Goal: Use online tool/utility: Utilize a website feature to perform a specific function

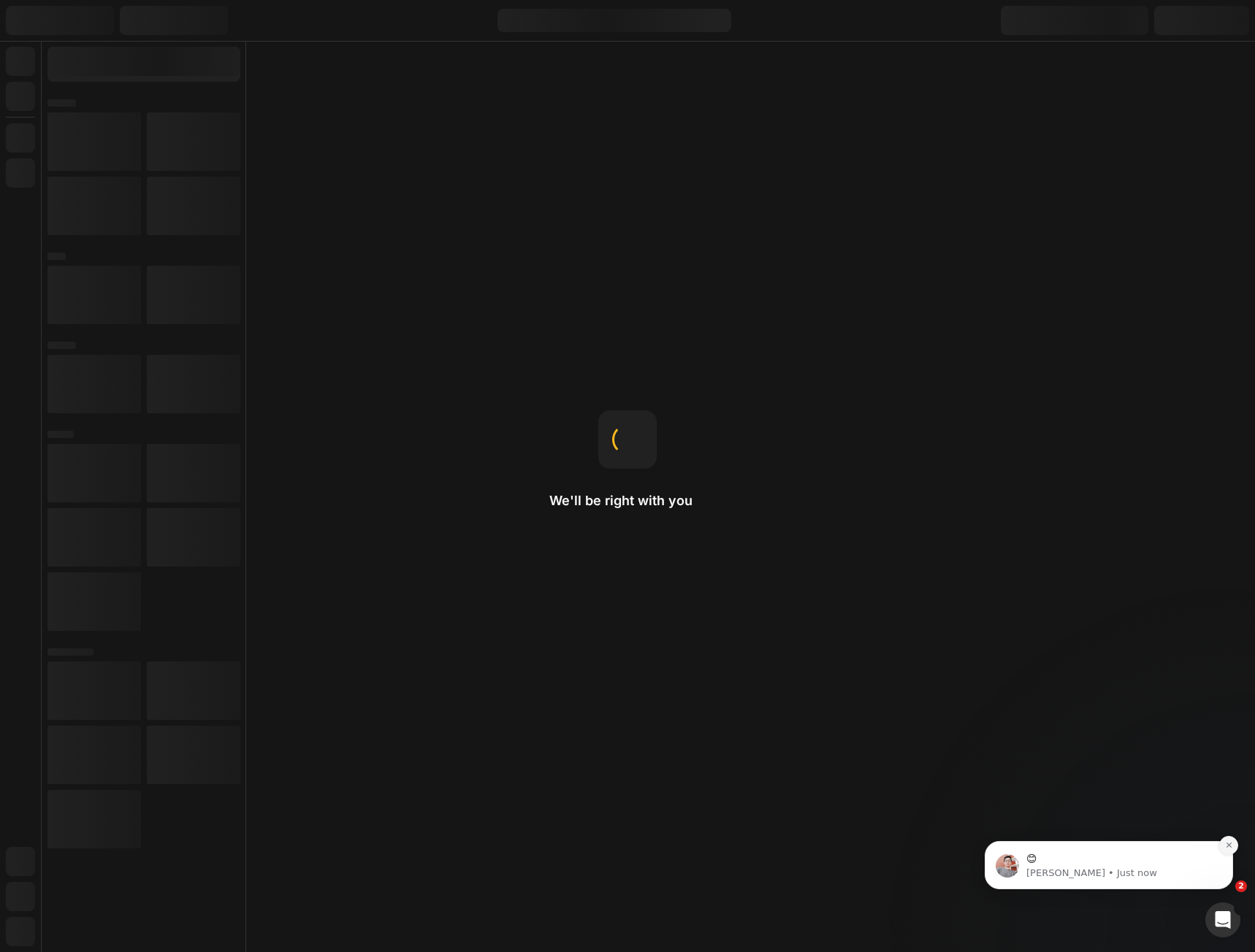
click at [1224, 889] on div "😊 [PERSON_NAME] • Just now" at bounding box center [1109, 797] width 269 height 182
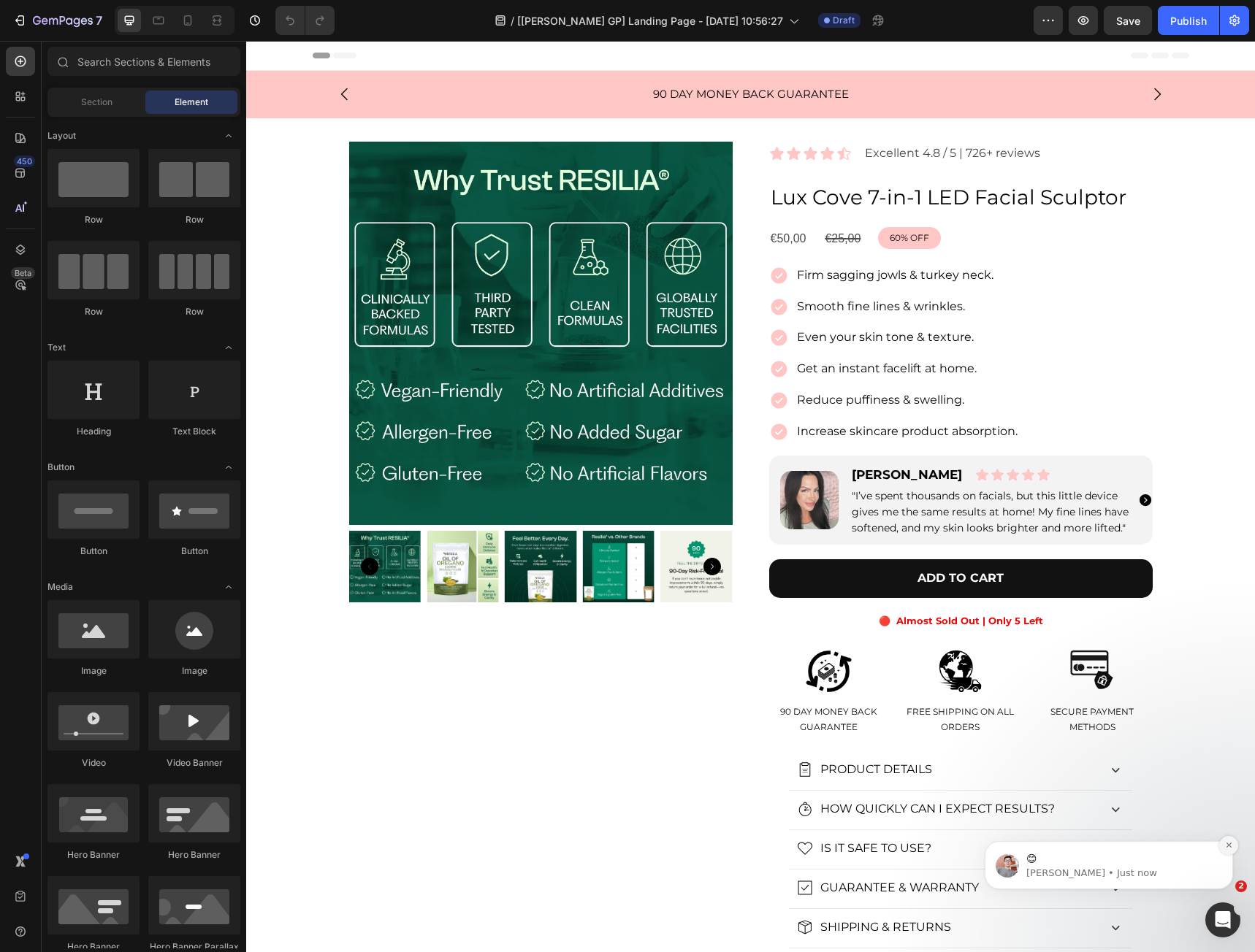
click at [1225, 849] on icon "Dismiss notification" at bounding box center [1228, 845] width 8 height 8
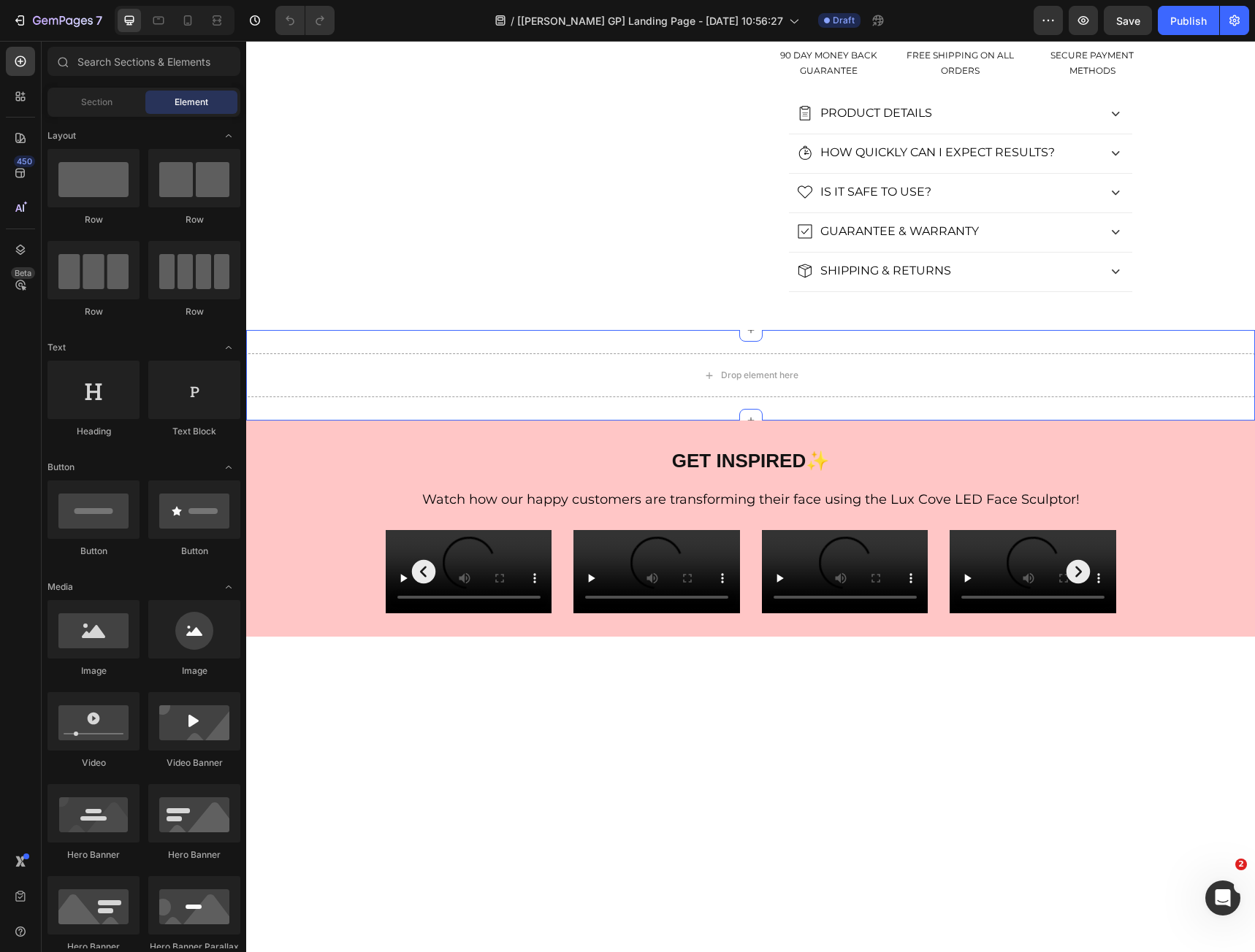
scroll to position [389, 0]
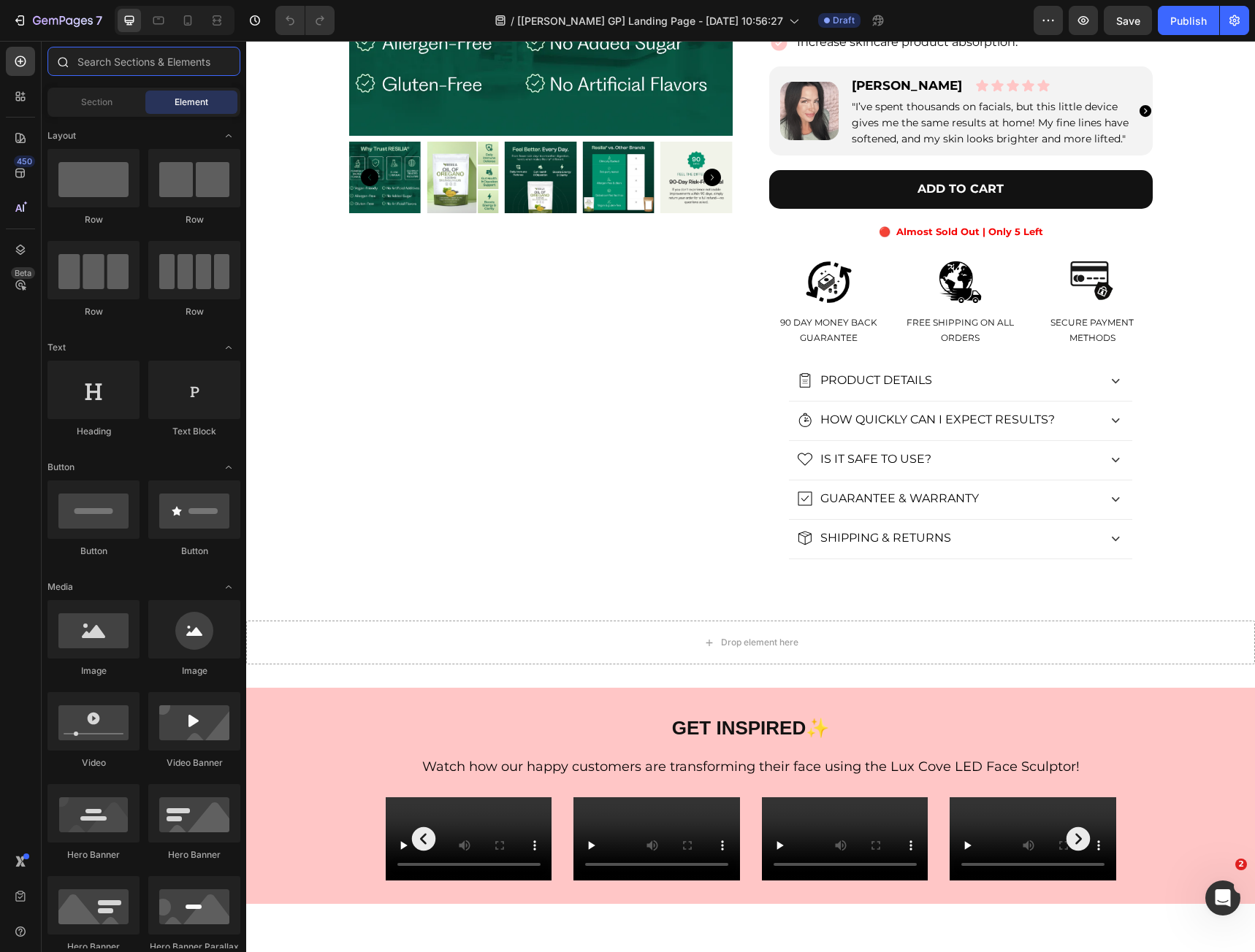
click at [136, 67] on input "text" at bounding box center [144, 61] width 193 height 30
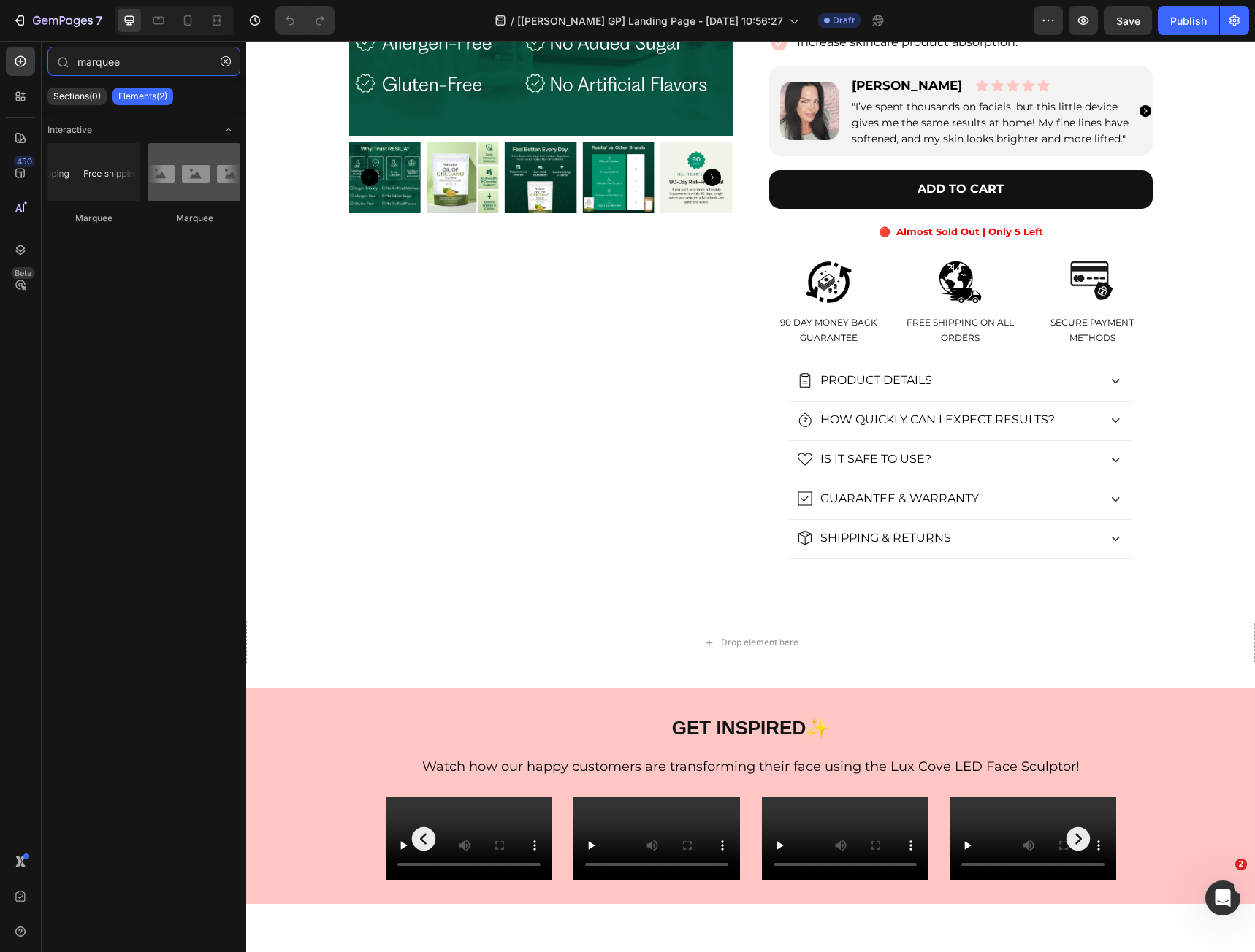
type input "marquee"
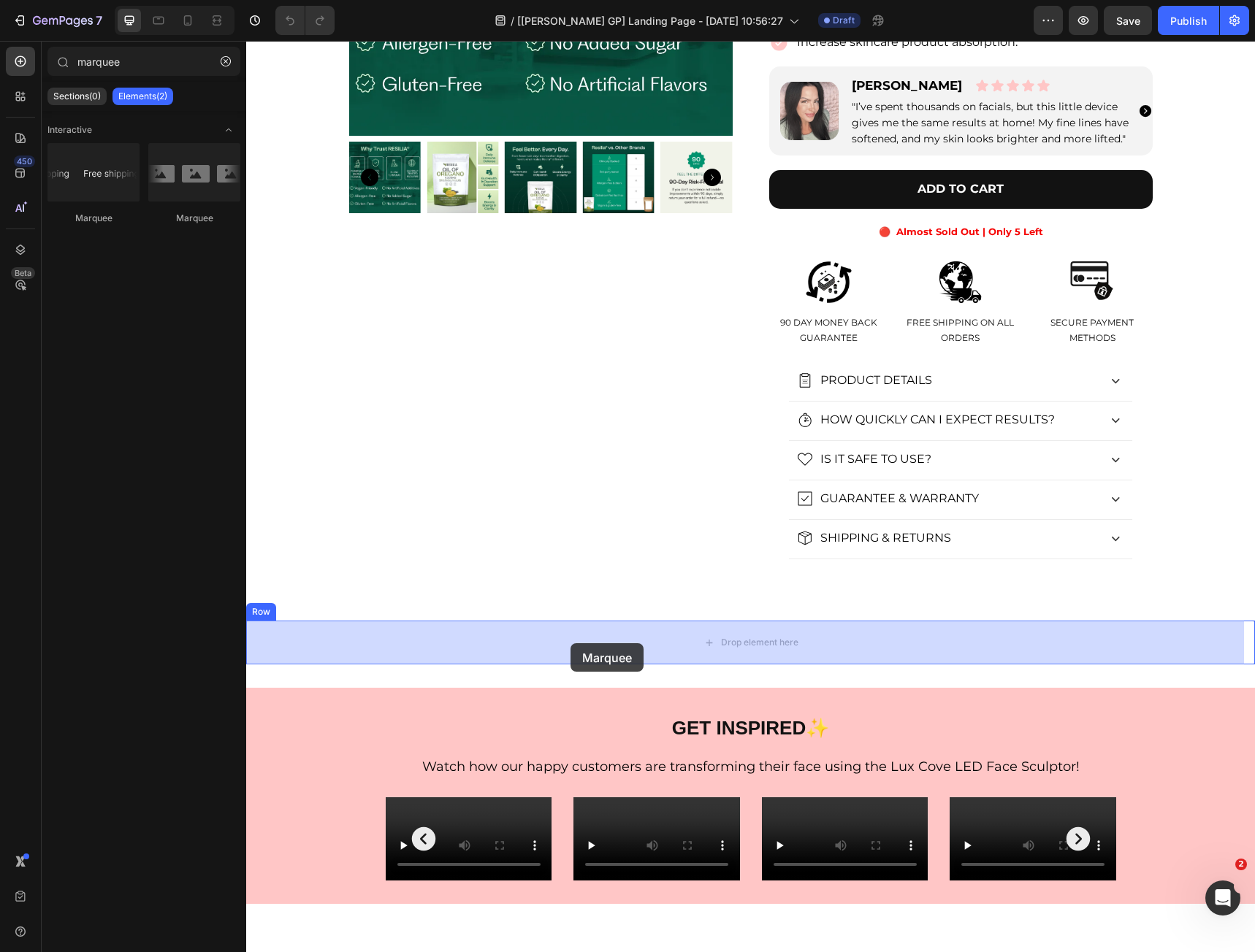
drag, startPoint x: 279, startPoint y: 306, endPoint x: 571, endPoint y: 643, distance: 445.9
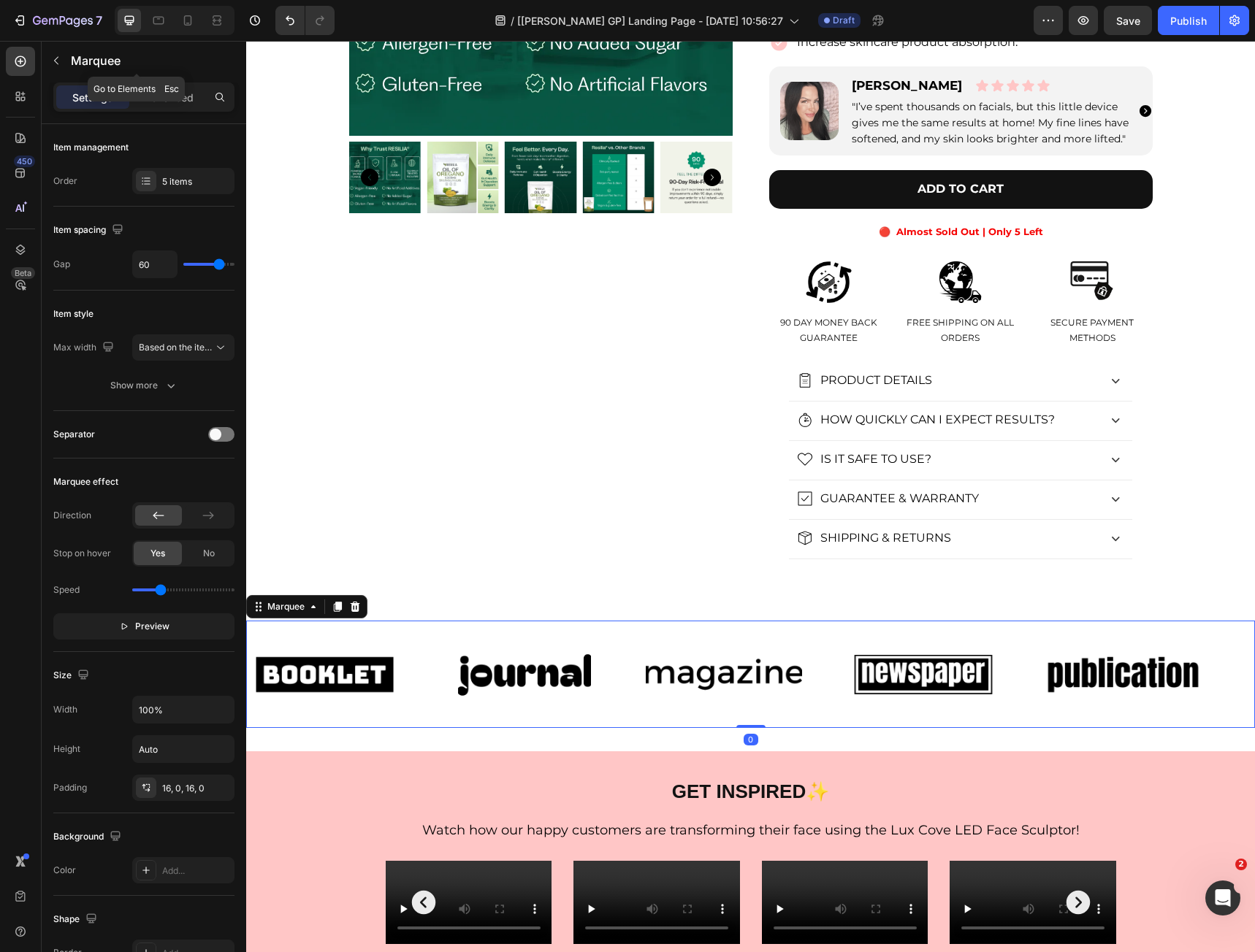
drag, startPoint x: 60, startPoint y: 54, endPoint x: 77, endPoint y: 69, distance: 22.7
click at [58, 54] on button "button" at bounding box center [56, 60] width 23 height 23
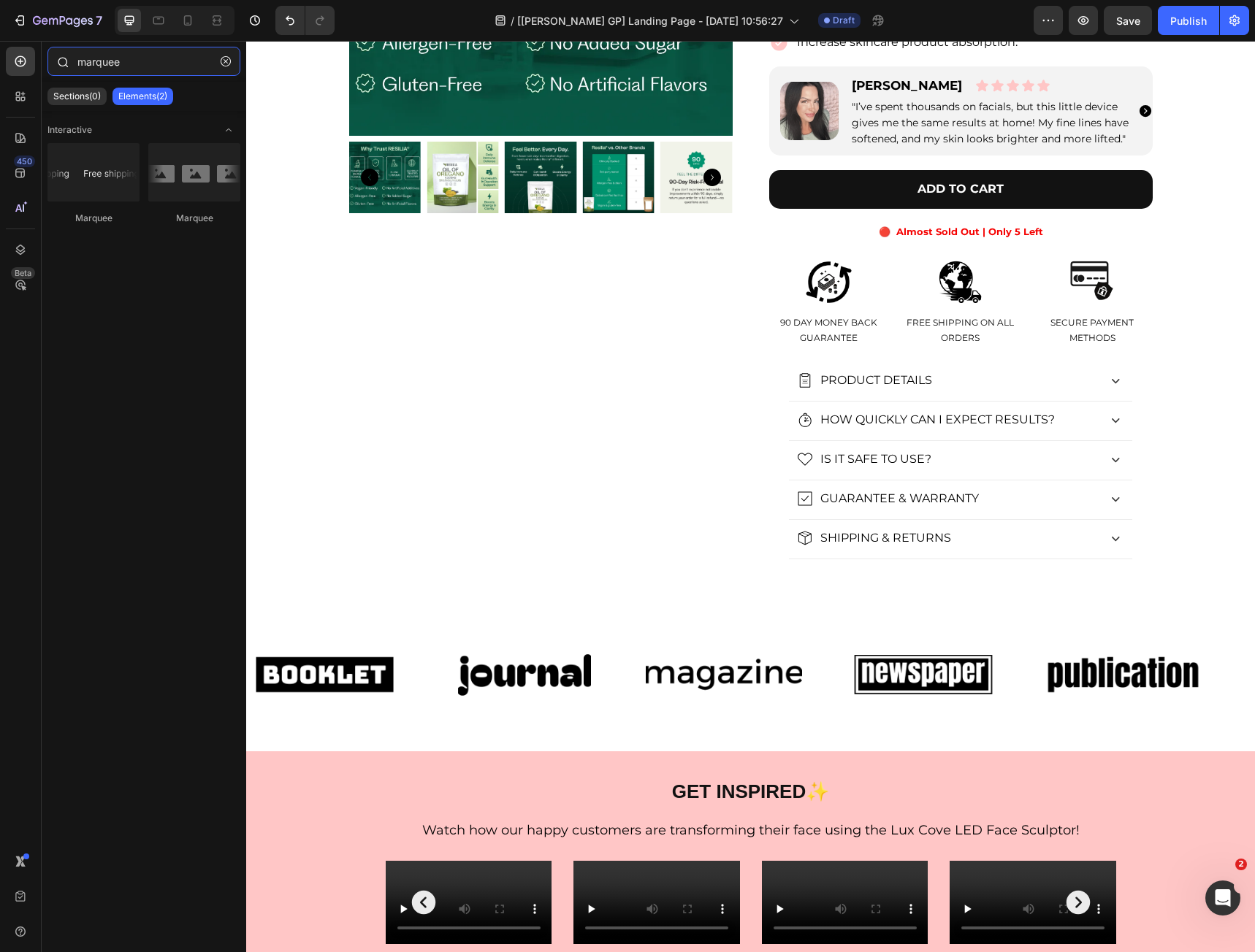
click at [176, 73] on input "marquee" at bounding box center [144, 61] width 193 height 30
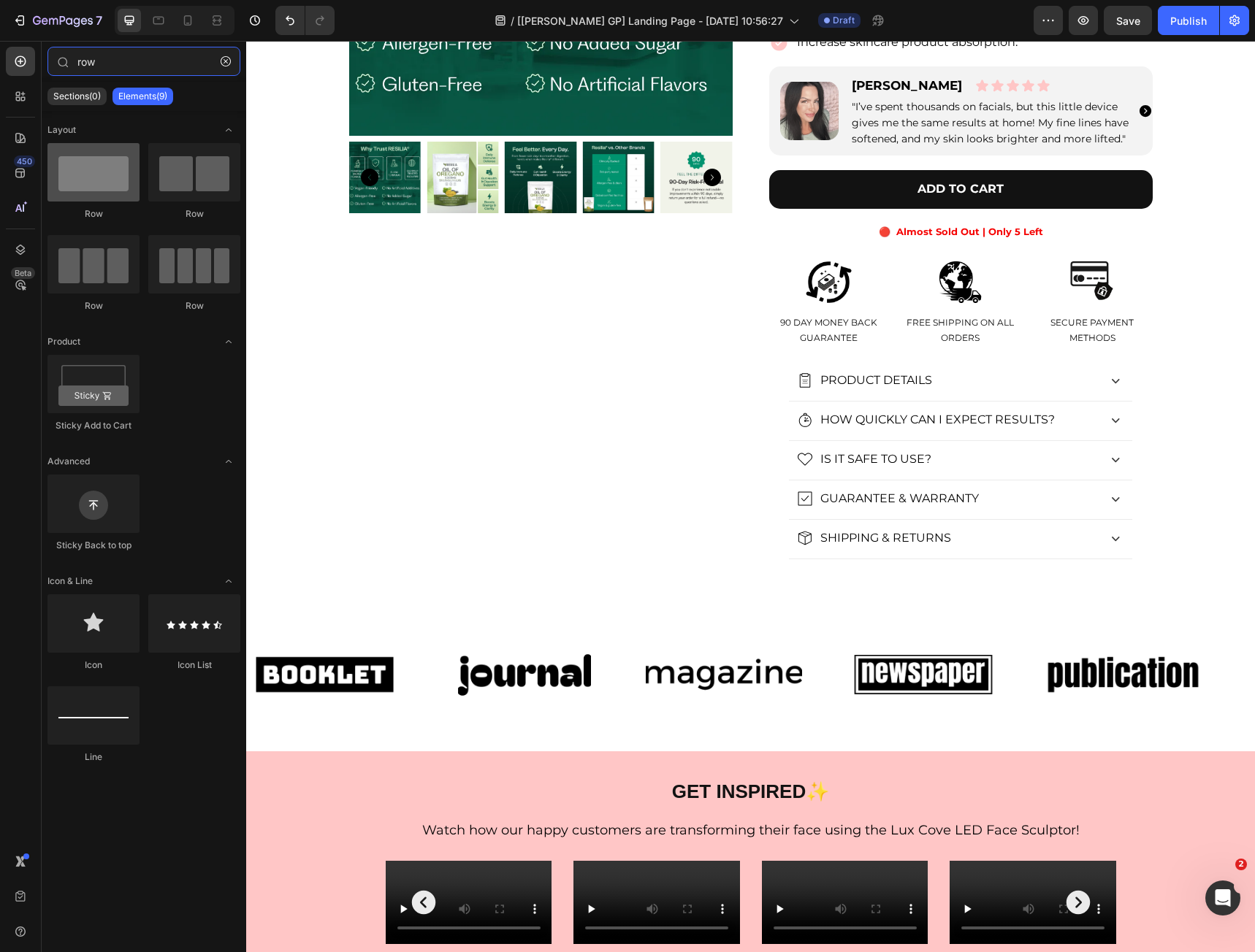
type input "row"
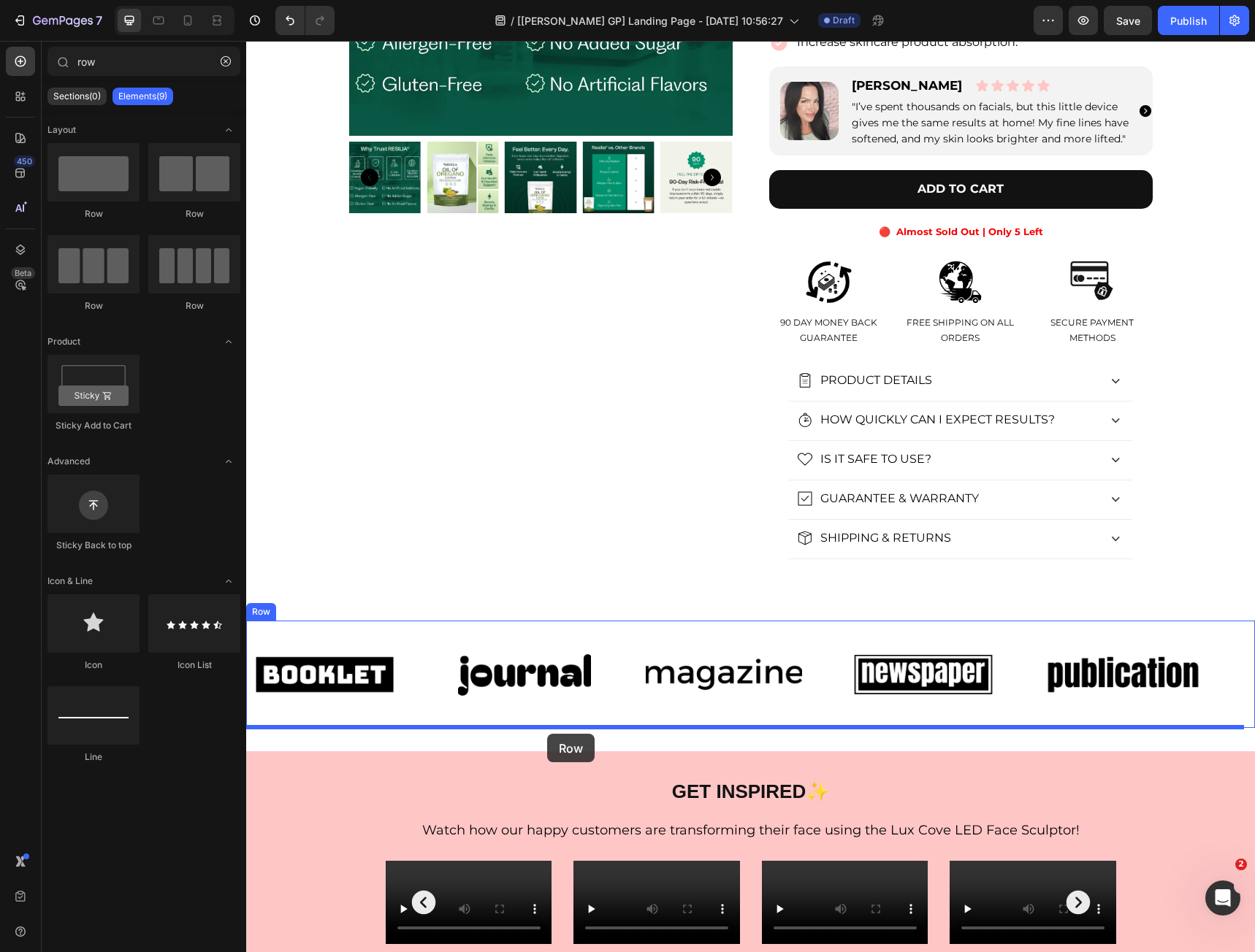
drag, startPoint x: 369, startPoint y: 238, endPoint x: 547, endPoint y: 734, distance: 527.0
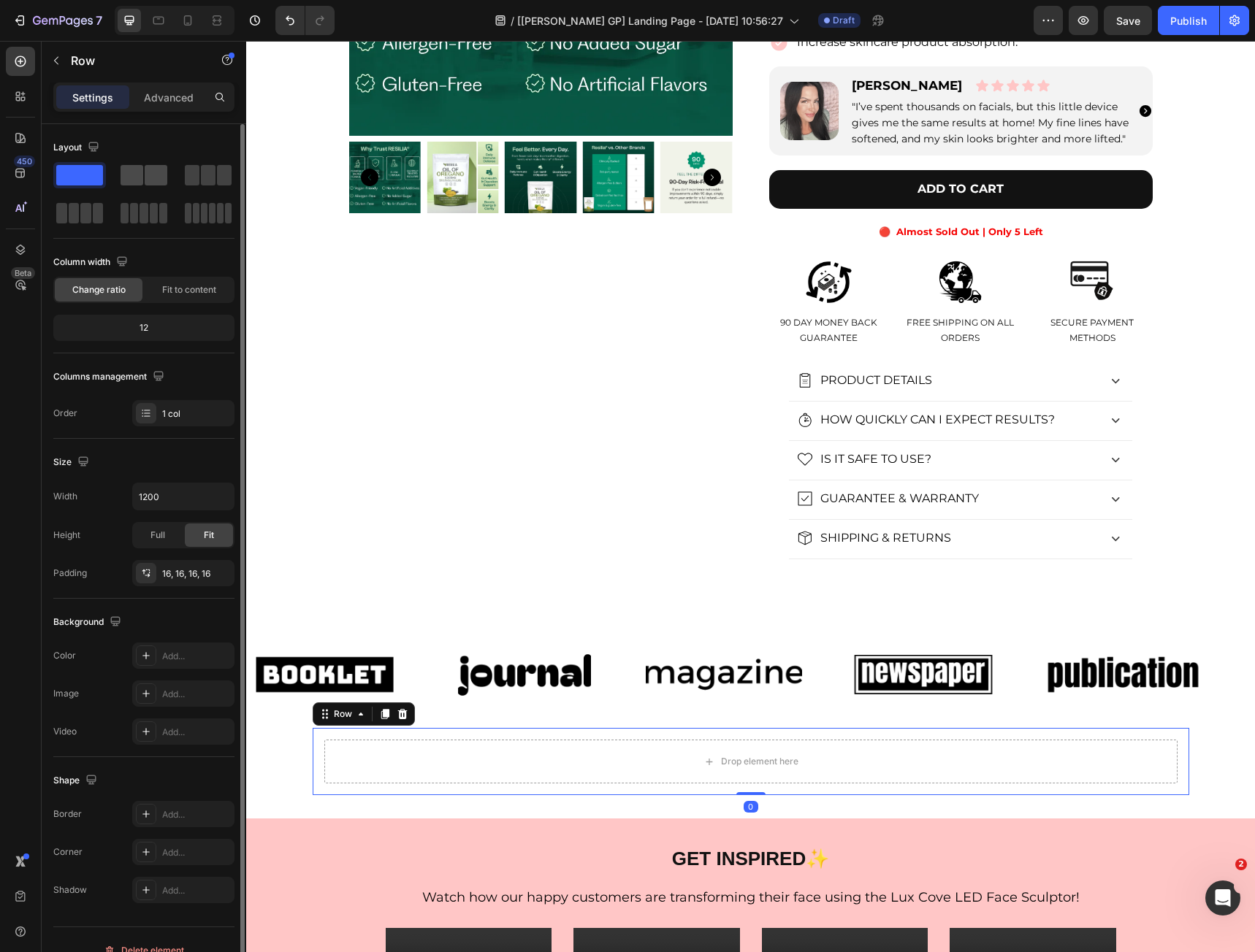
click at [149, 178] on span at bounding box center [157, 175] width 23 height 20
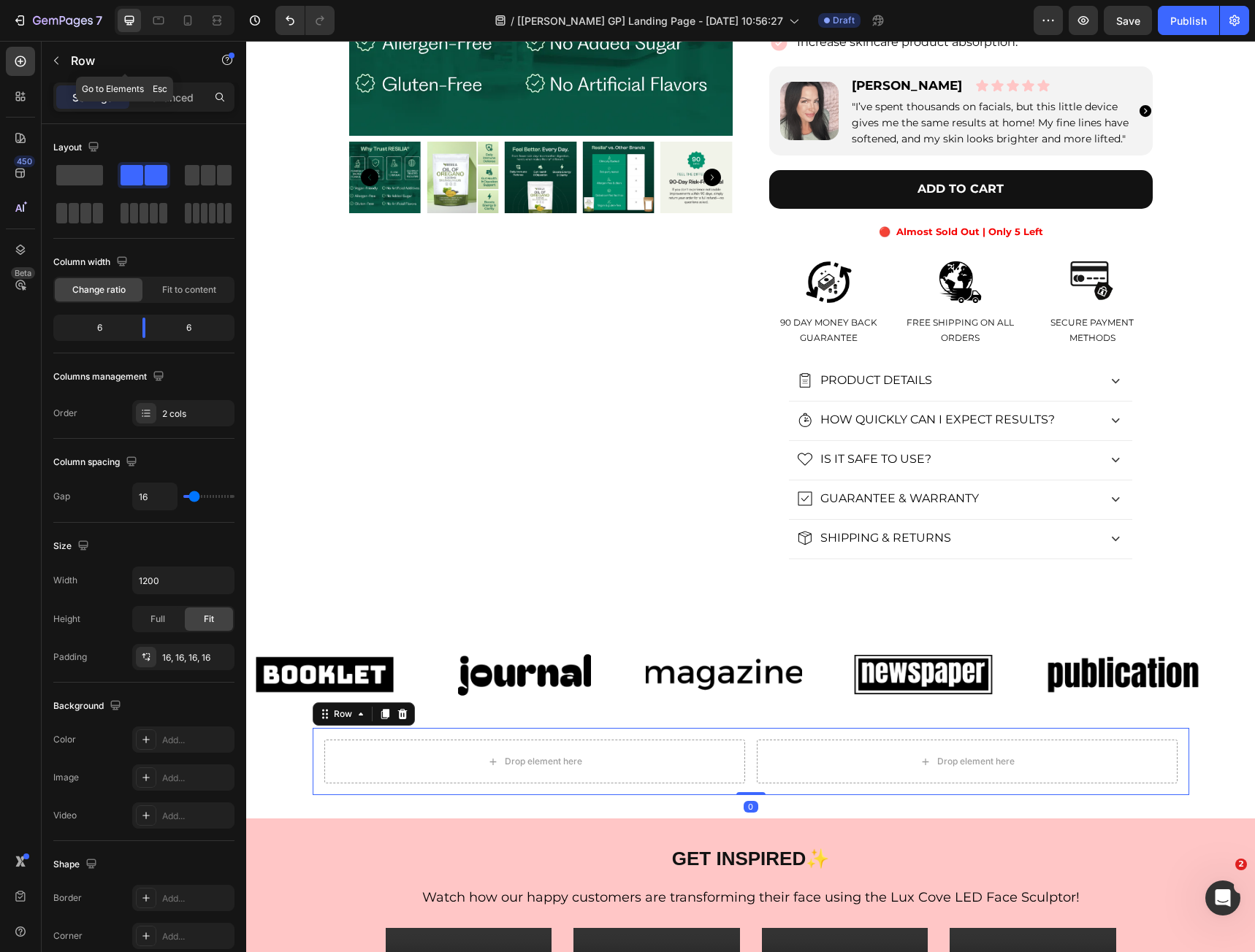
drag, startPoint x: 67, startPoint y: 63, endPoint x: 114, endPoint y: 61, distance: 47.0
click at [67, 63] on button "button" at bounding box center [56, 60] width 23 height 23
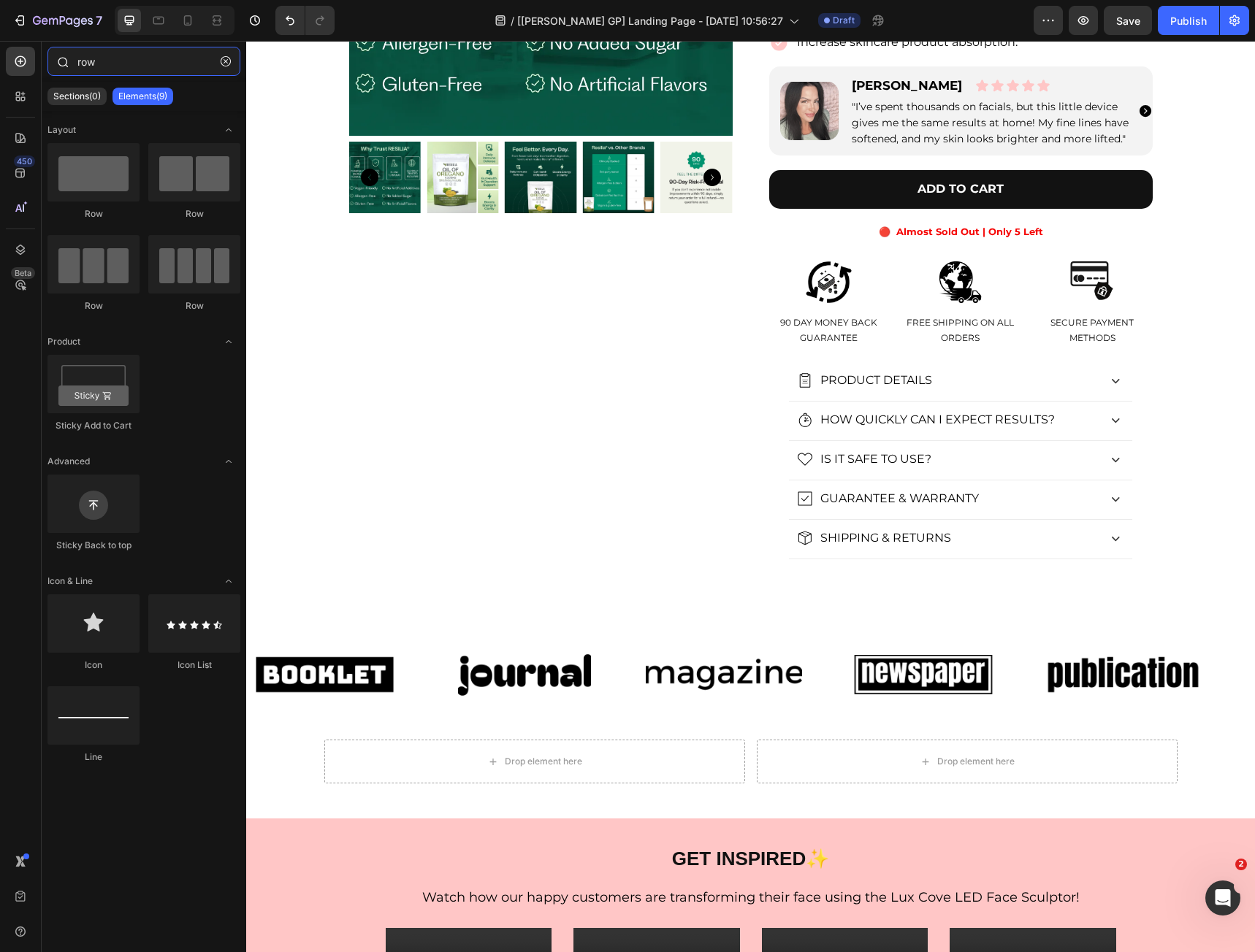
click at [152, 70] on input "row" at bounding box center [144, 61] width 193 height 30
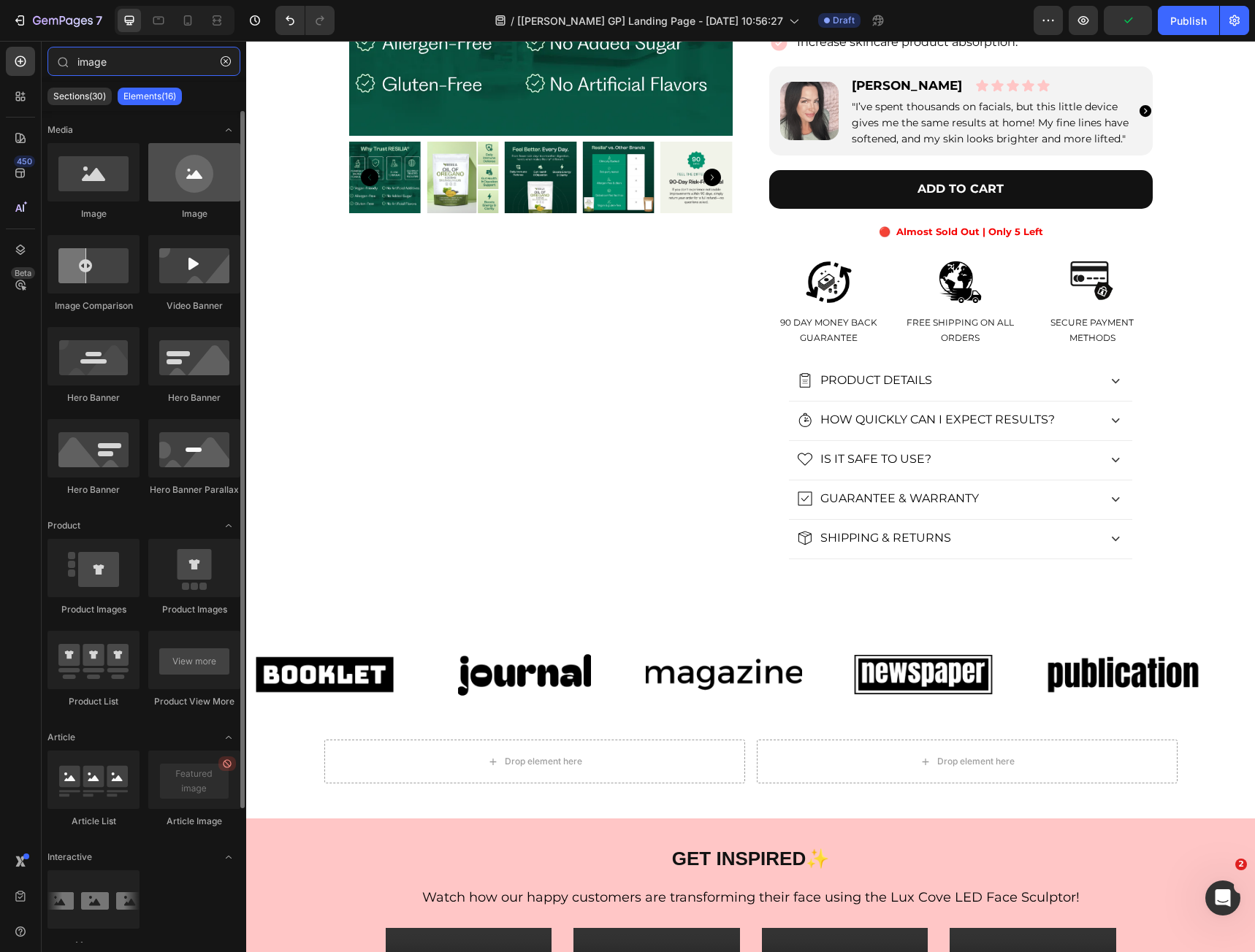
type input "image"
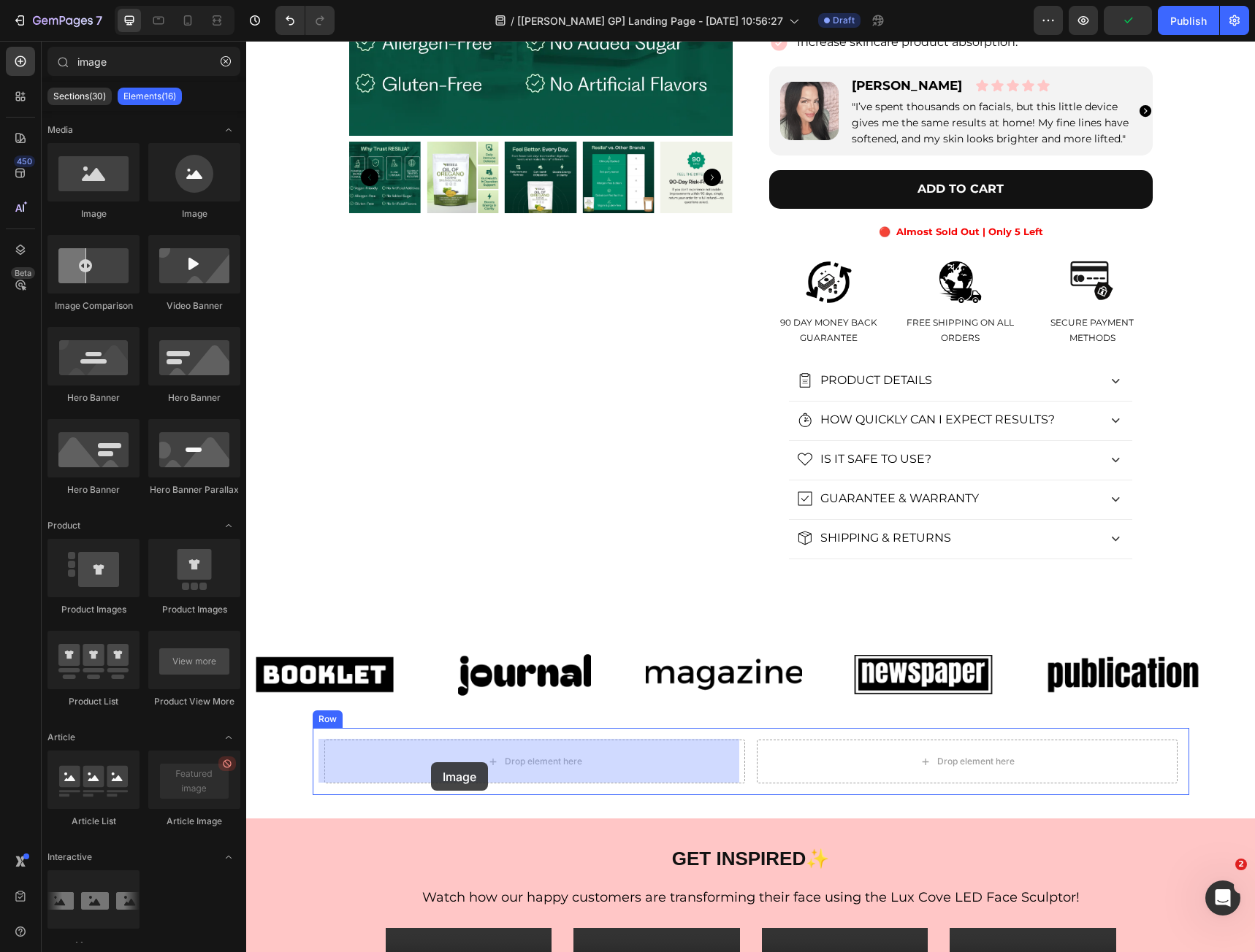
drag, startPoint x: 447, startPoint y: 235, endPoint x: 430, endPoint y: 762, distance: 527.3
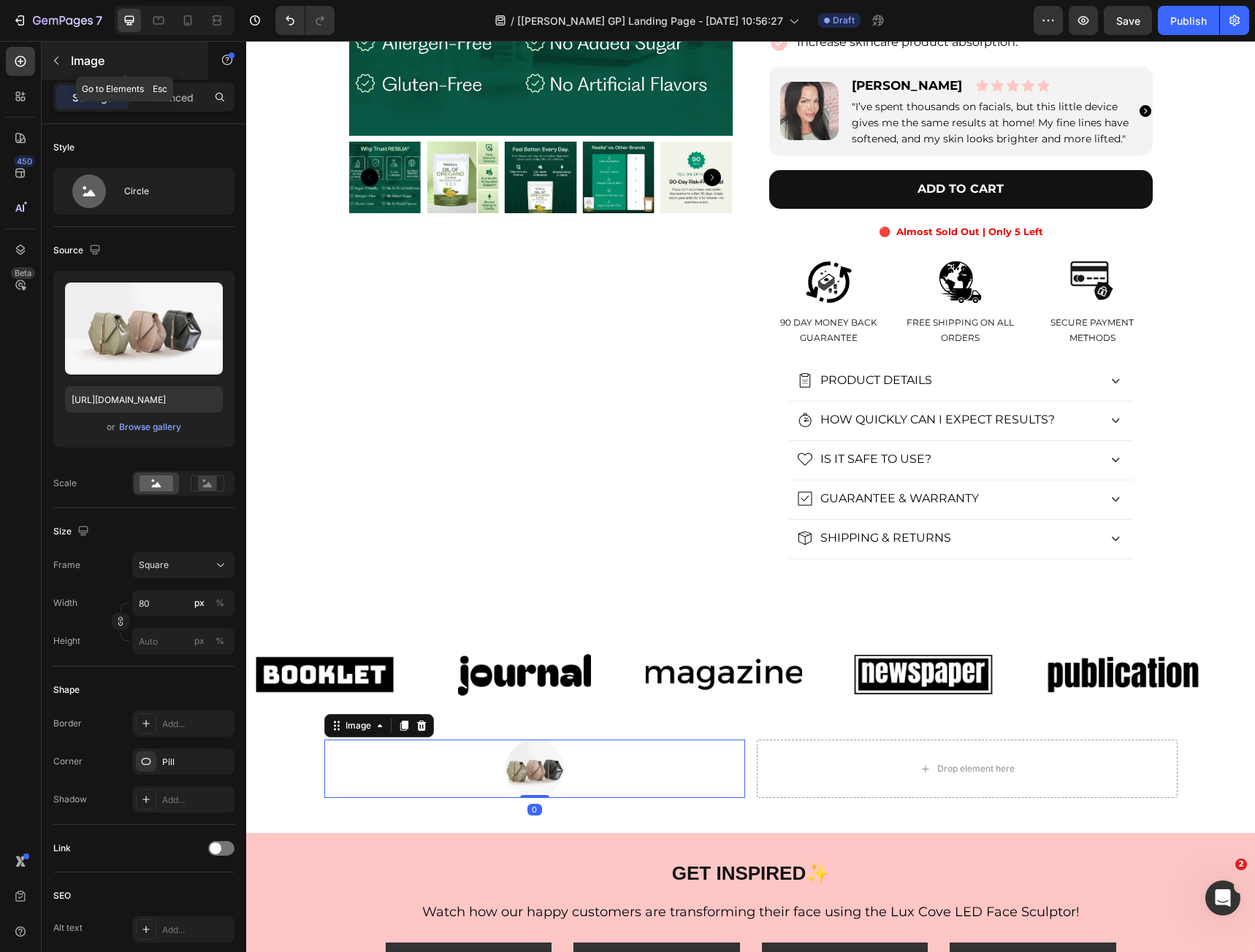
click at [55, 48] on div "Image" at bounding box center [125, 61] width 166 height 38
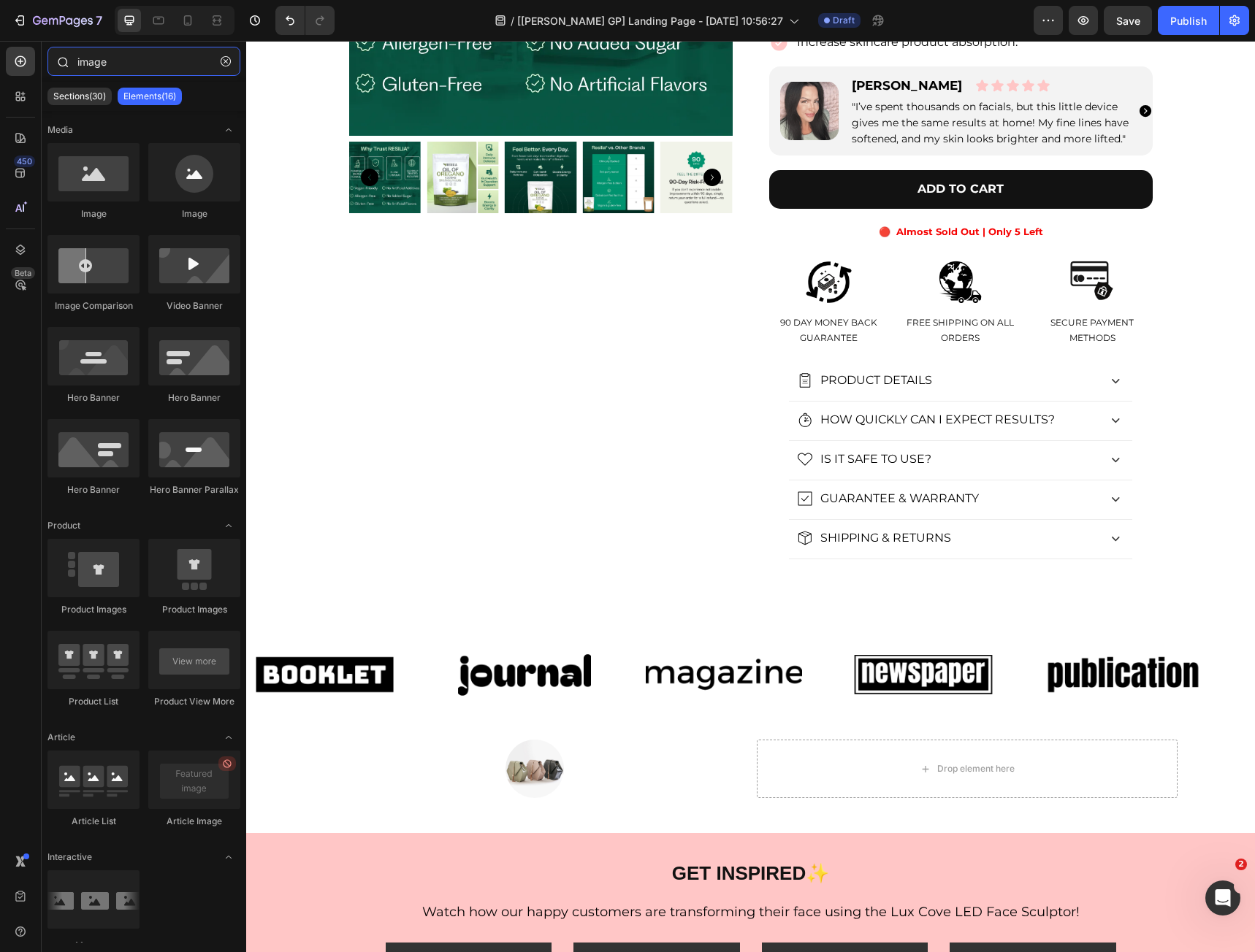
click at [154, 67] on input "image" at bounding box center [144, 61] width 193 height 30
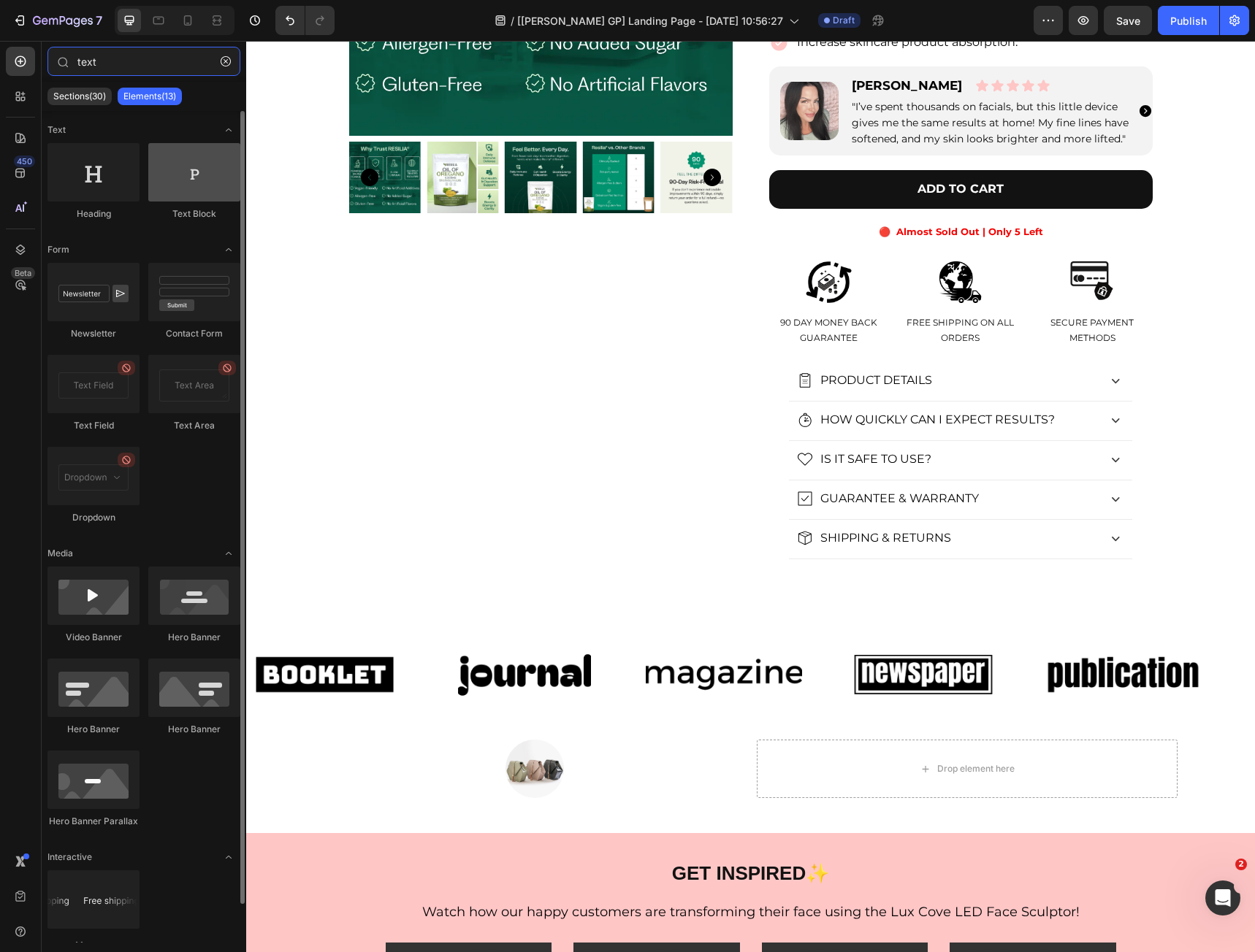
type input "text"
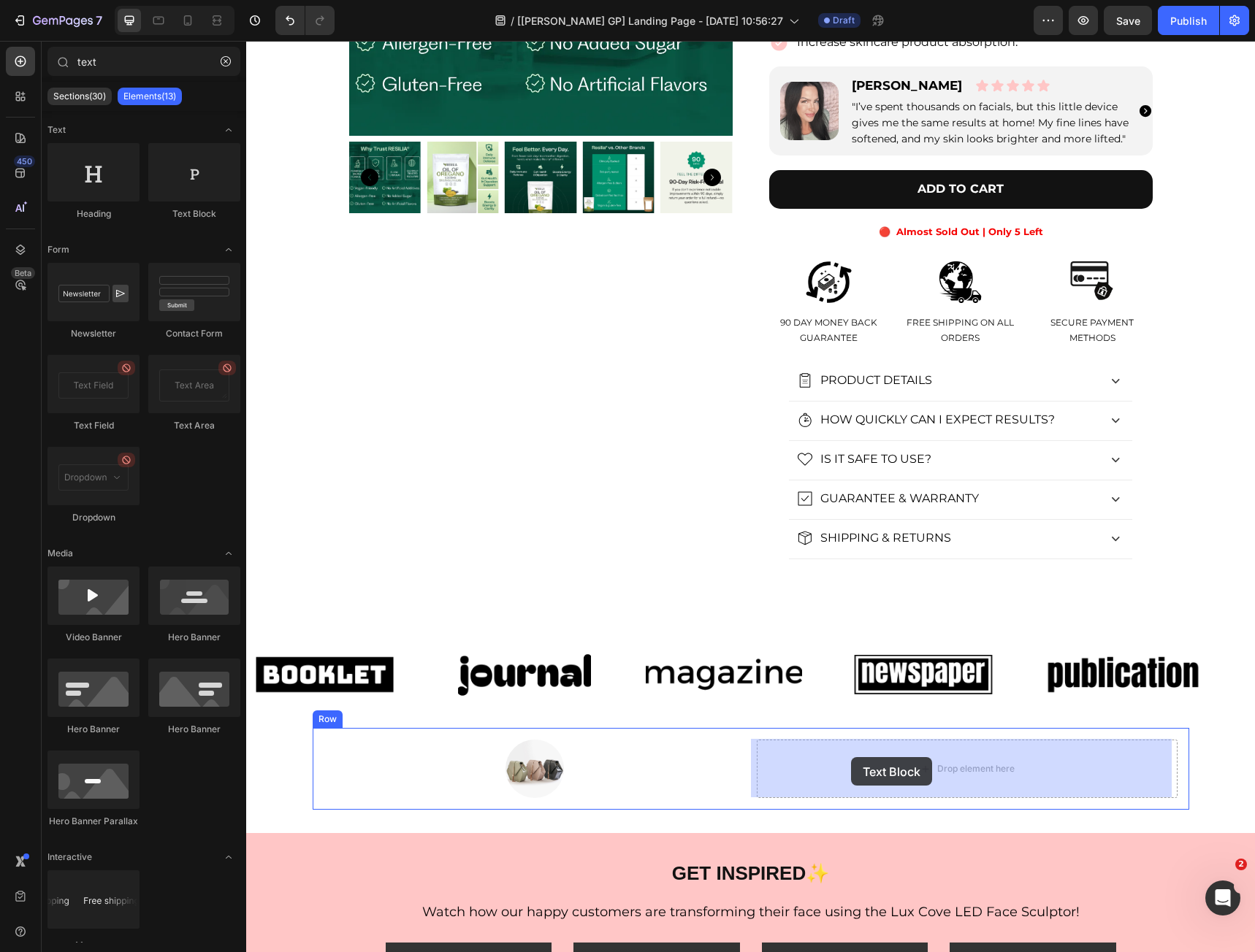
drag, startPoint x: 440, startPoint y: 224, endPoint x: 851, endPoint y: 762, distance: 677.0
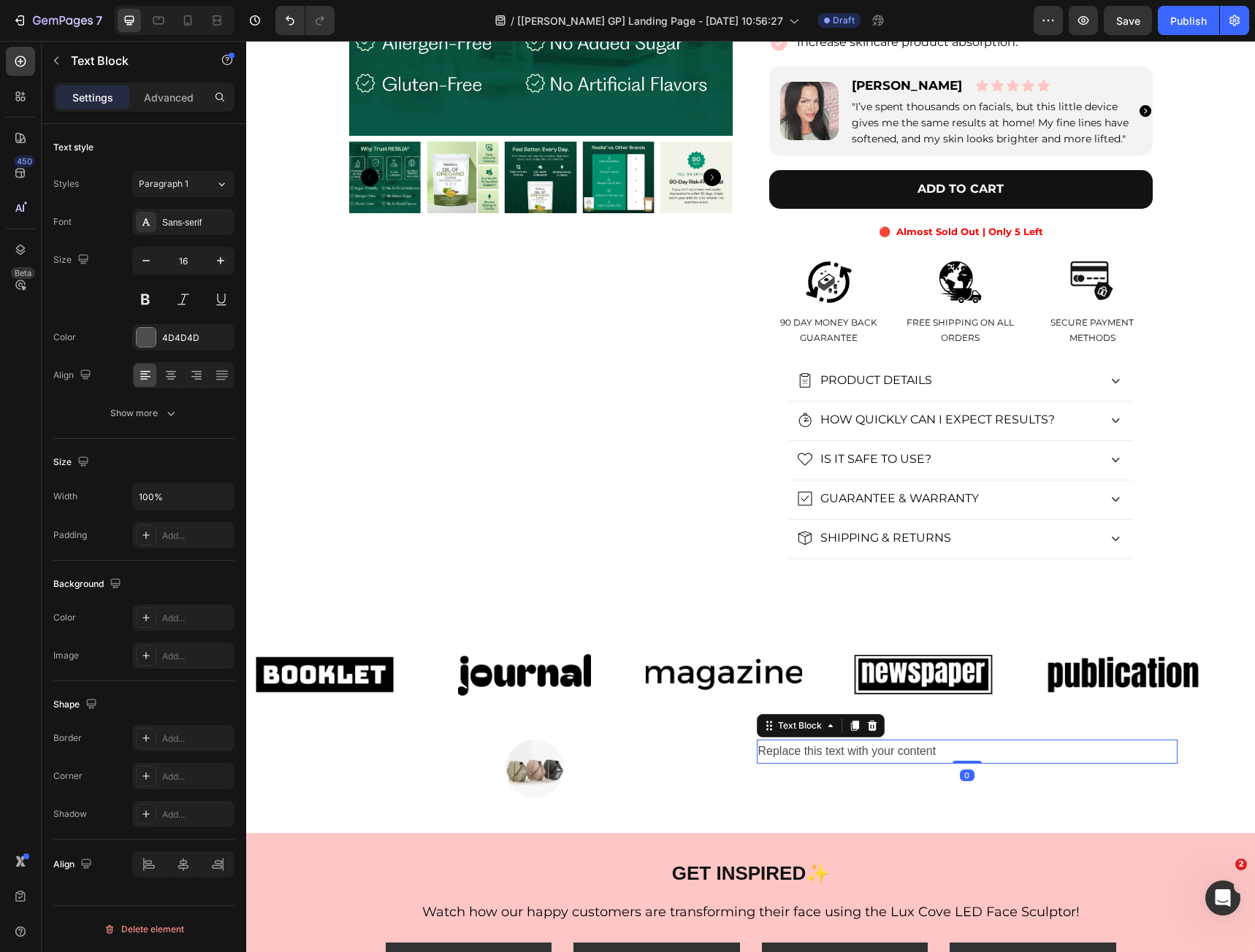
click at [842, 753] on div "Replace this text with your content" at bounding box center [967, 751] width 421 height 24
copy p "Replace this text with your content"
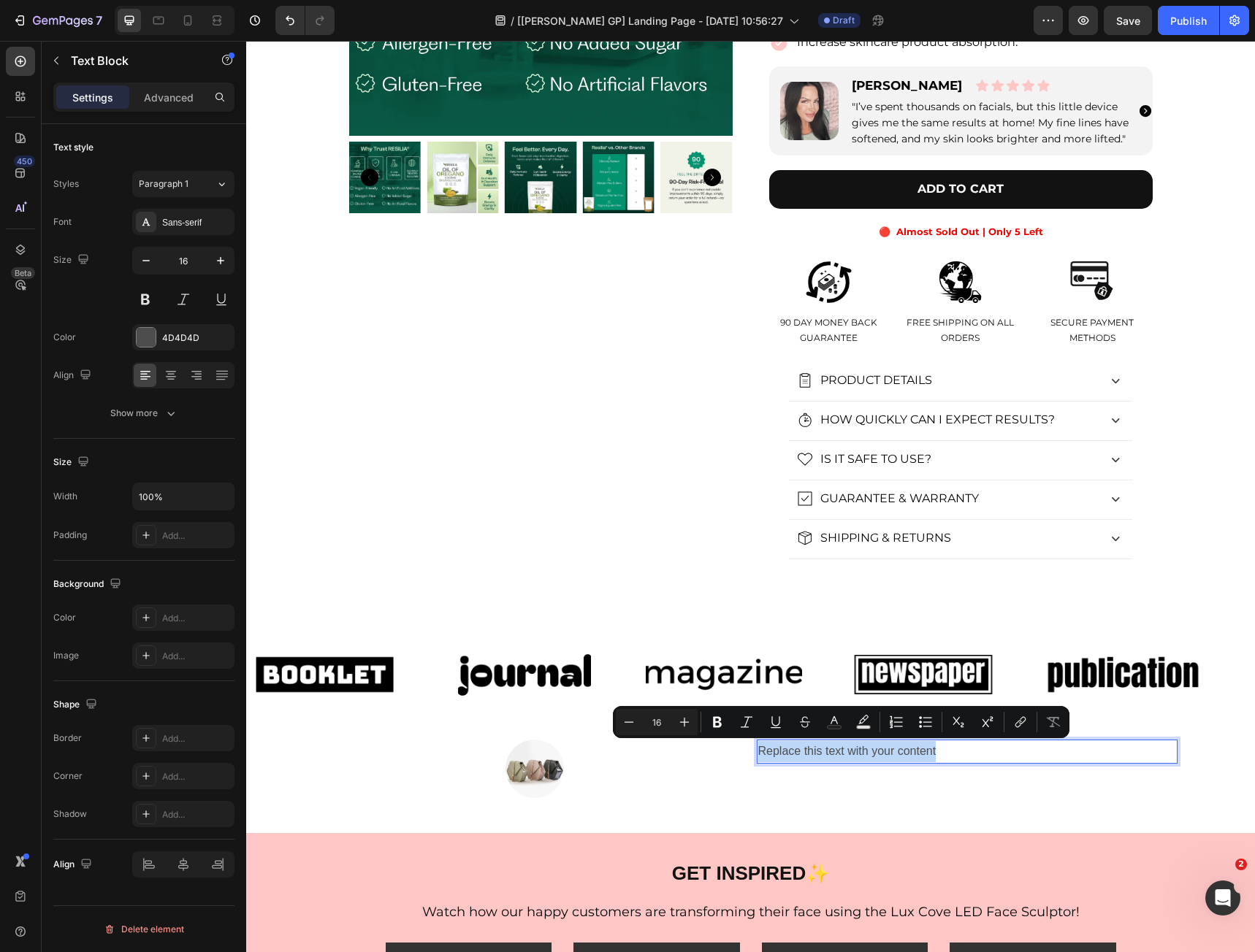
click at [1003, 751] on p "Replace this text with your content" at bounding box center [967, 752] width 418 height 21
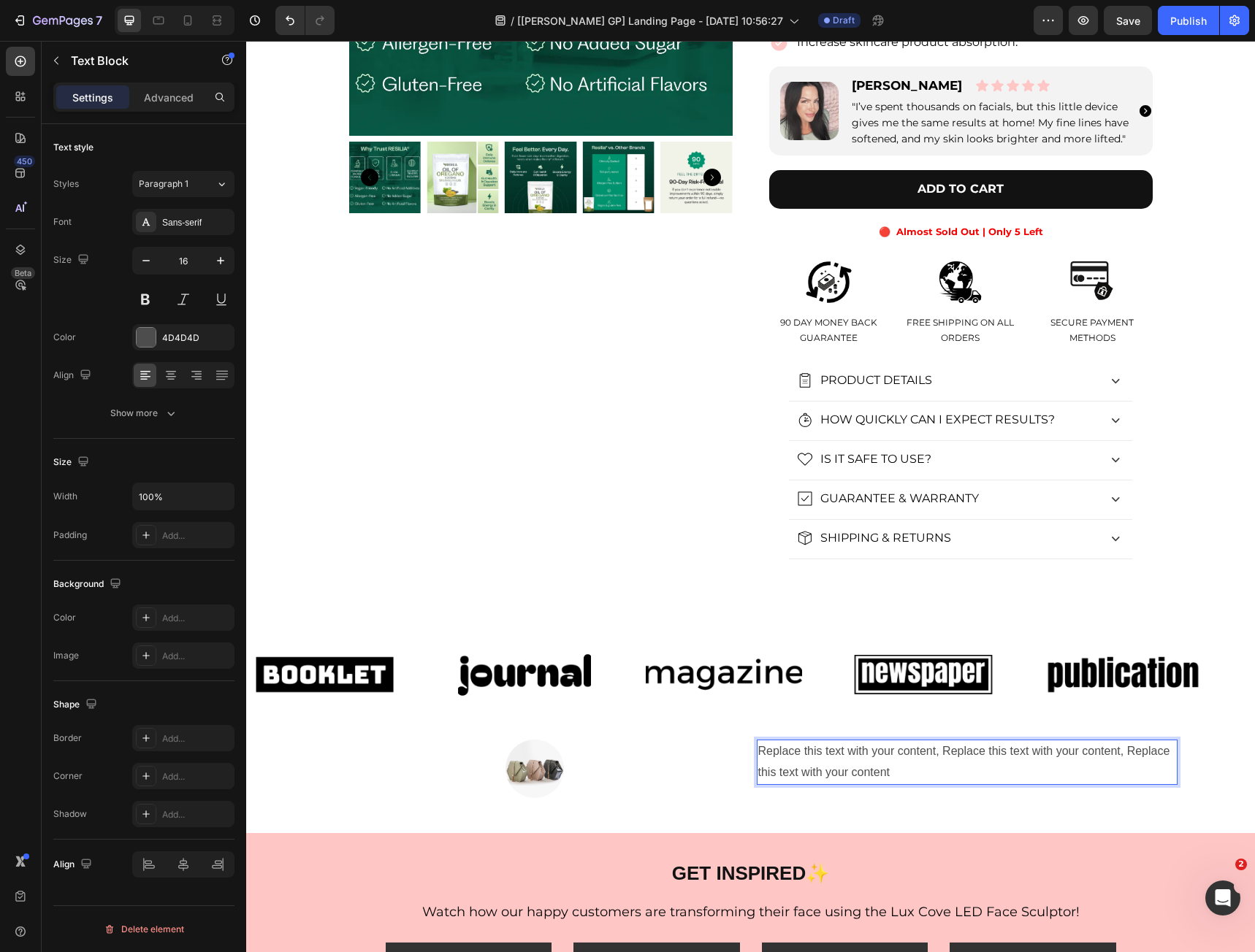
click at [722, 795] on div at bounding box center [534, 768] width 421 height 58
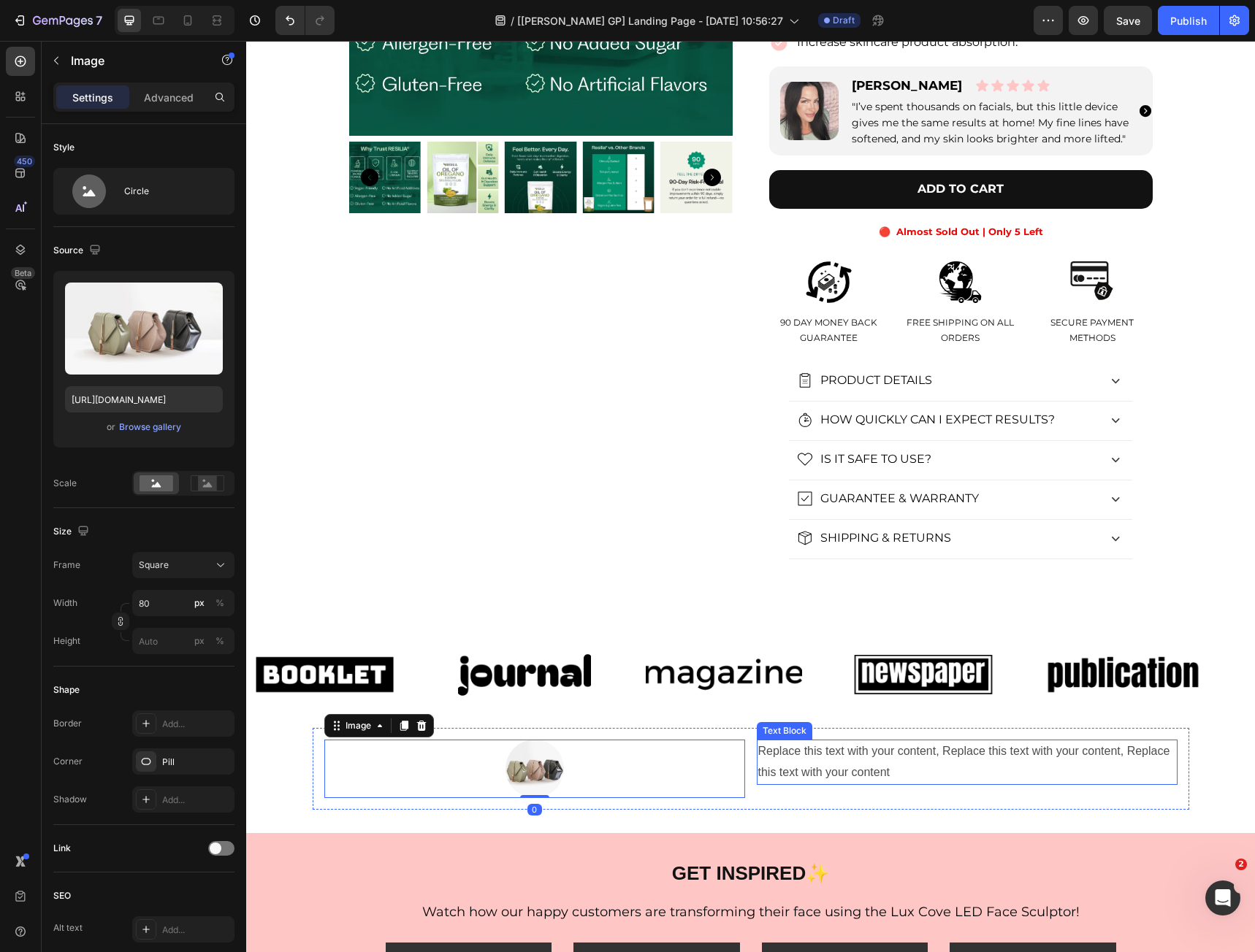
click at [822, 776] on p "Replace this text with your content, Replace this text with your content, Repla…" at bounding box center [967, 762] width 418 height 42
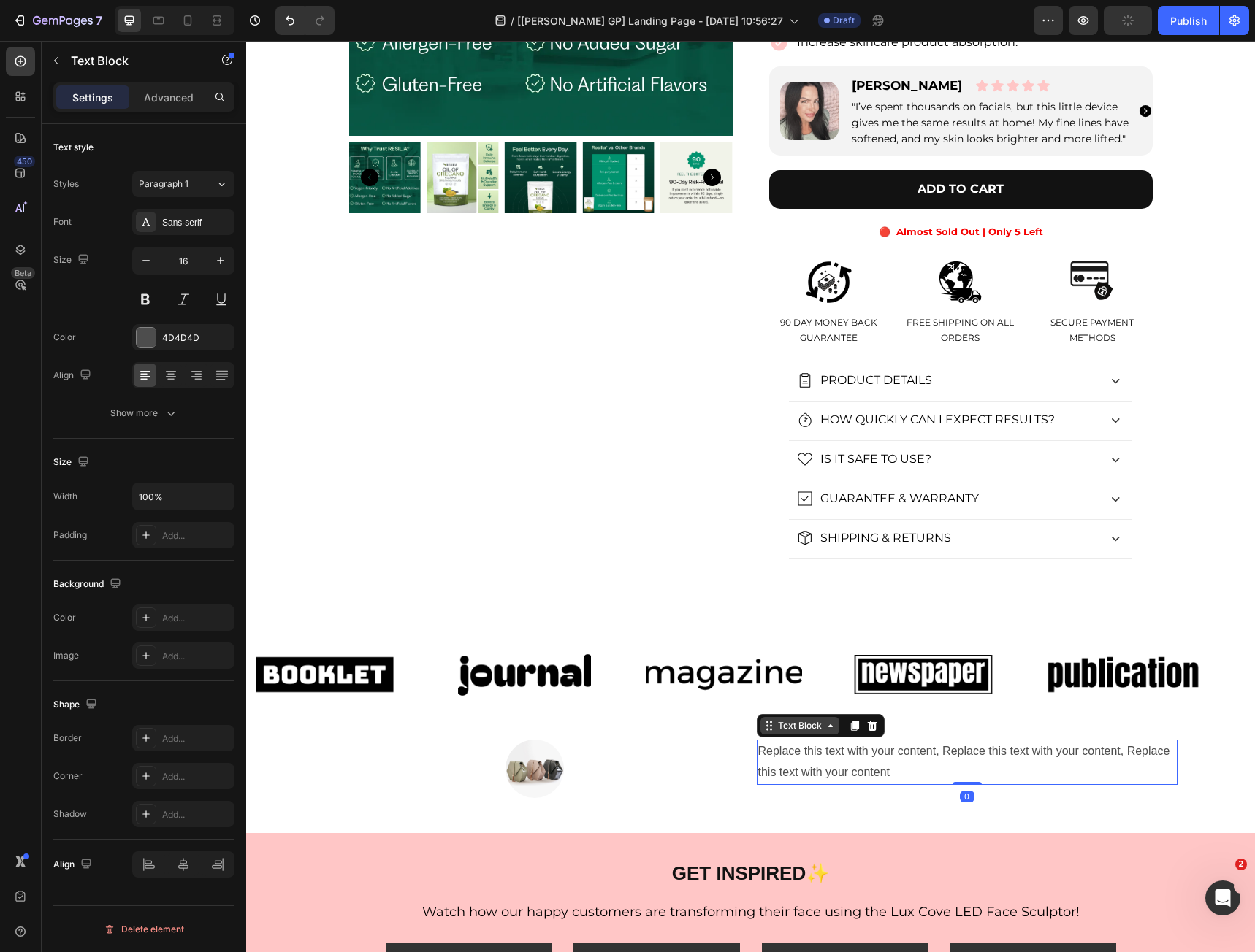
click at [796, 726] on div "Text Block" at bounding box center [800, 726] width 50 height 13
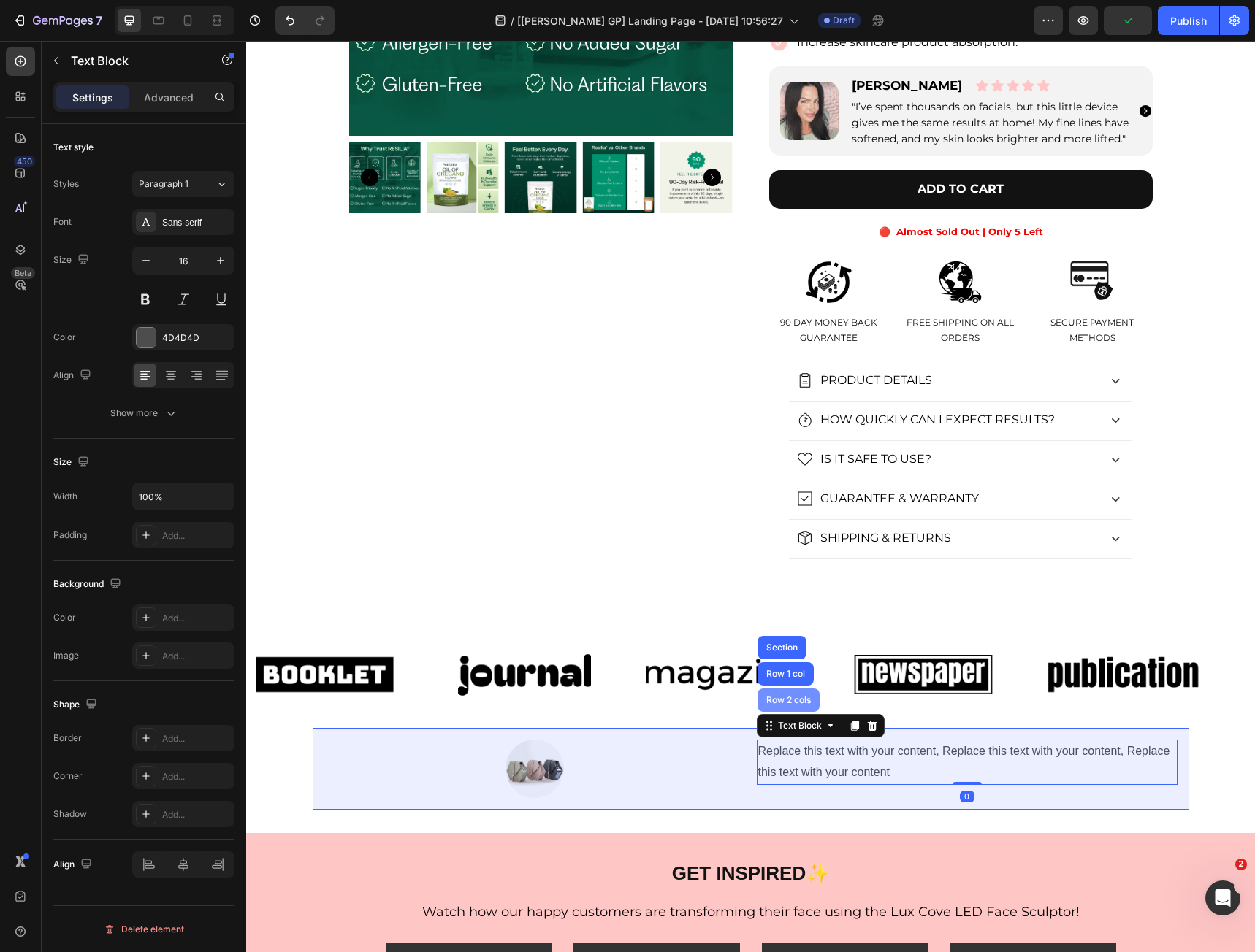
click at [785, 707] on div "Row 2 cols" at bounding box center [788, 700] width 62 height 23
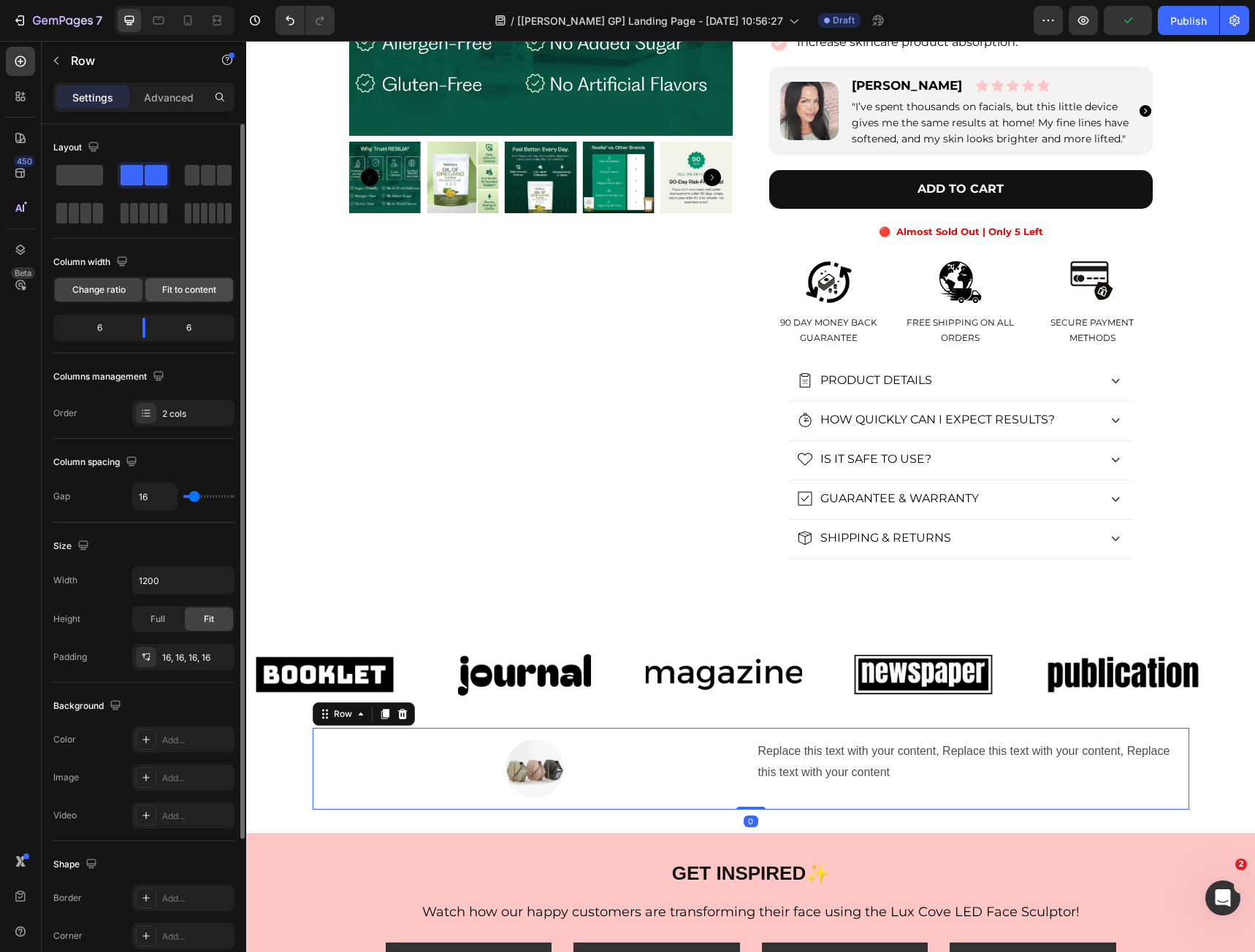
click at [178, 295] on span "Fit to content" at bounding box center [189, 290] width 54 height 13
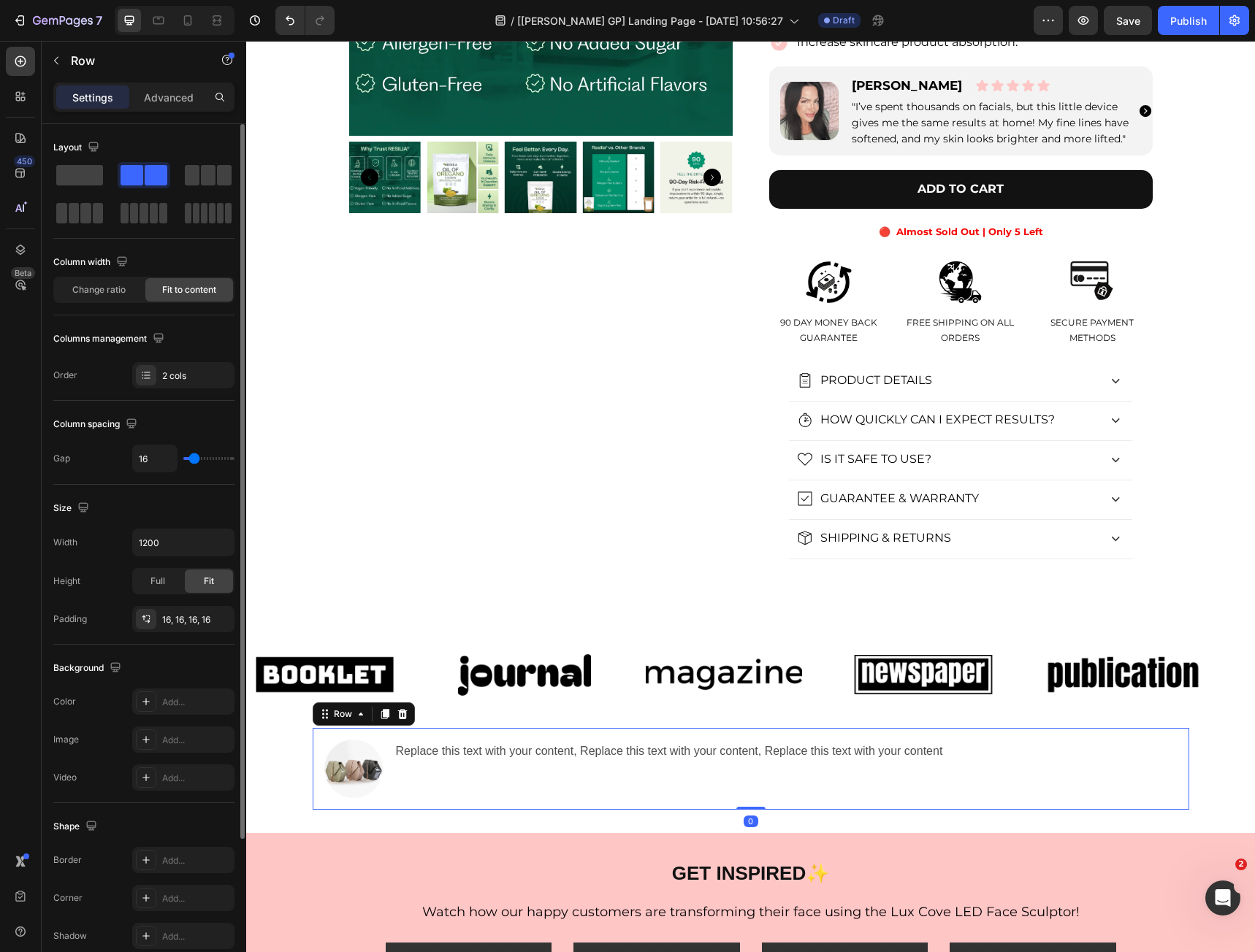
scroll to position [188, 0]
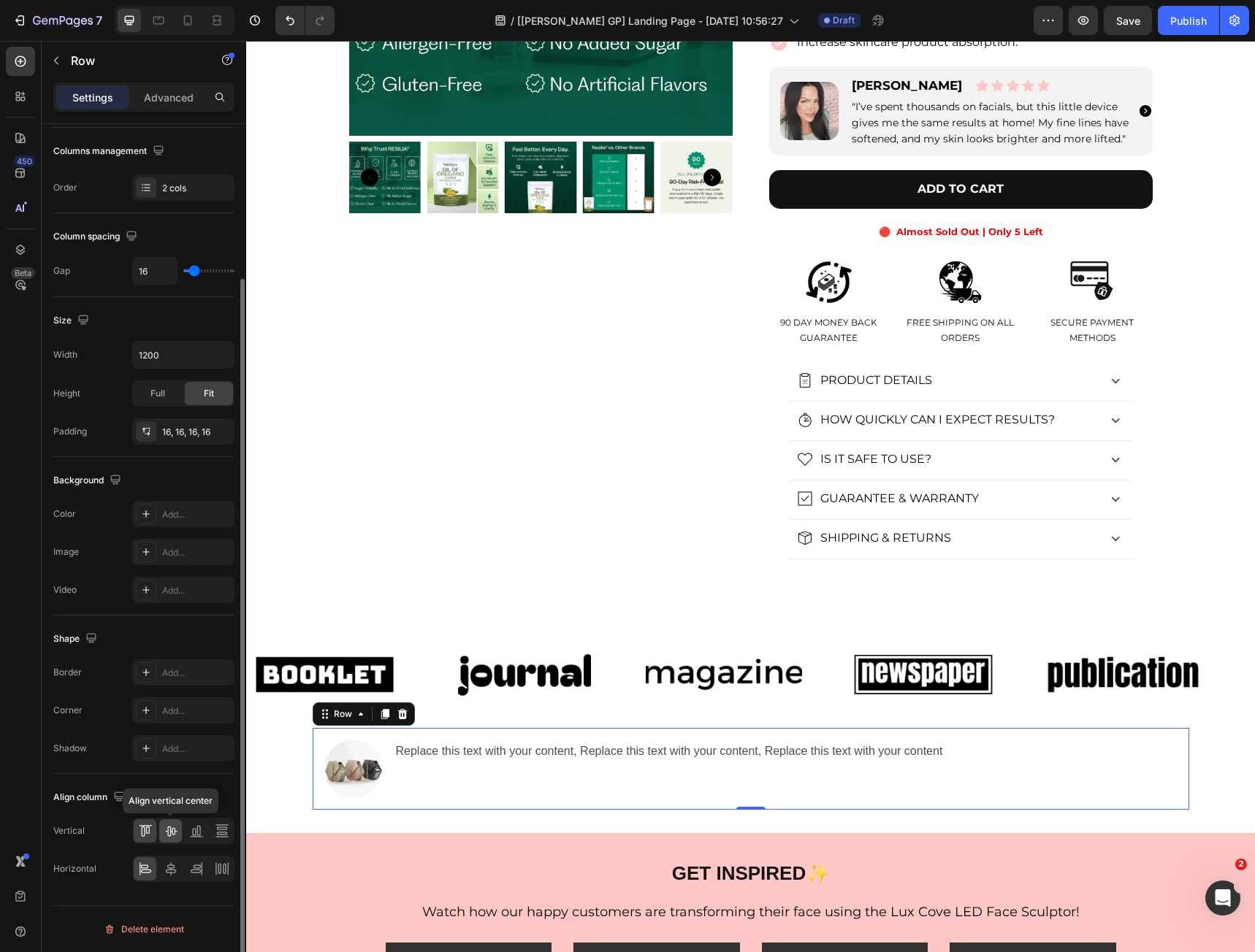
click at [171, 836] on icon at bounding box center [170, 830] width 14 height 14
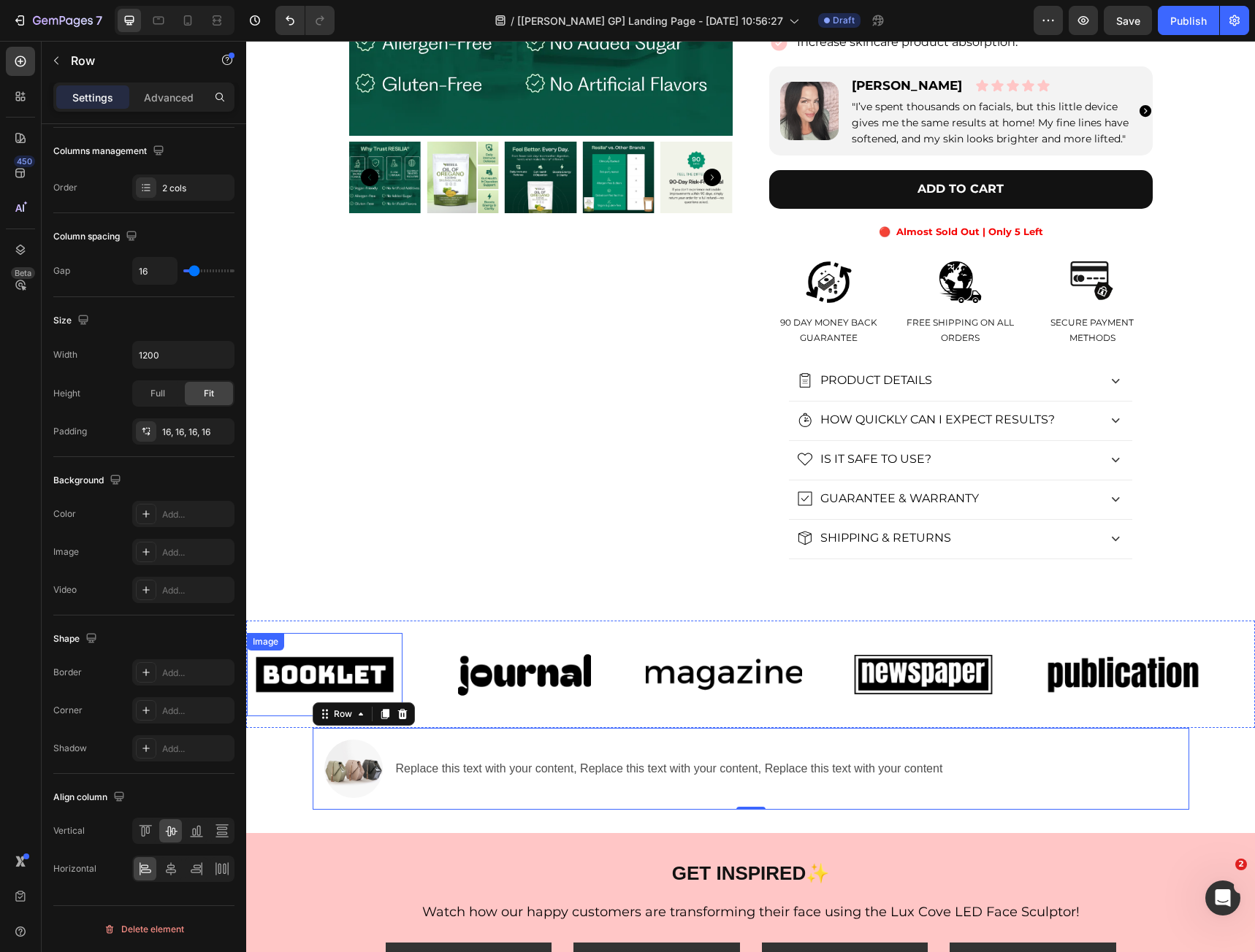
click at [349, 664] on img at bounding box center [324, 674] width 156 height 66
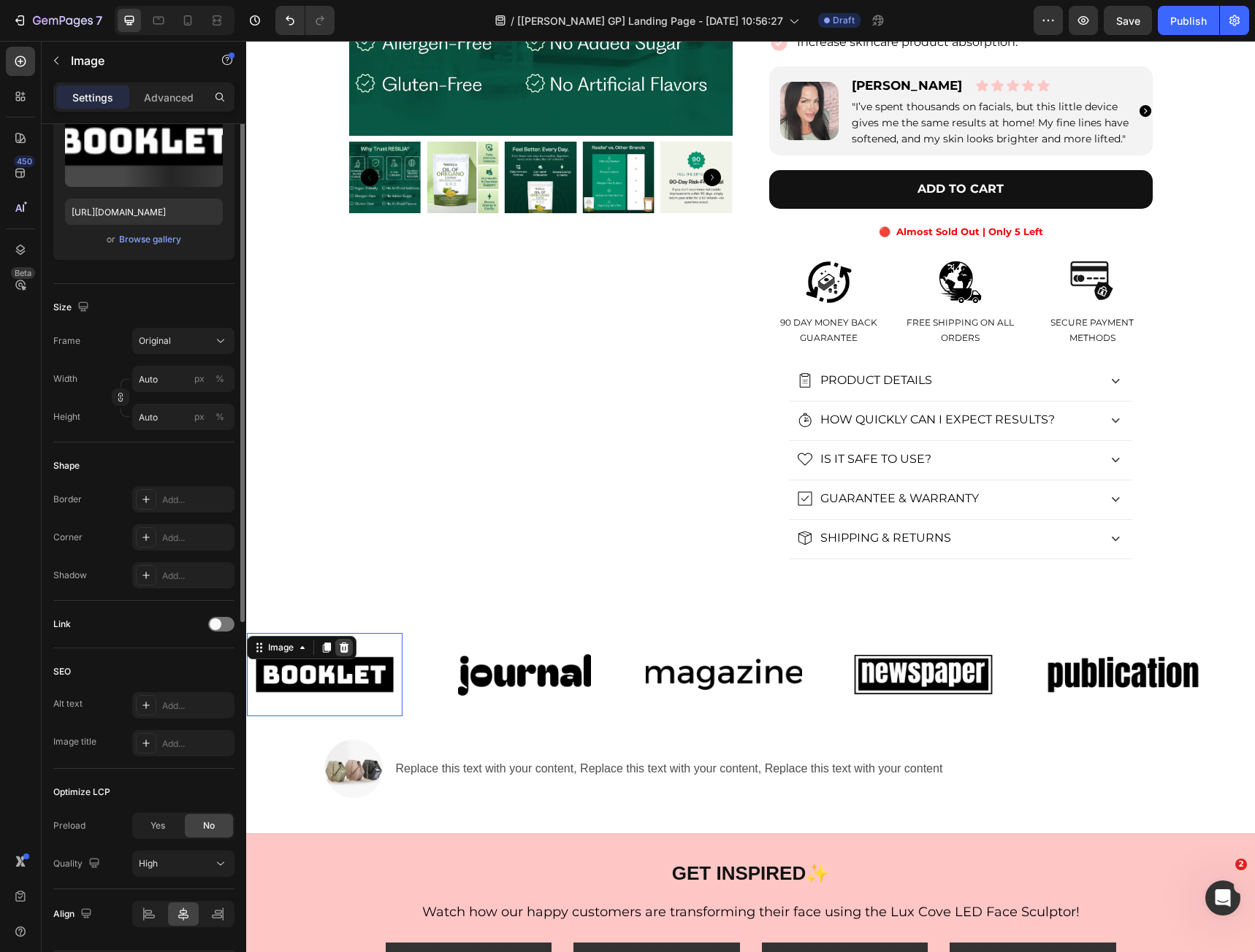
scroll to position [0, 0]
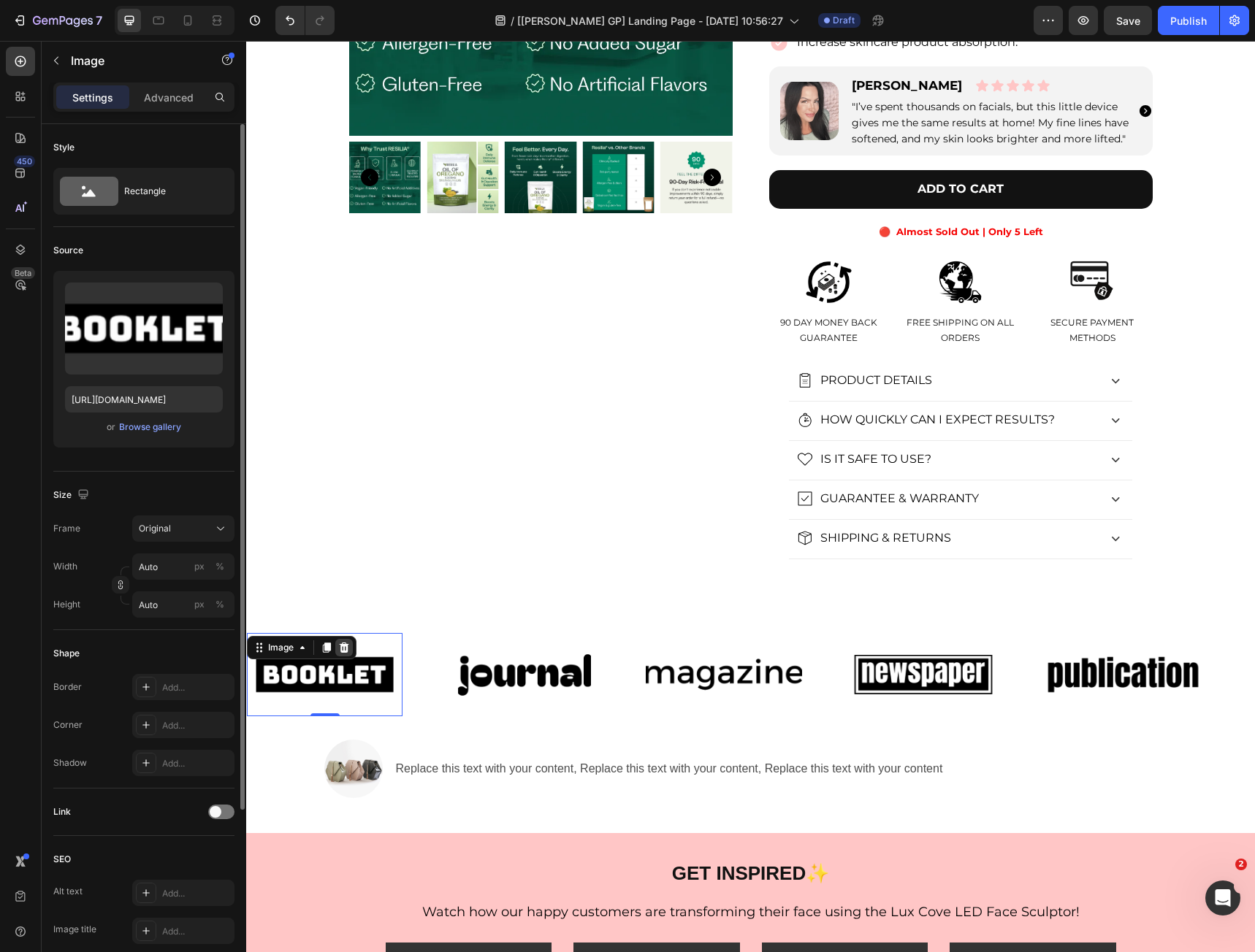
click at [350, 644] on icon at bounding box center [344, 648] width 11 height 11
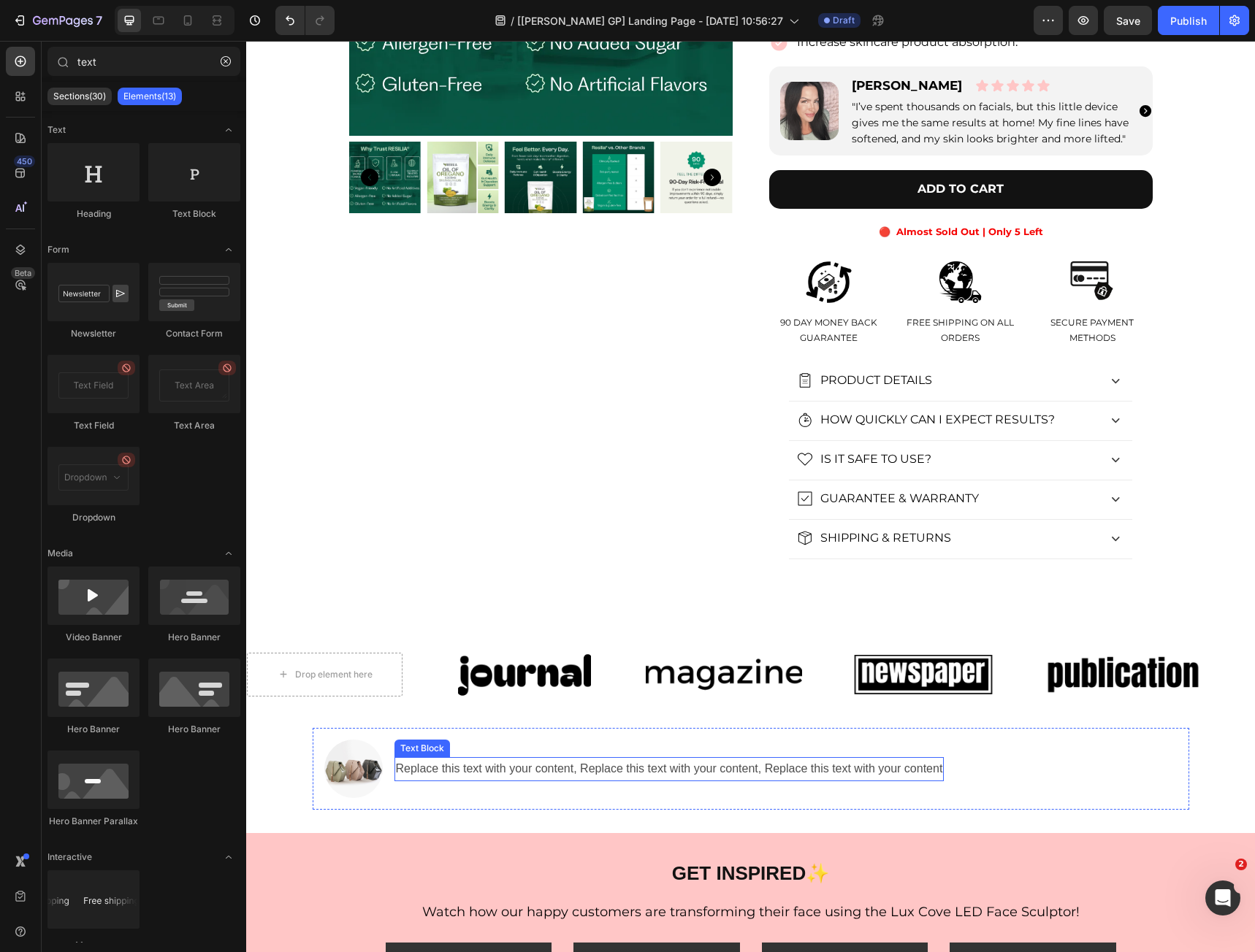
click at [456, 764] on p "Replace this text with your content, Replace this text with your content, Repla…" at bounding box center [669, 769] width 547 height 21
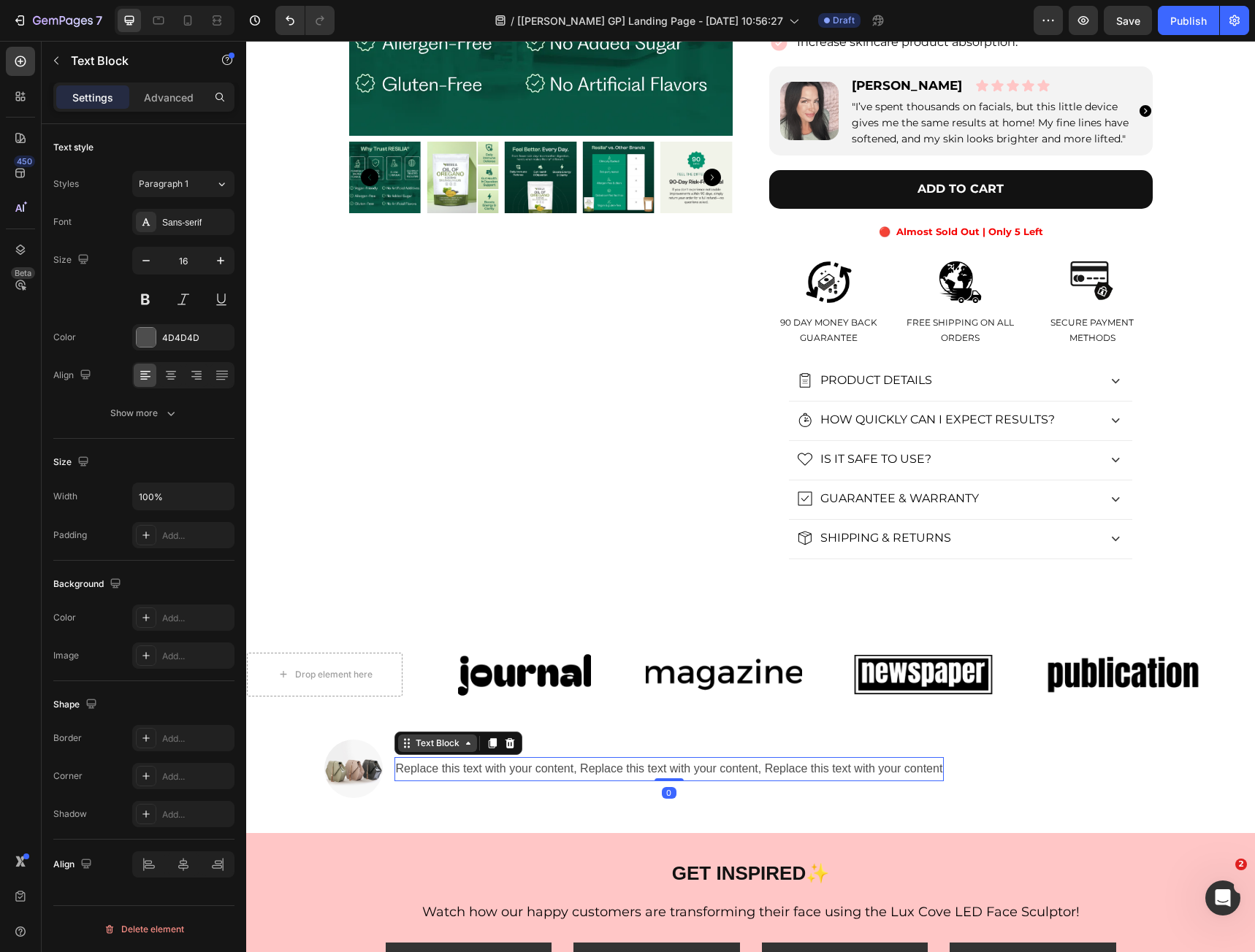
click at [407, 740] on div "Text Block" at bounding box center [437, 743] width 79 height 17
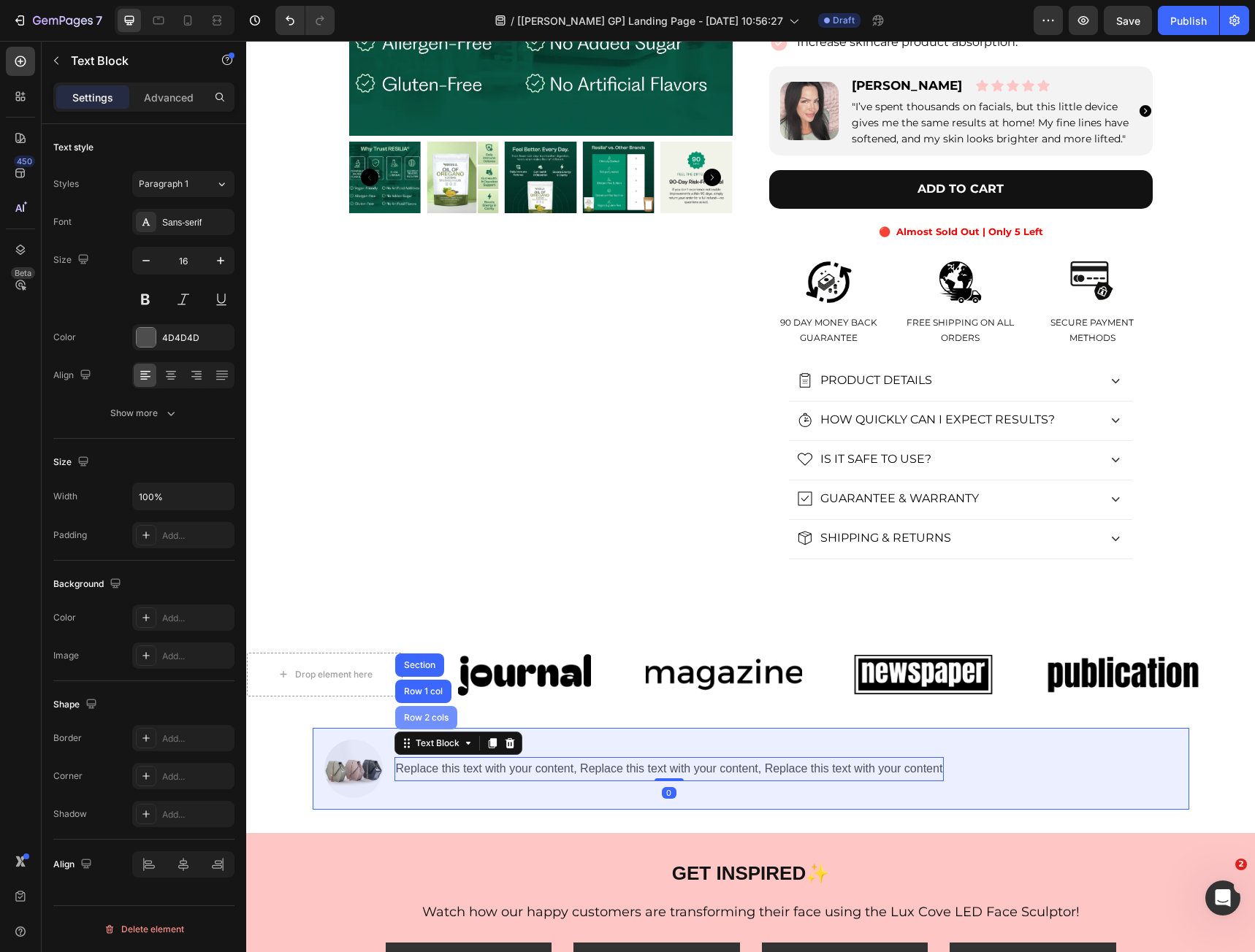
click at [416, 720] on div "Row 2 cols" at bounding box center [426, 717] width 51 height 9
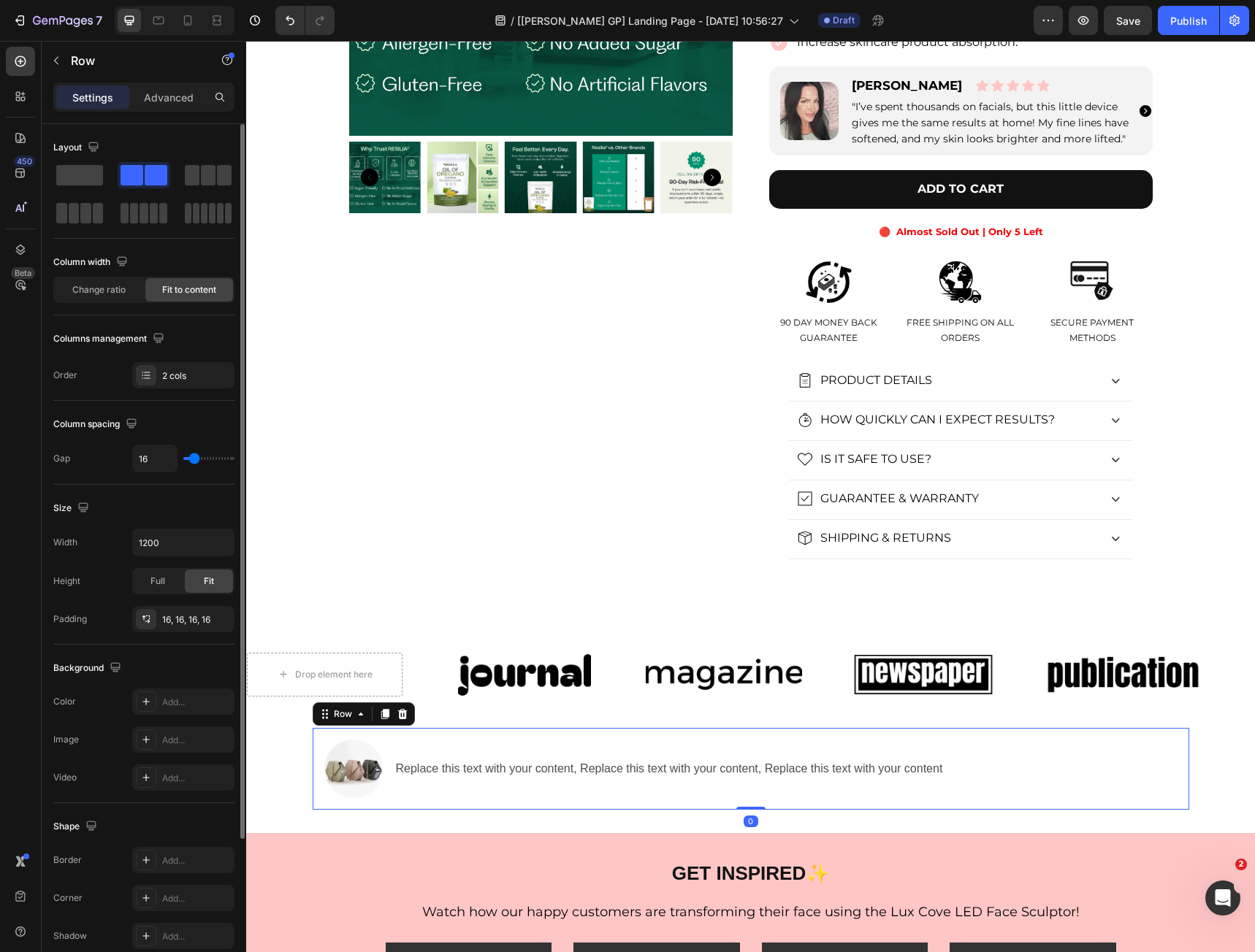
scroll to position [188, 0]
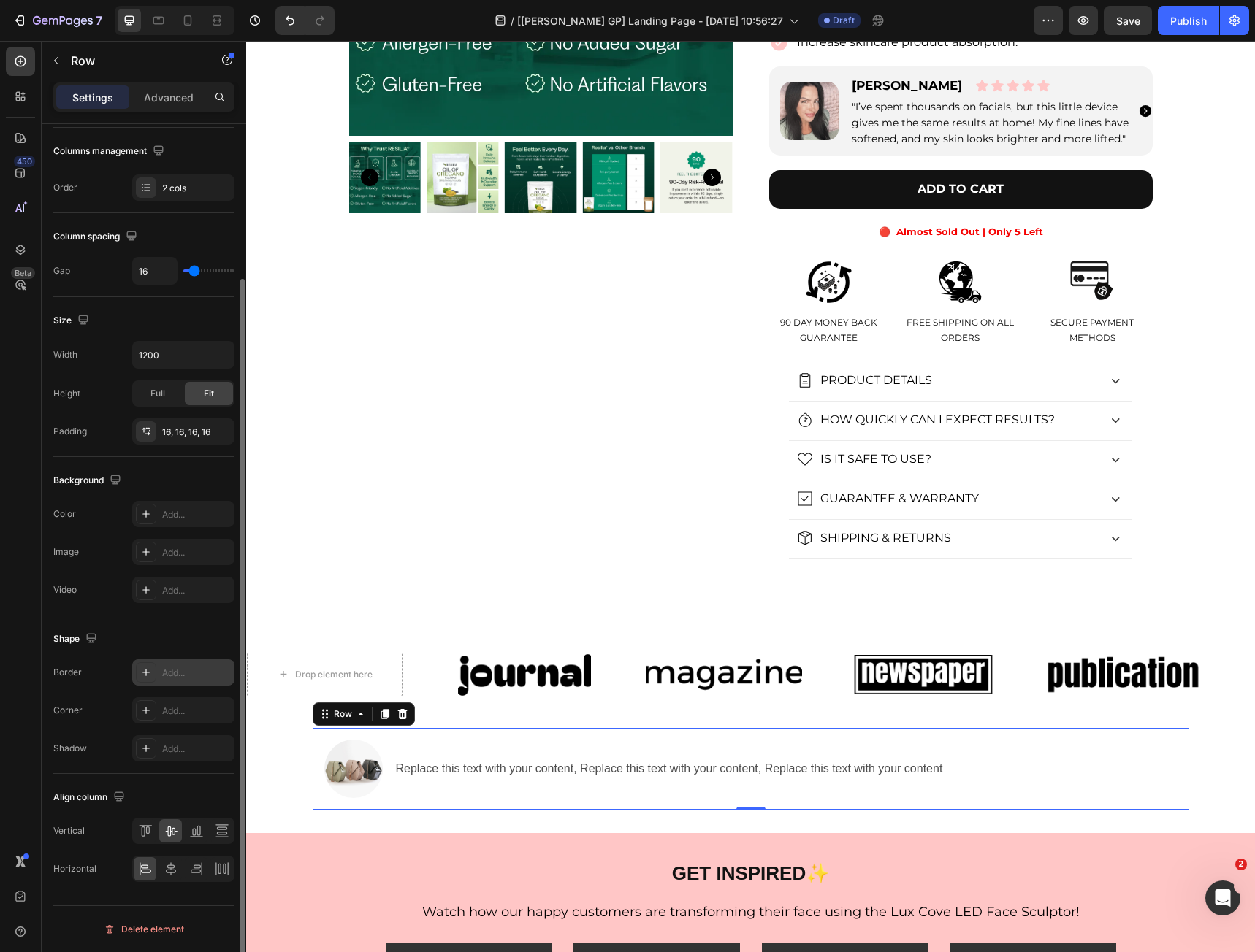
click at [166, 668] on div "Add..." at bounding box center [197, 673] width 69 height 13
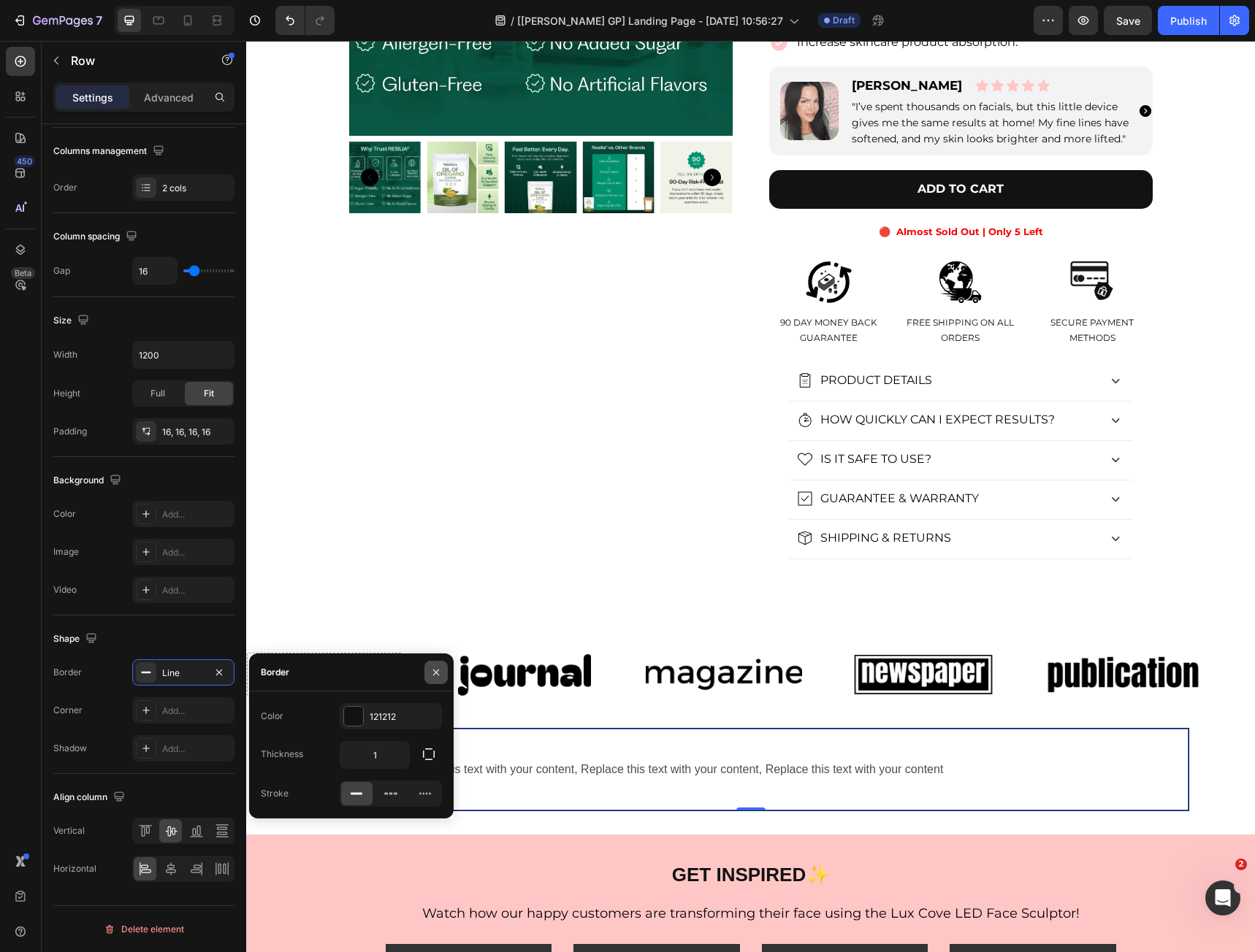
click at [433, 669] on icon "button" at bounding box center [436, 673] width 11 height 11
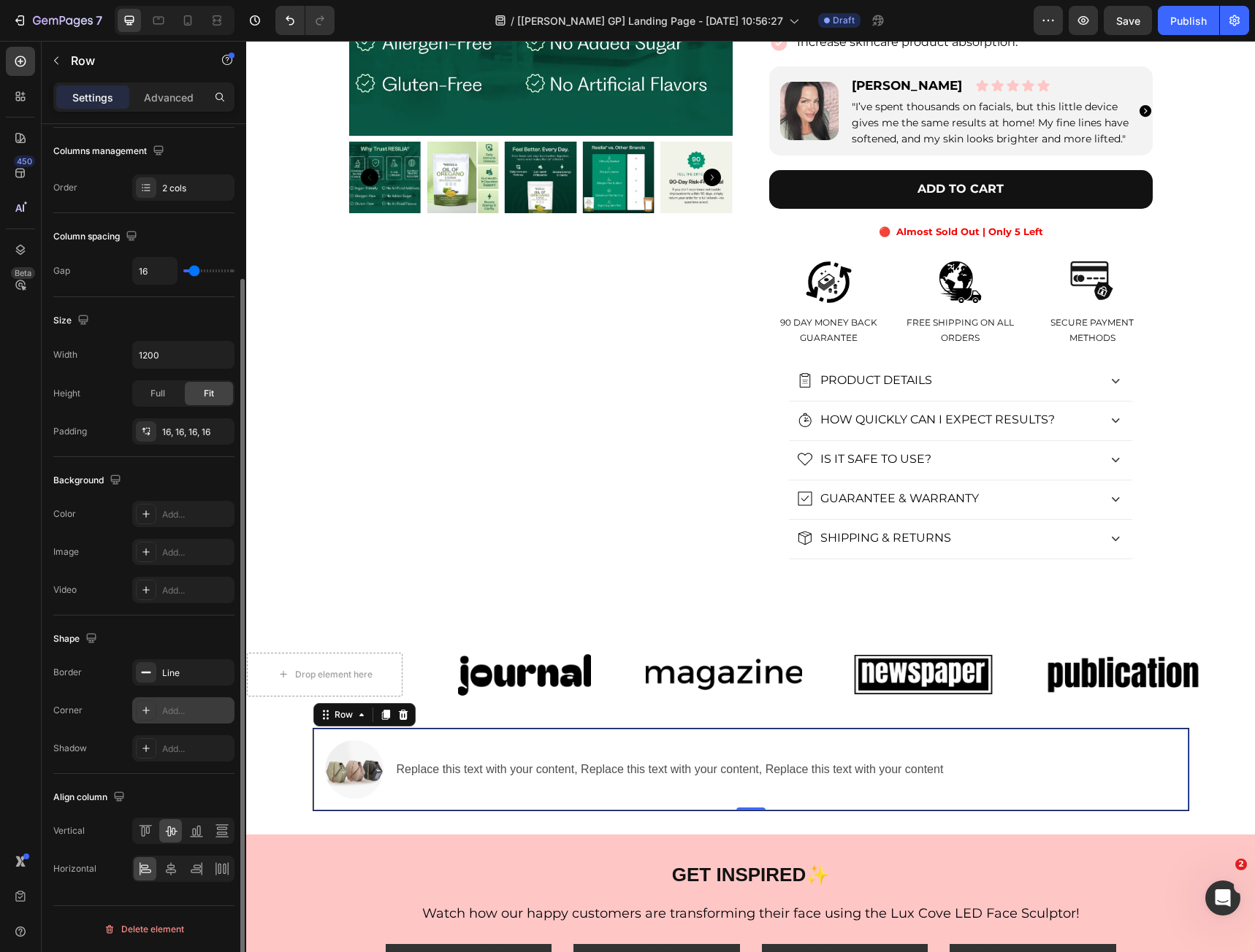
click at [187, 705] on div "Add..." at bounding box center [197, 711] width 69 height 13
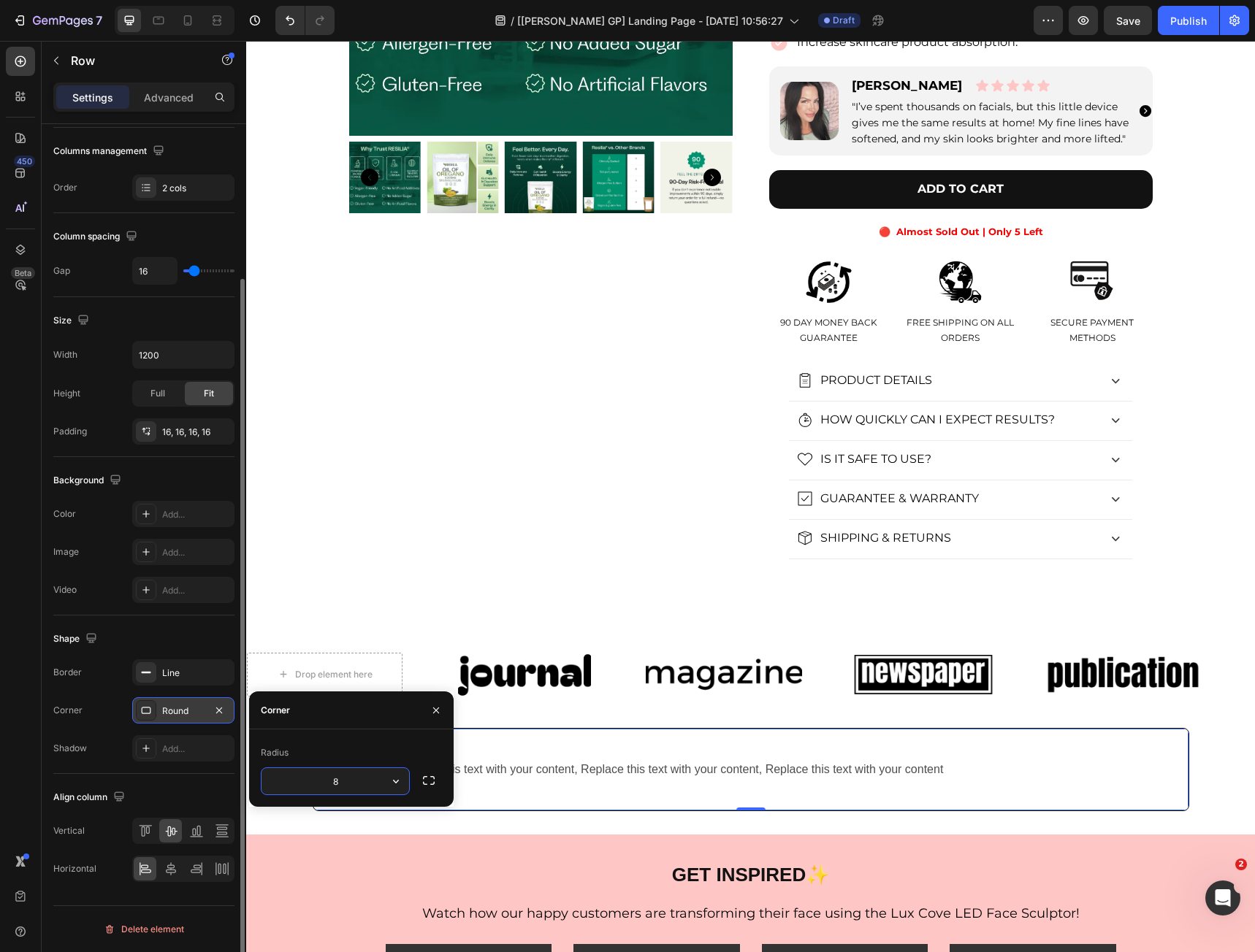
click at [309, 775] on input "8" at bounding box center [335, 781] width 148 height 27
click at [388, 781] on icon "button" at bounding box center [395, 780] width 14 height 14
drag, startPoint x: 387, startPoint y: 868, endPoint x: 133, endPoint y: 783, distance: 267.8
click at [387, 868] on icon at bounding box center [388, 873] width 14 height 14
type input "9999"
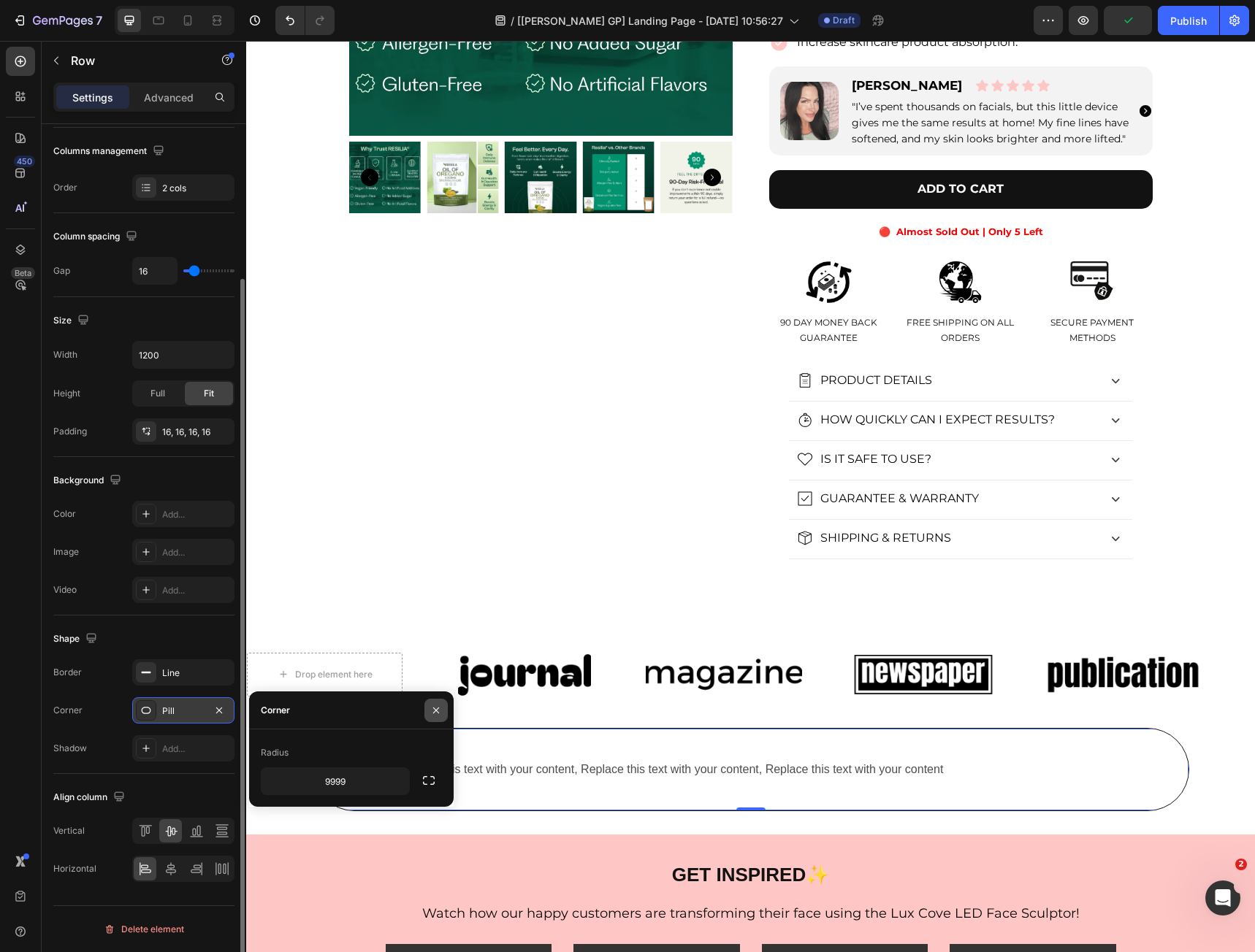
click at [432, 708] on icon "button" at bounding box center [436, 710] width 11 height 11
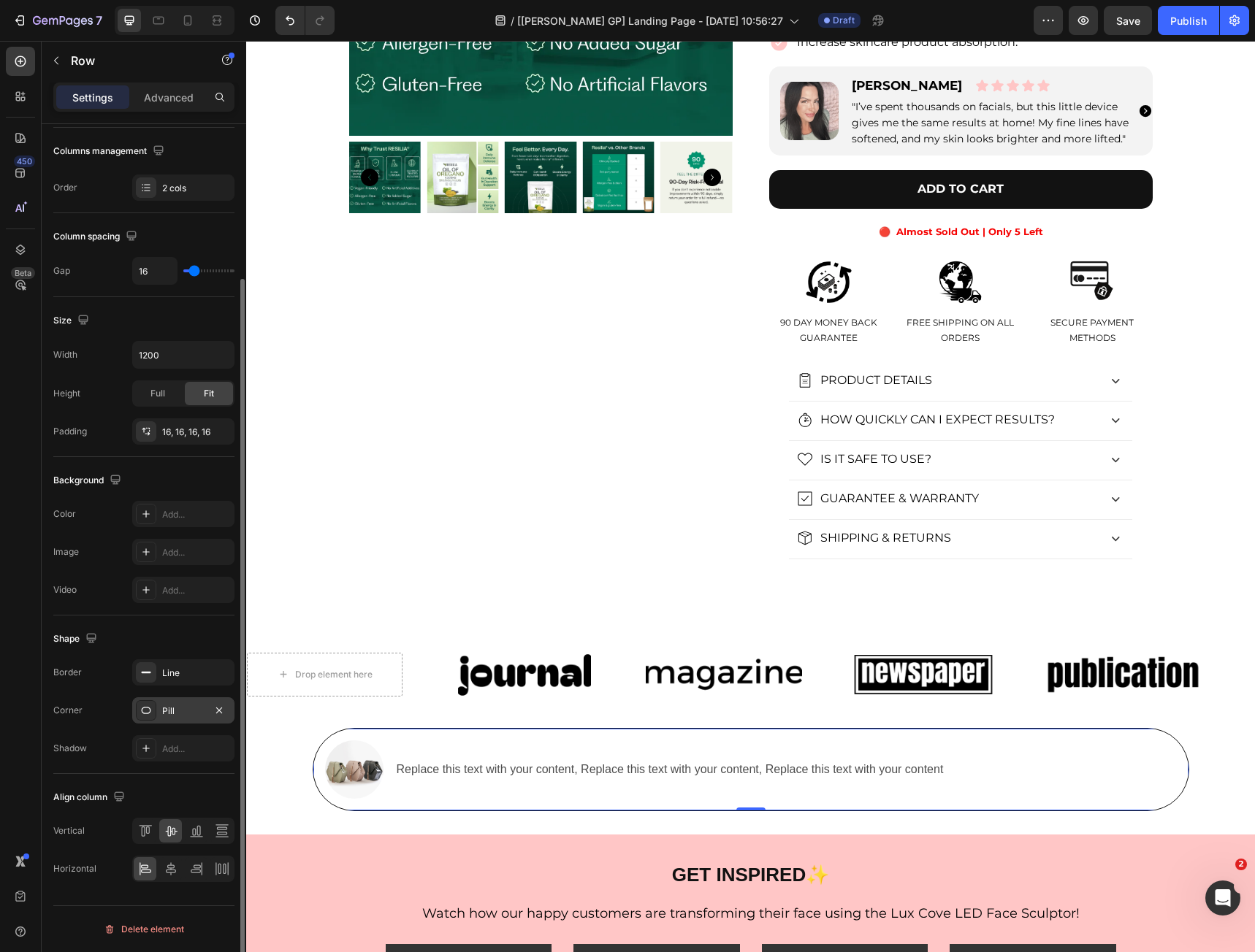
click at [368, 738] on div "Image Replace this text with your content, Replace this text with your content,…" at bounding box center [751, 769] width 876 height 83
click at [353, 781] on img at bounding box center [354, 769] width 58 height 58
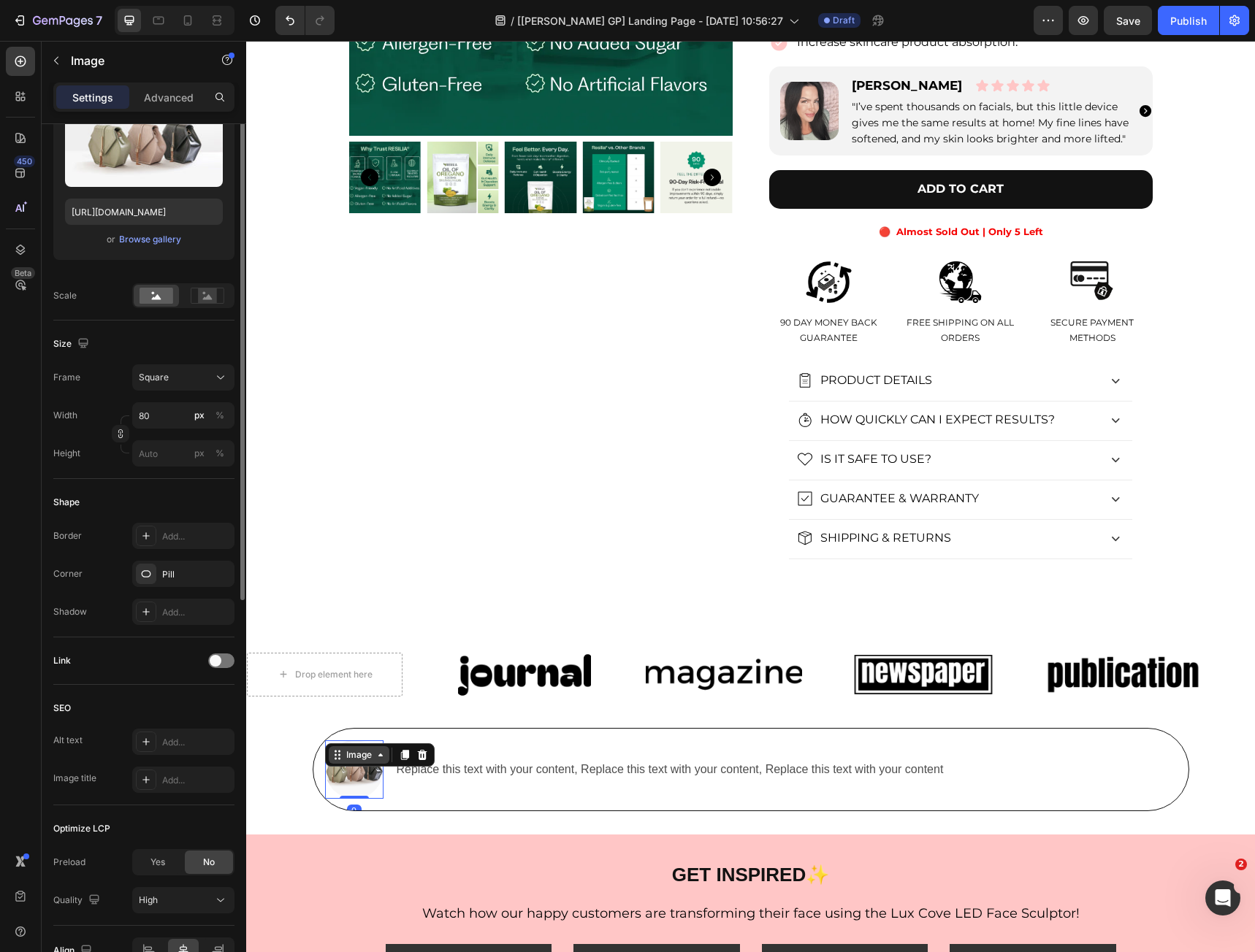
scroll to position [0, 0]
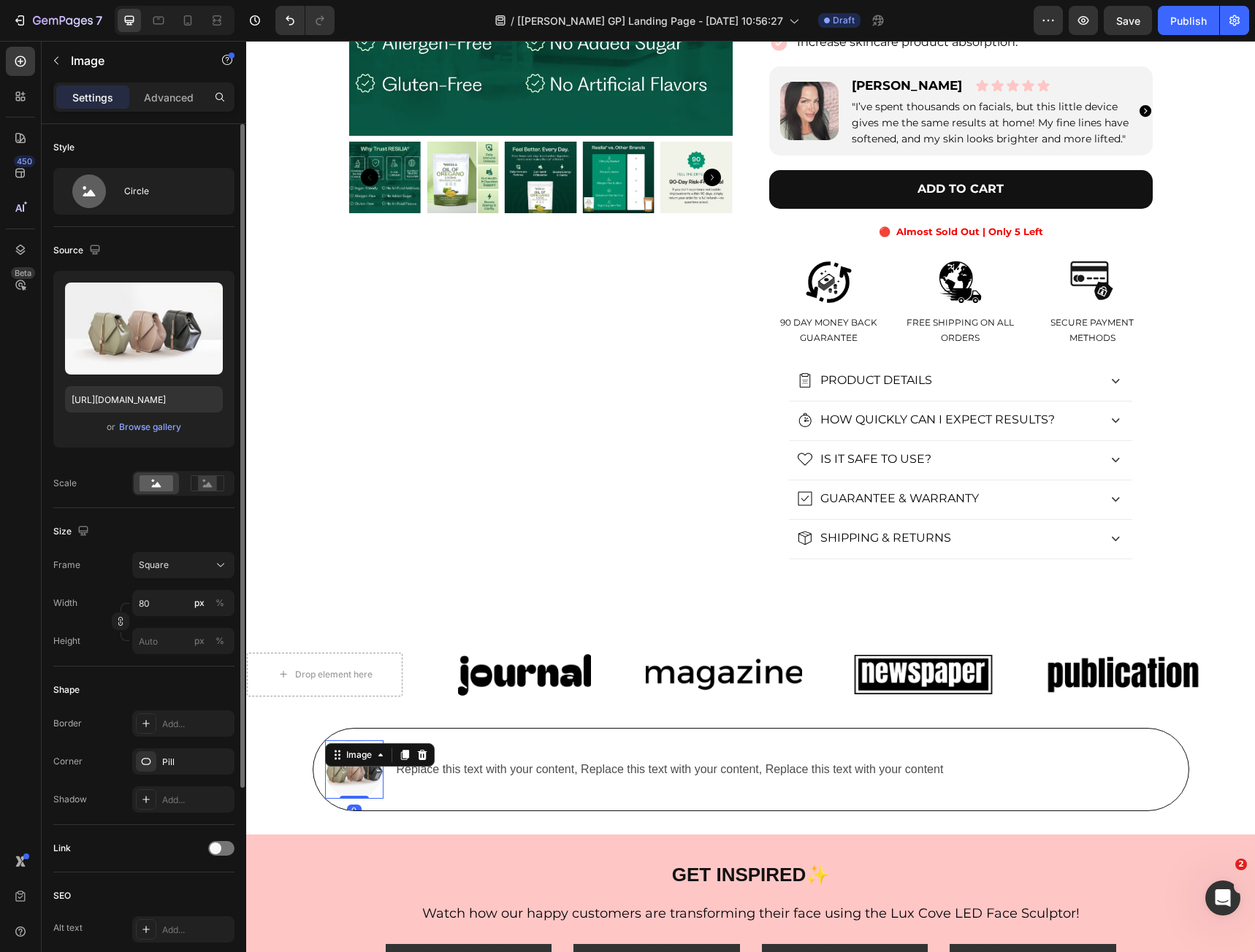
click at [332, 743] on div "Image" at bounding box center [380, 755] width 110 height 23
click at [349, 757] on div "Image" at bounding box center [359, 755] width 31 height 13
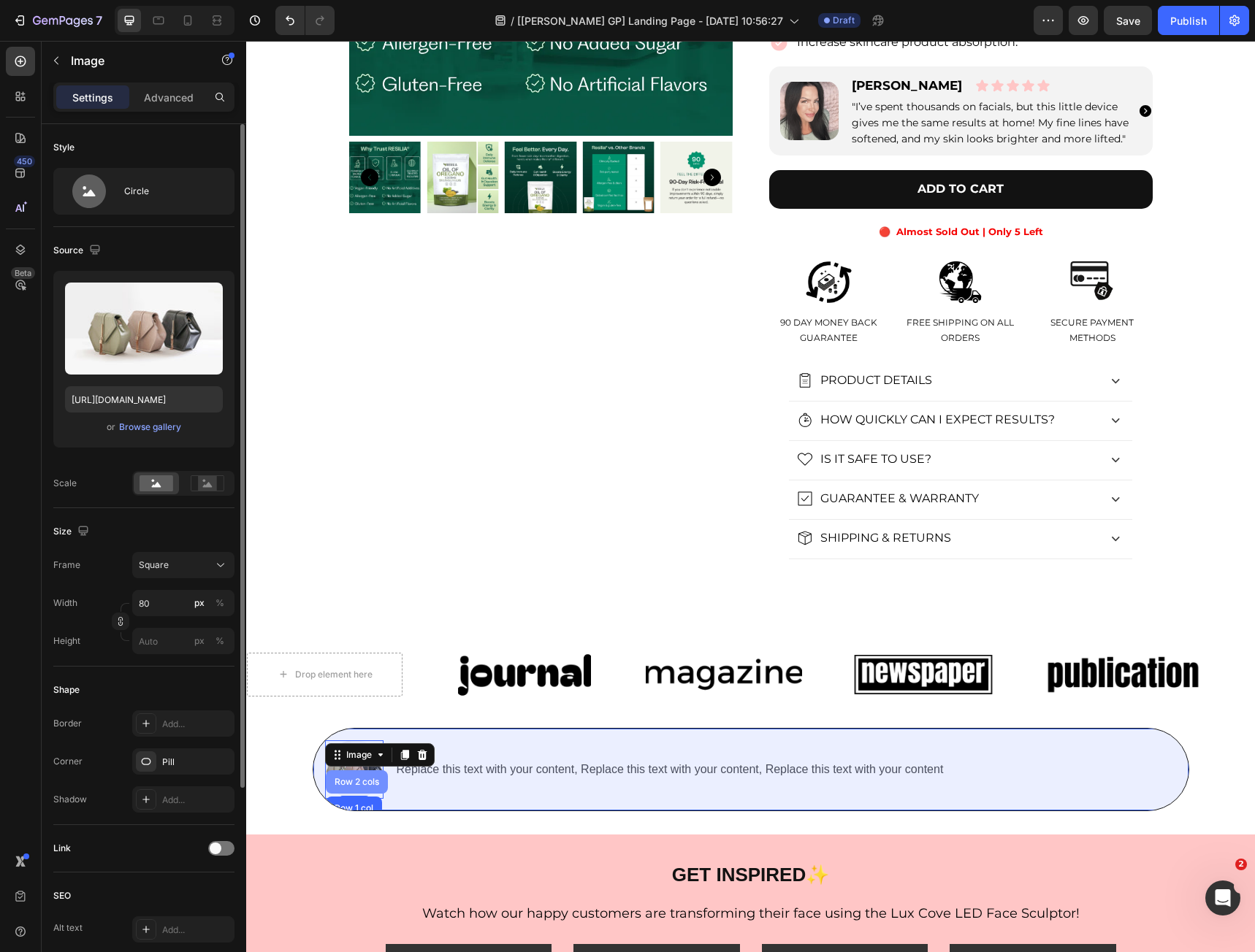
click at [354, 779] on div "Row 2 cols" at bounding box center [356, 781] width 51 height 9
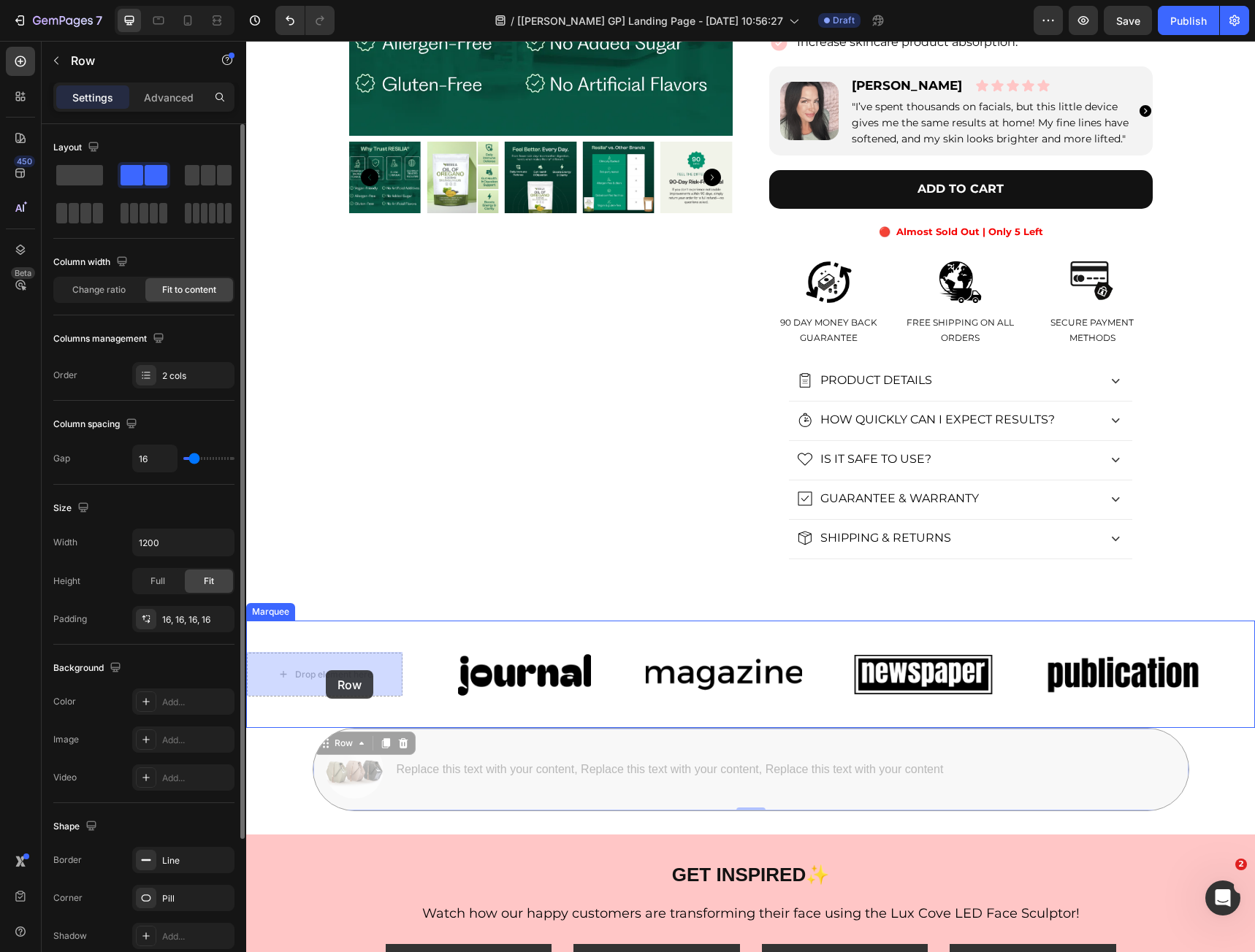
drag, startPoint x: 333, startPoint y: 745, endPoint x: 325, endPoint y: 670, distance: 75.4
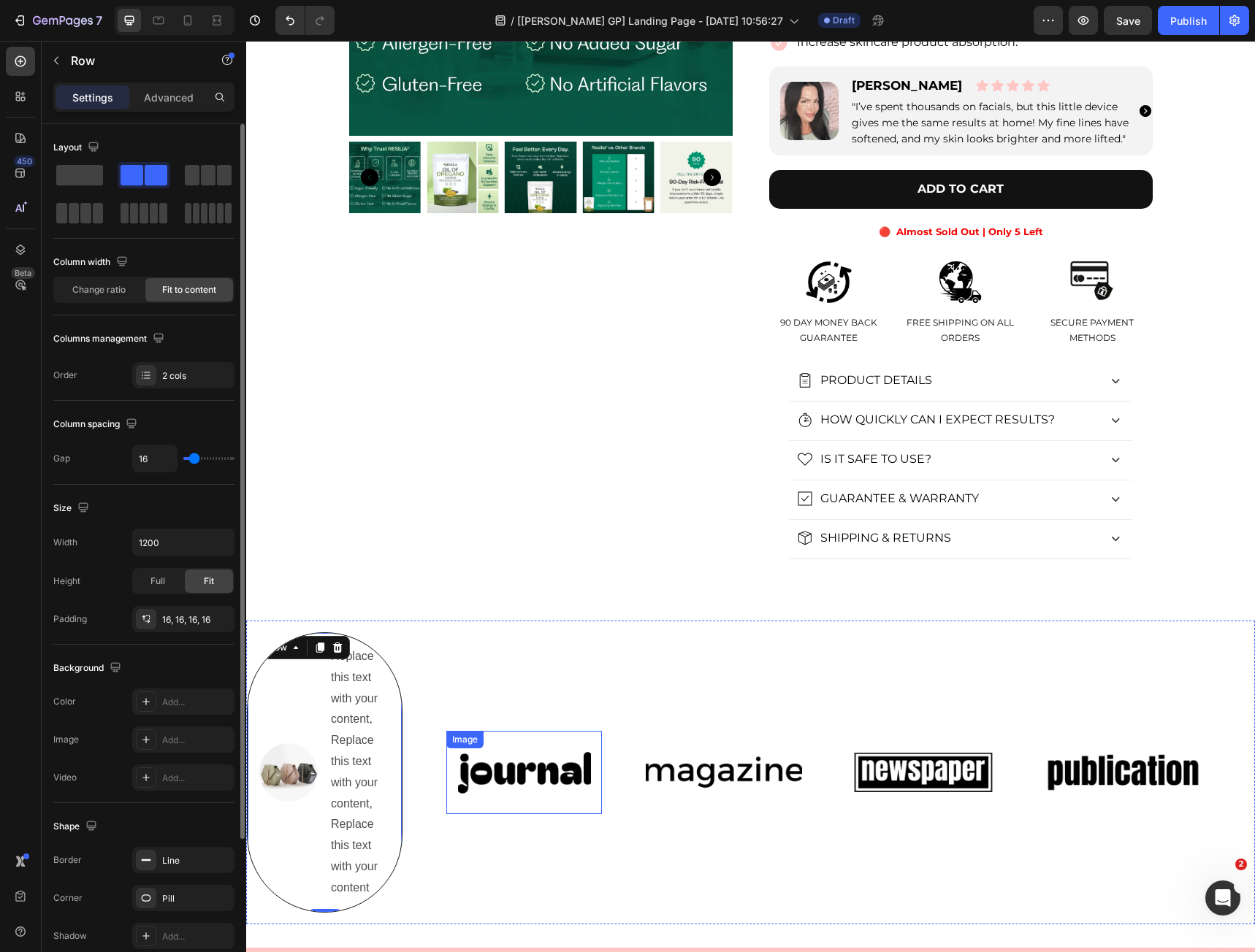
click at [512, 762] on img at bounding box center [524, 772] width 156 height 66
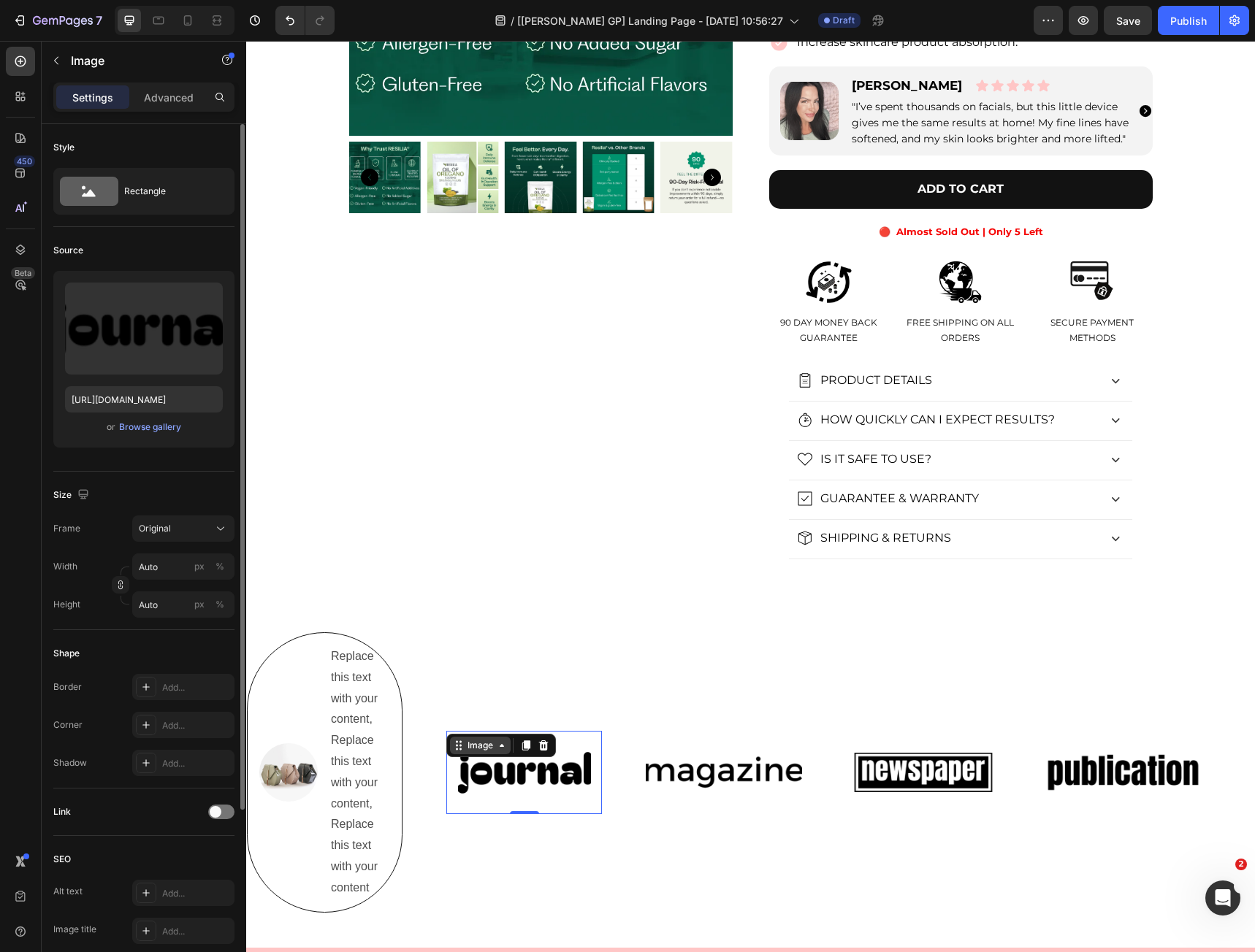
click at [478, 742] on div "Image" at bounding box center [480, 745] width 31 height 13
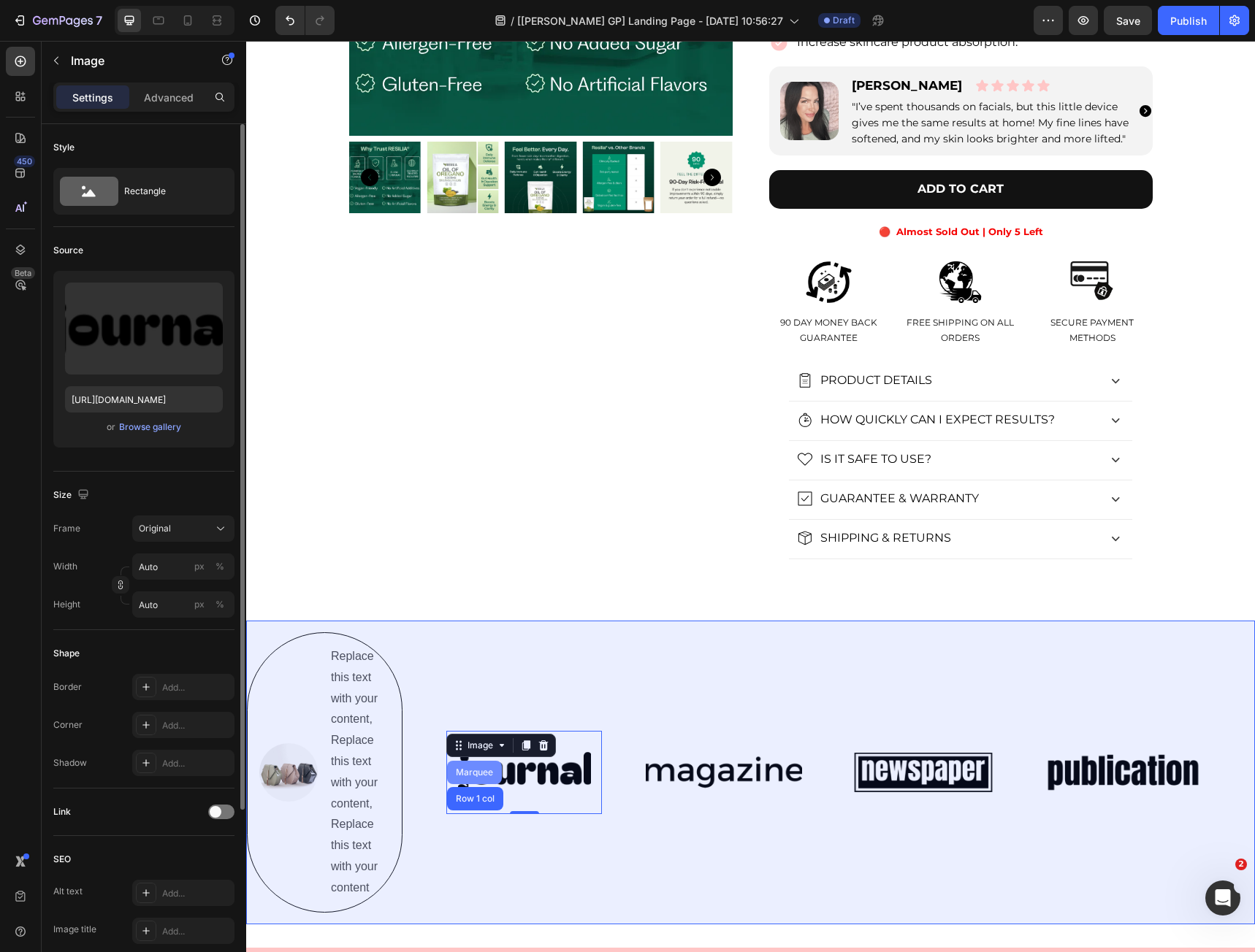
click at [477, 773] on div "Marquee" at bounding box center [473, 772] width 43 height 9
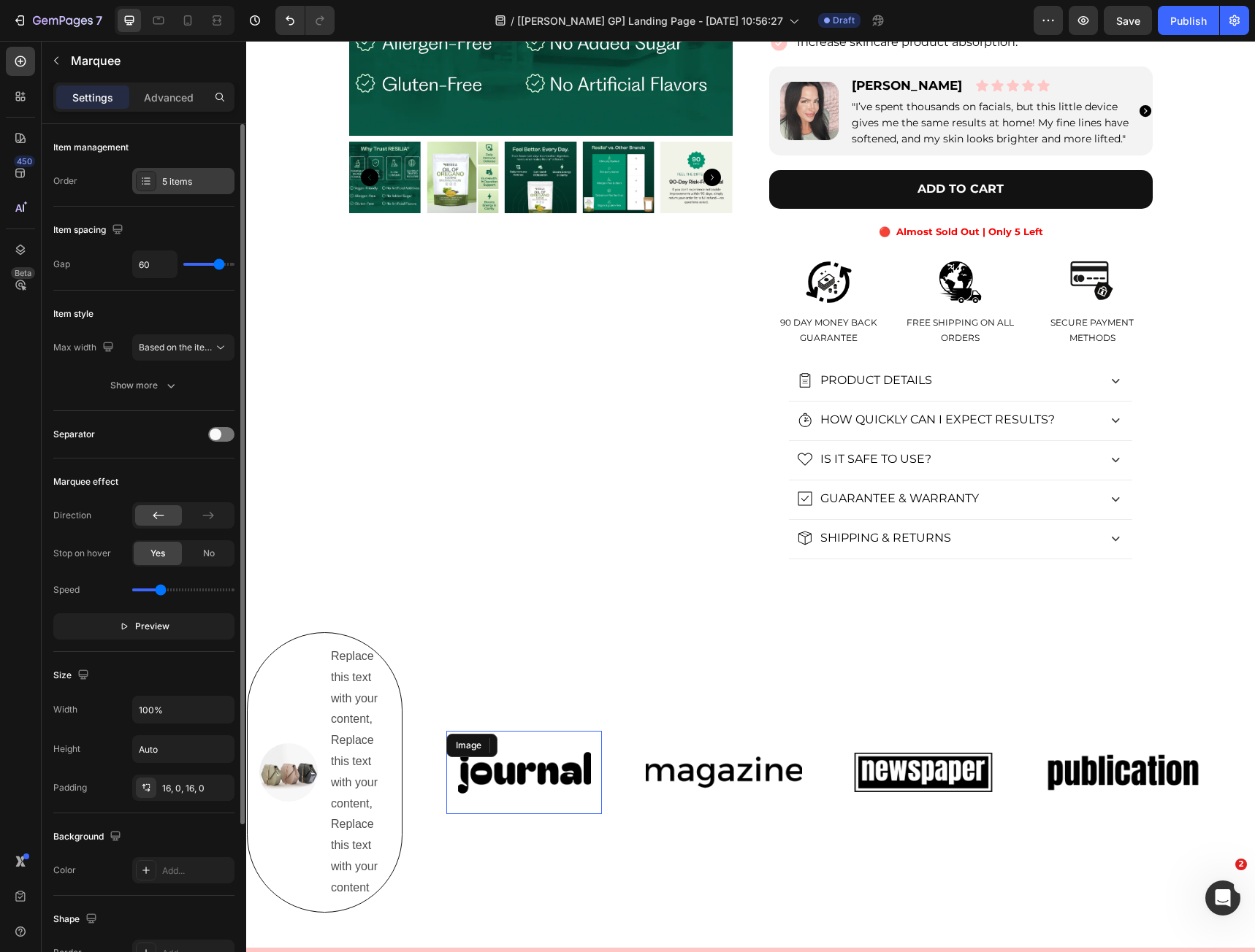
click at [173, 173] on div "5 items" at bounding box center [183, 181] width 102 height 27
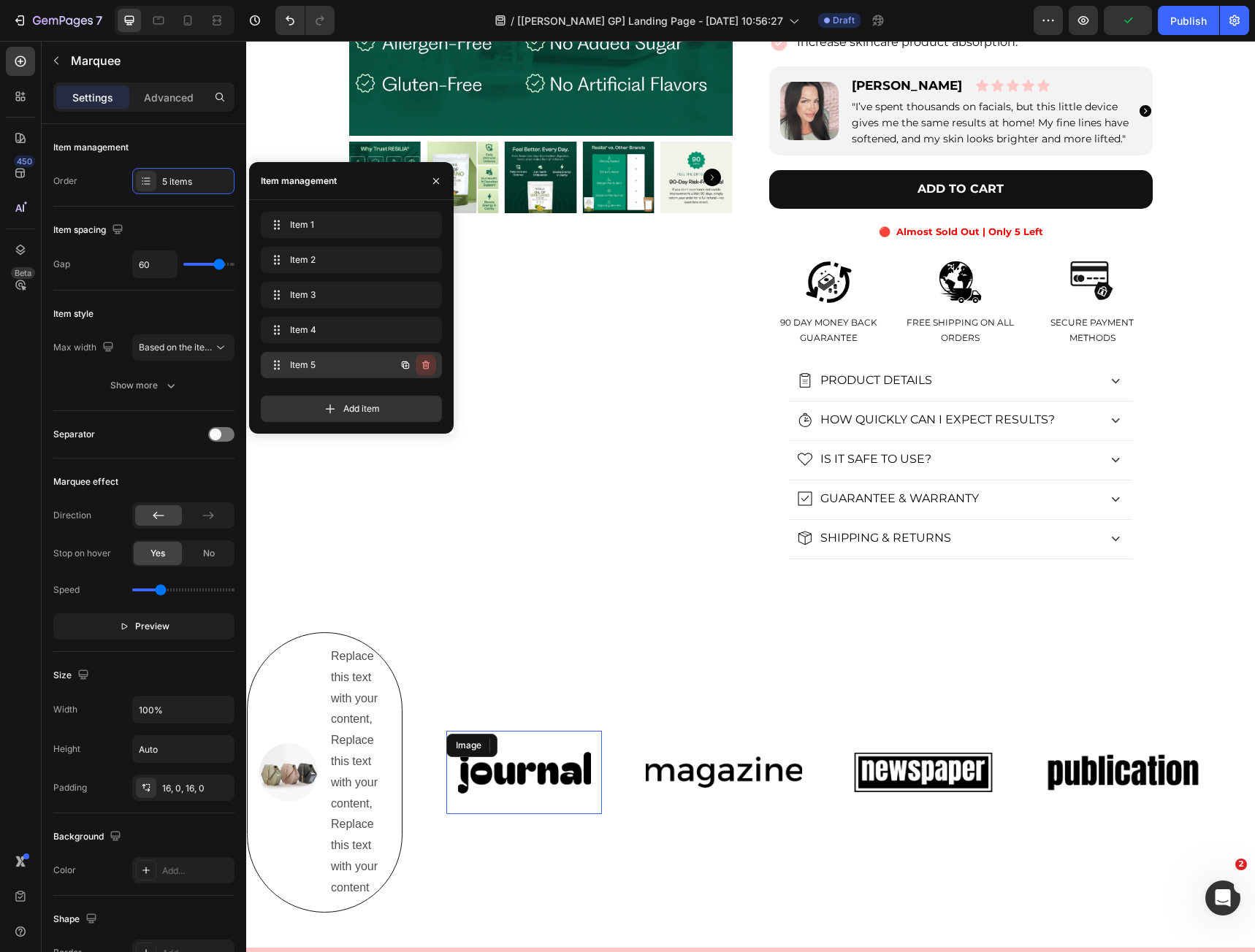
click at [427, 365] on icon "button" at bounding box center [427, 366] width 1 height 4
click at [430, 363] on button "Delete" at bounding box center [416, 364] width 40 height 20
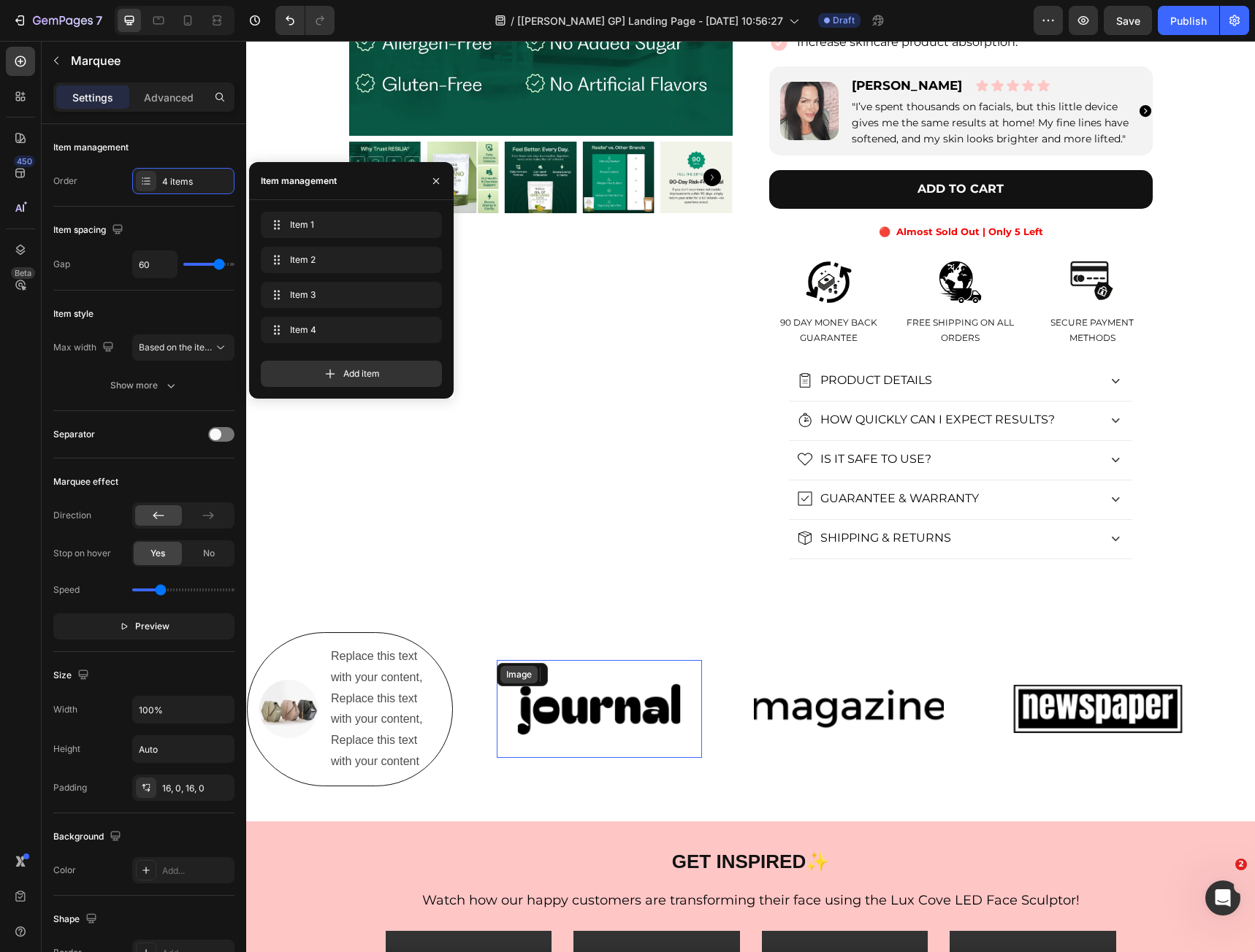
click at [524, 678] on div "Image" at bounding box center [518, 674] width 31 height 13
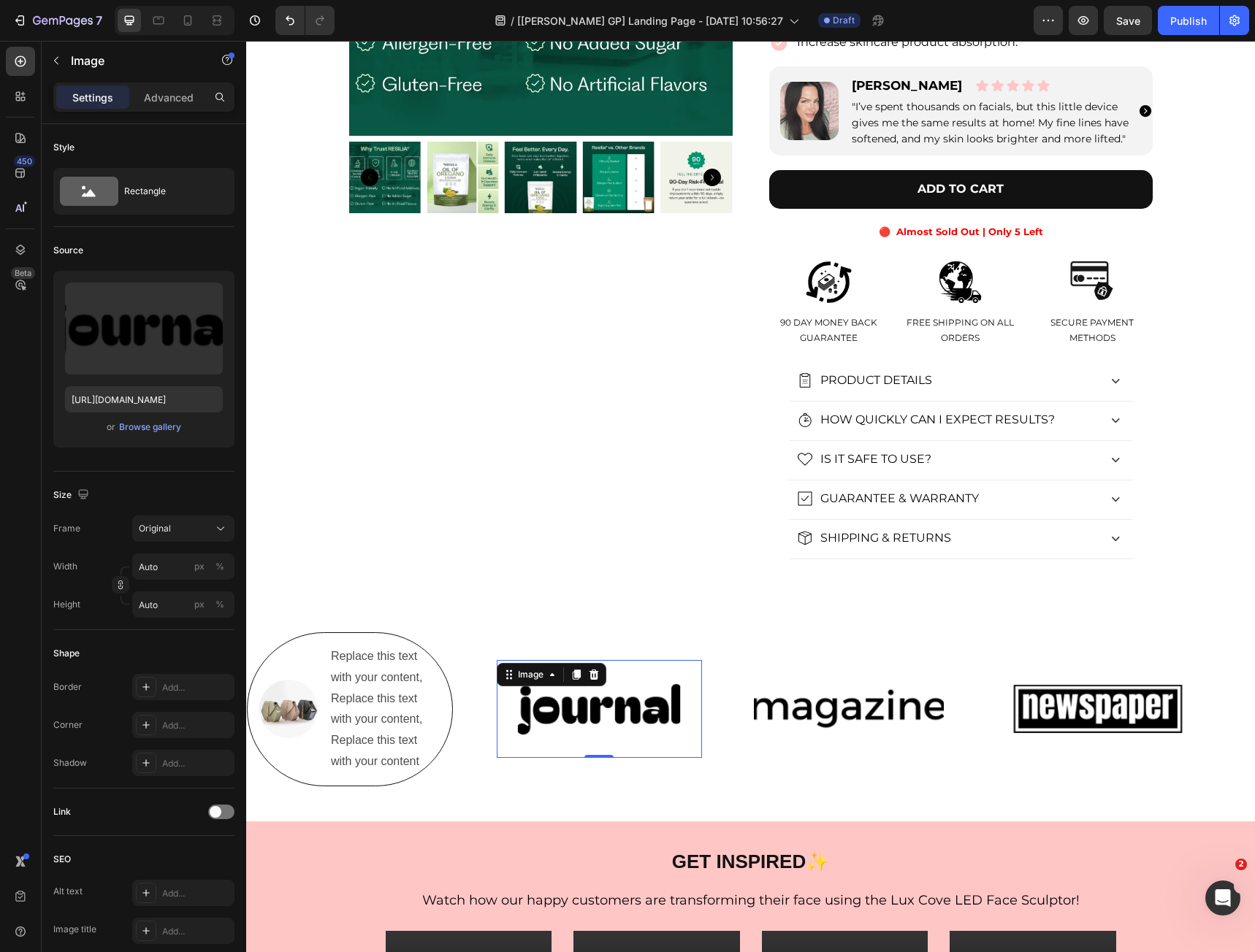
click at [591, 676] on icon at bounding box center [594, 674] width 10 height 10
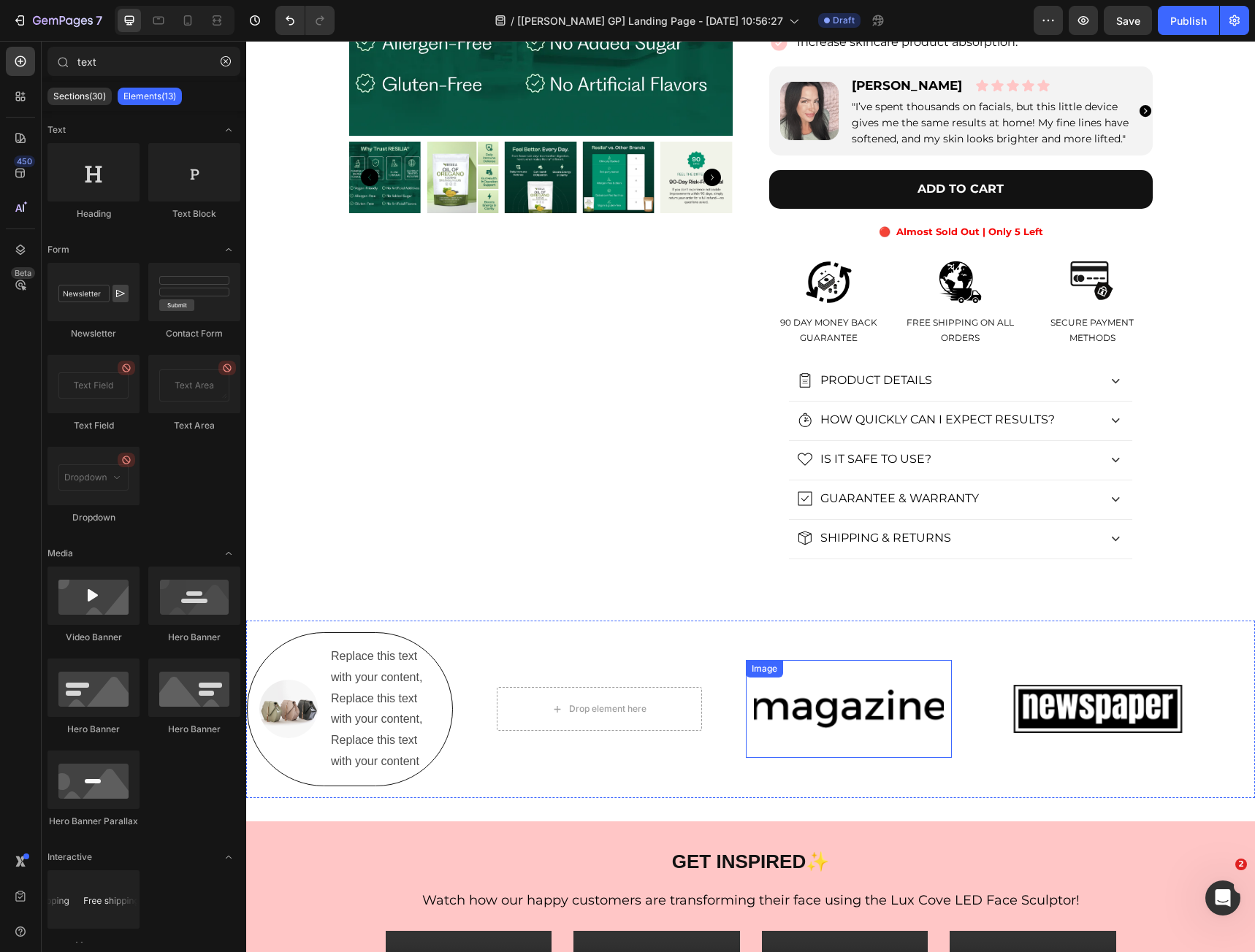
click at [808, 720] on img at bounding box center [848, 709] width 190 height 80
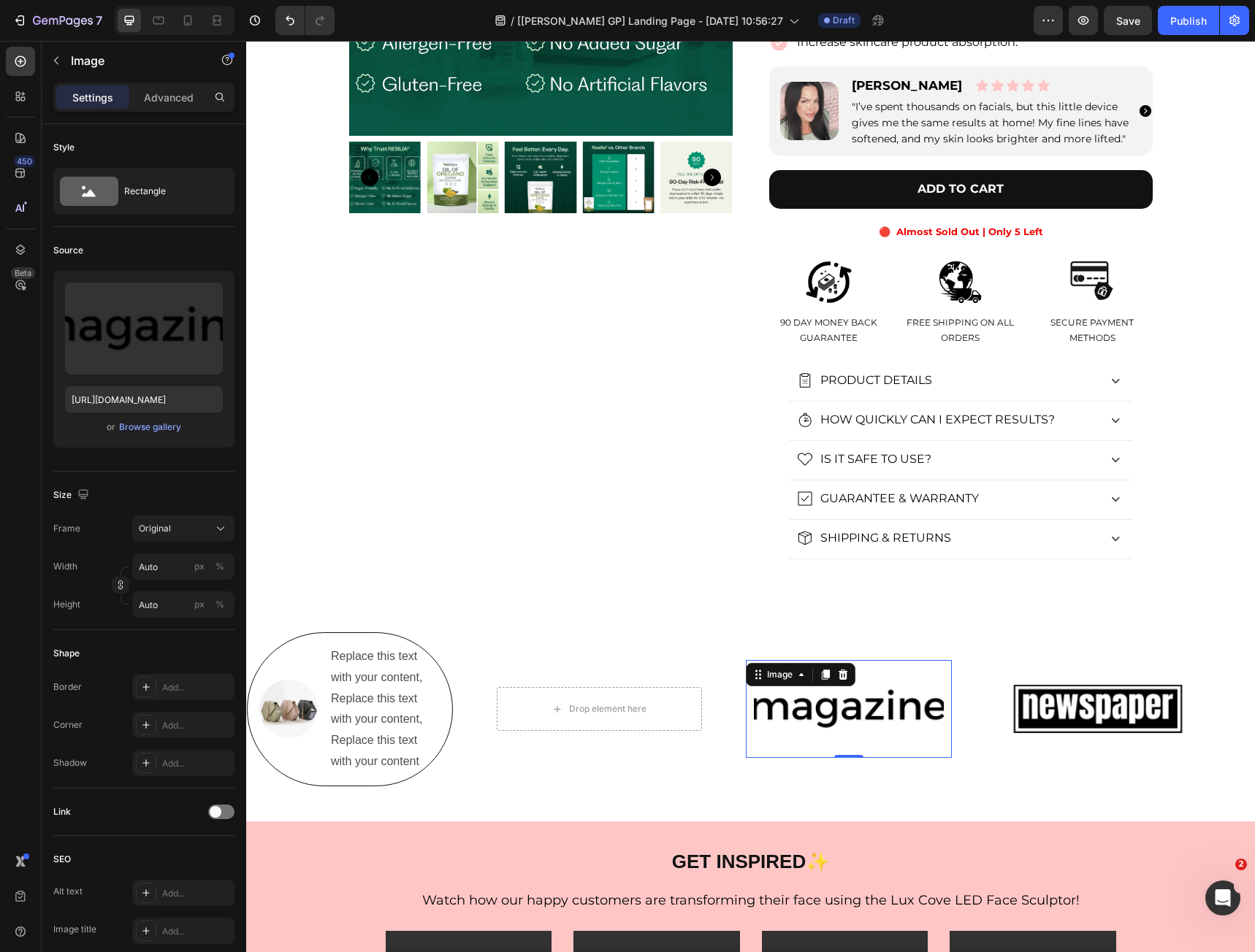
drag, startPoint x: 840, startPoint y: 676, endPoint x: 849, endPoint y: 675, distance: 9.1
click at [840, 675] on icon at bounding box center [843, 674] width 10 height 10
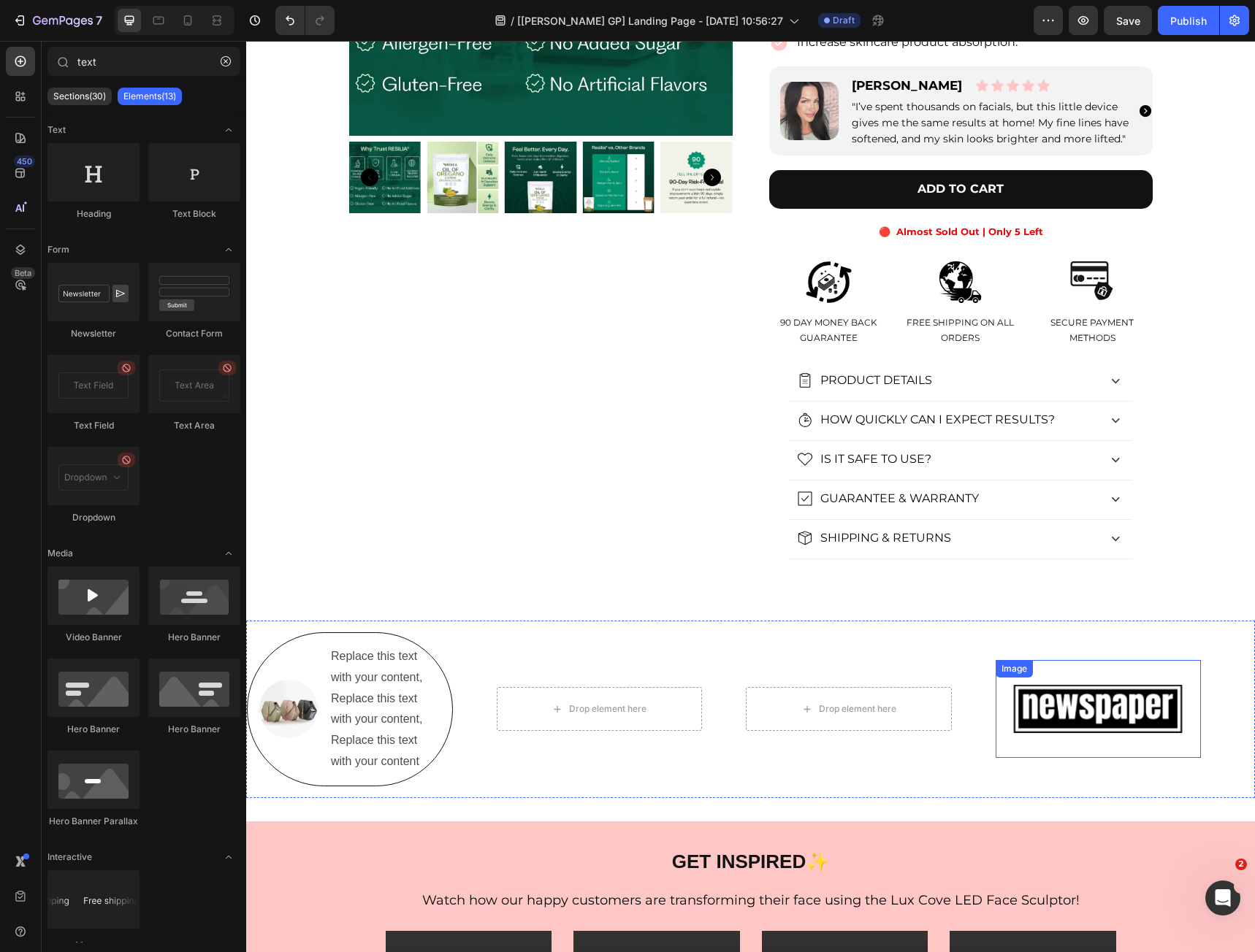
click at [1063, 708] on img at bounding box center [1098, 709] width 190 height 80
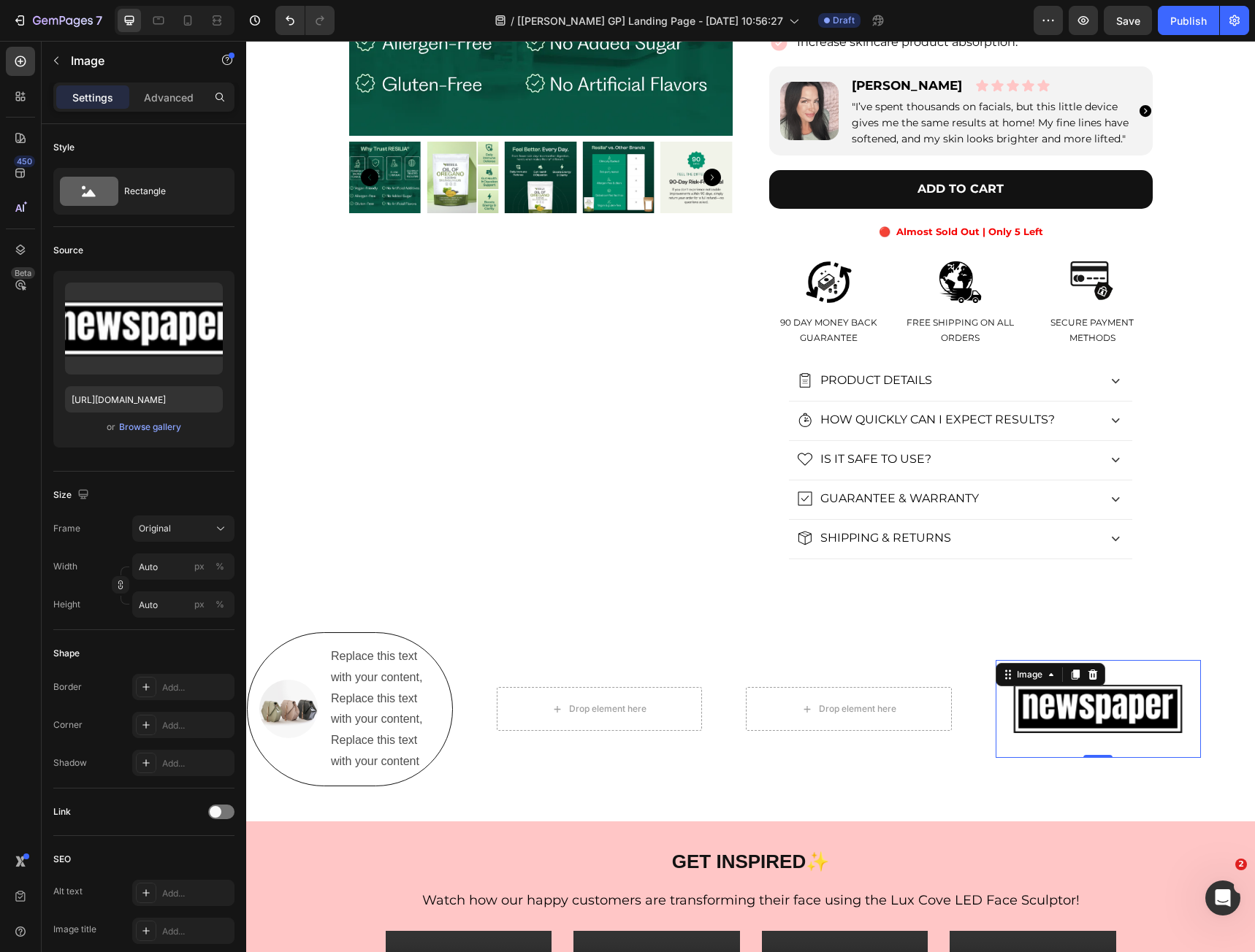
click at [1099, 676] on div at bounding box center [1093, 674] width 17 height 17
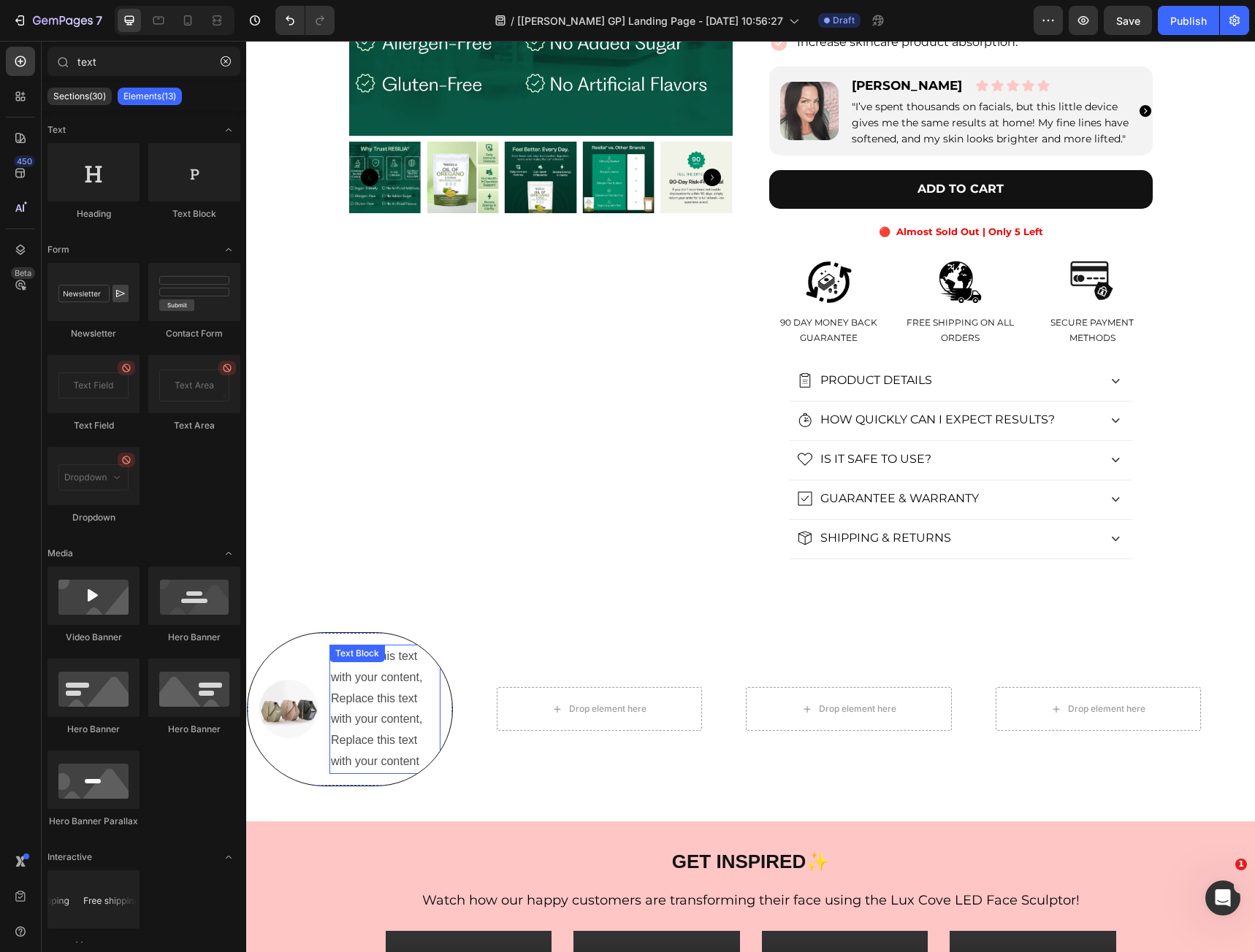
click at [371, 699] on p "Replace this text with your content, Replace this text with your content, Repla…" at bounding box center [385, 709] width 108 height 126
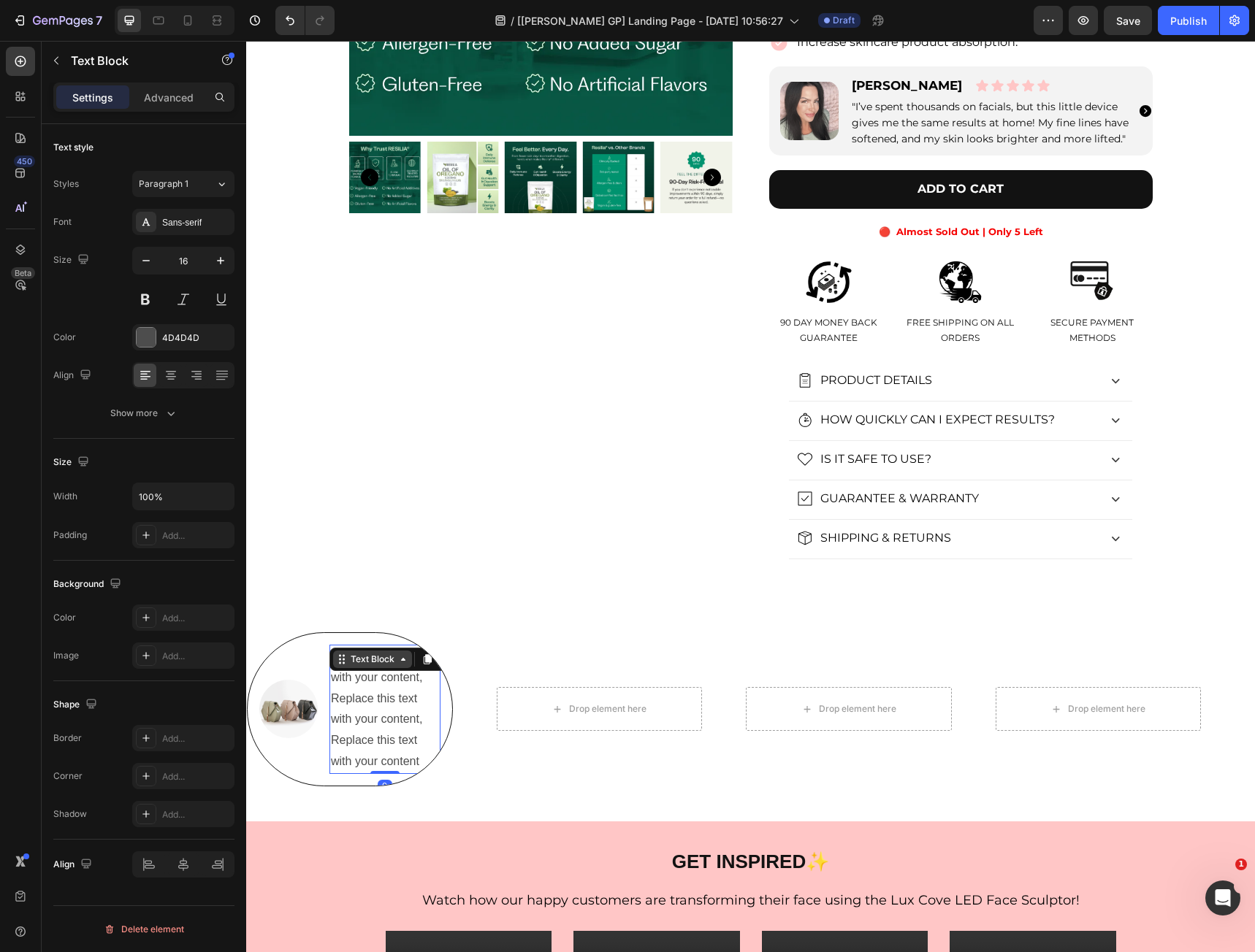
click at [366, 659] on div "Text Block" at bounding box center [372, 659] width 50 height 13
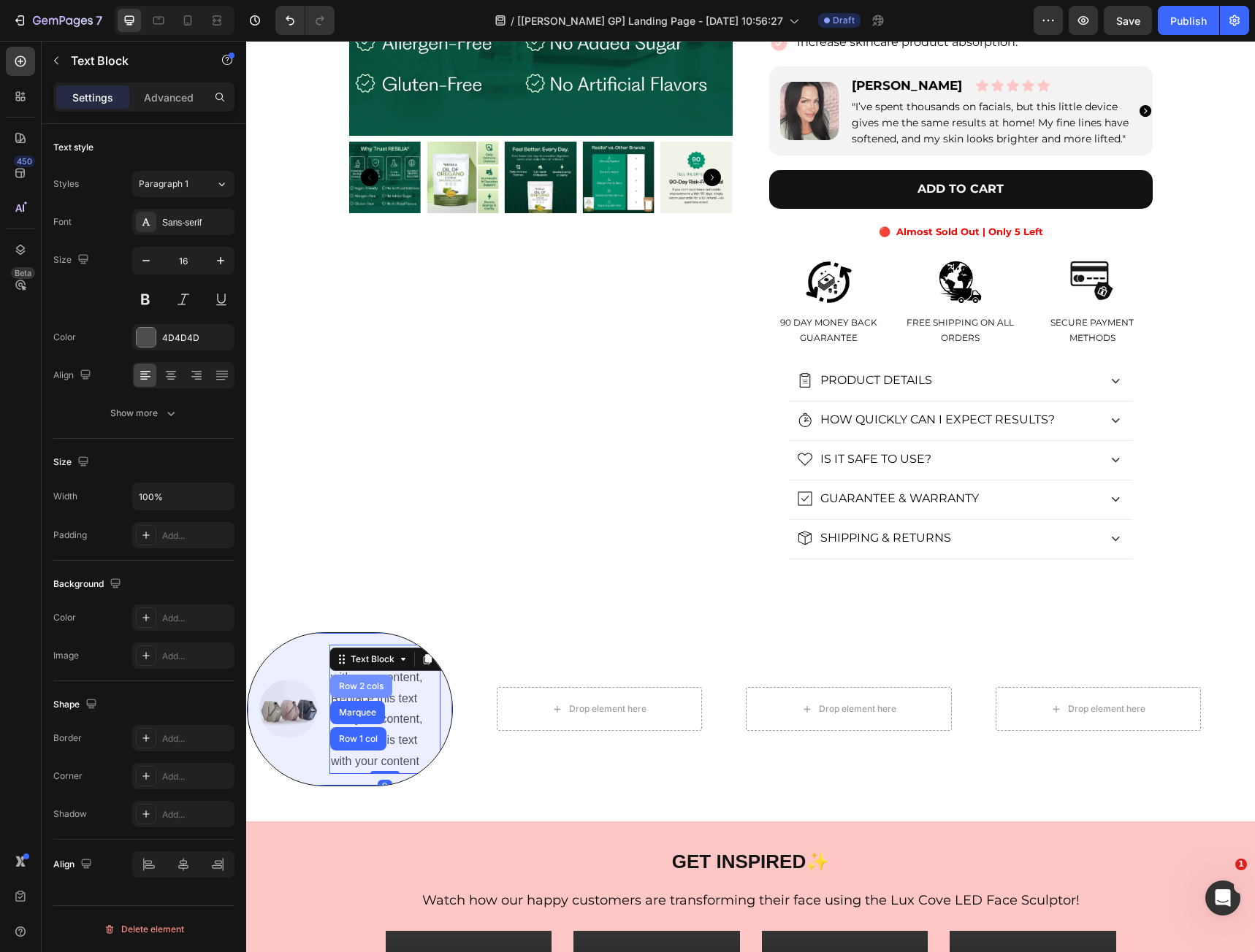
click at [366, 684] on div "Row 2 cols" at bounding box center [361, 686] width 51 height 9
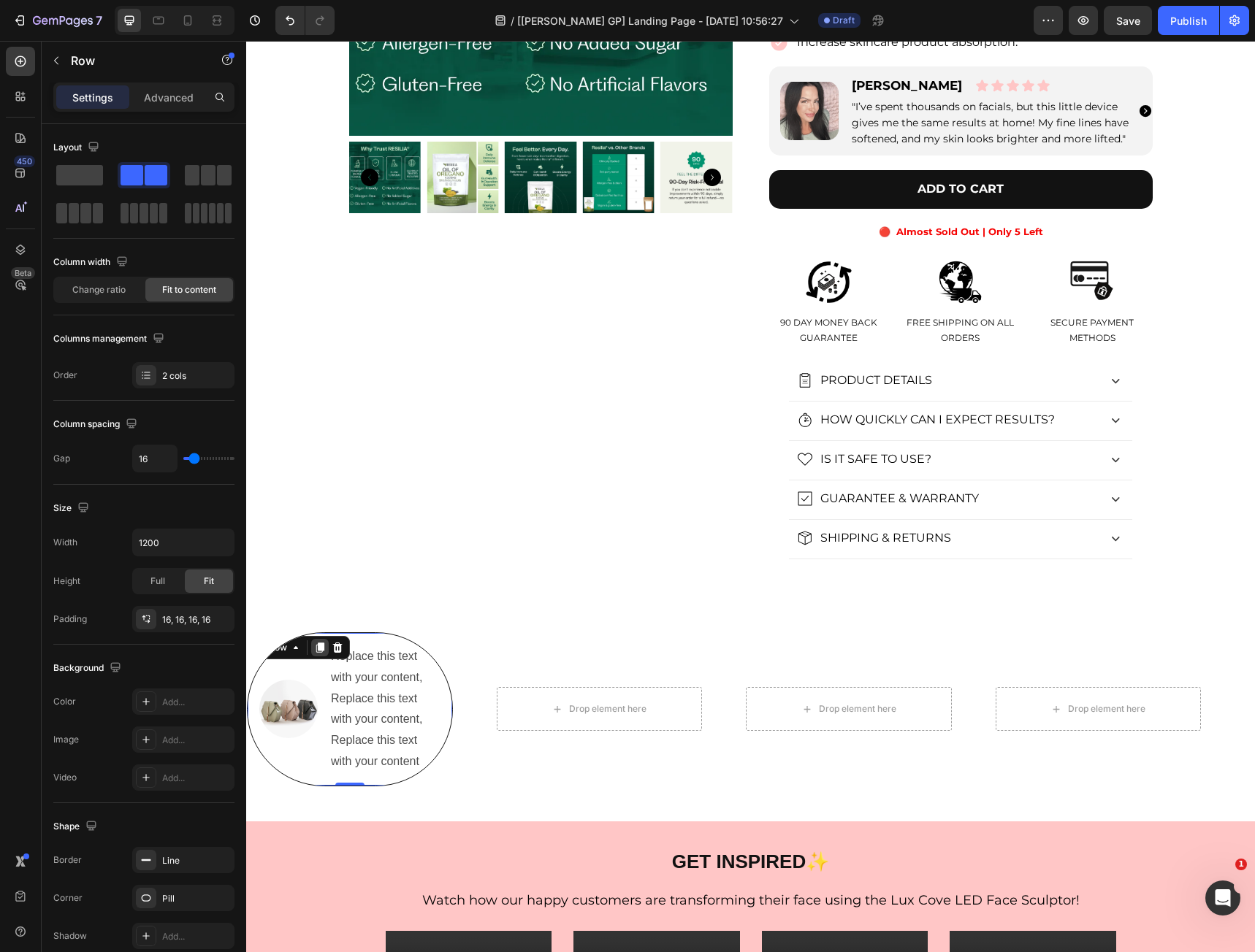
click at [323, 652] on icon at bounding box center [320, 648] width 11 height 11
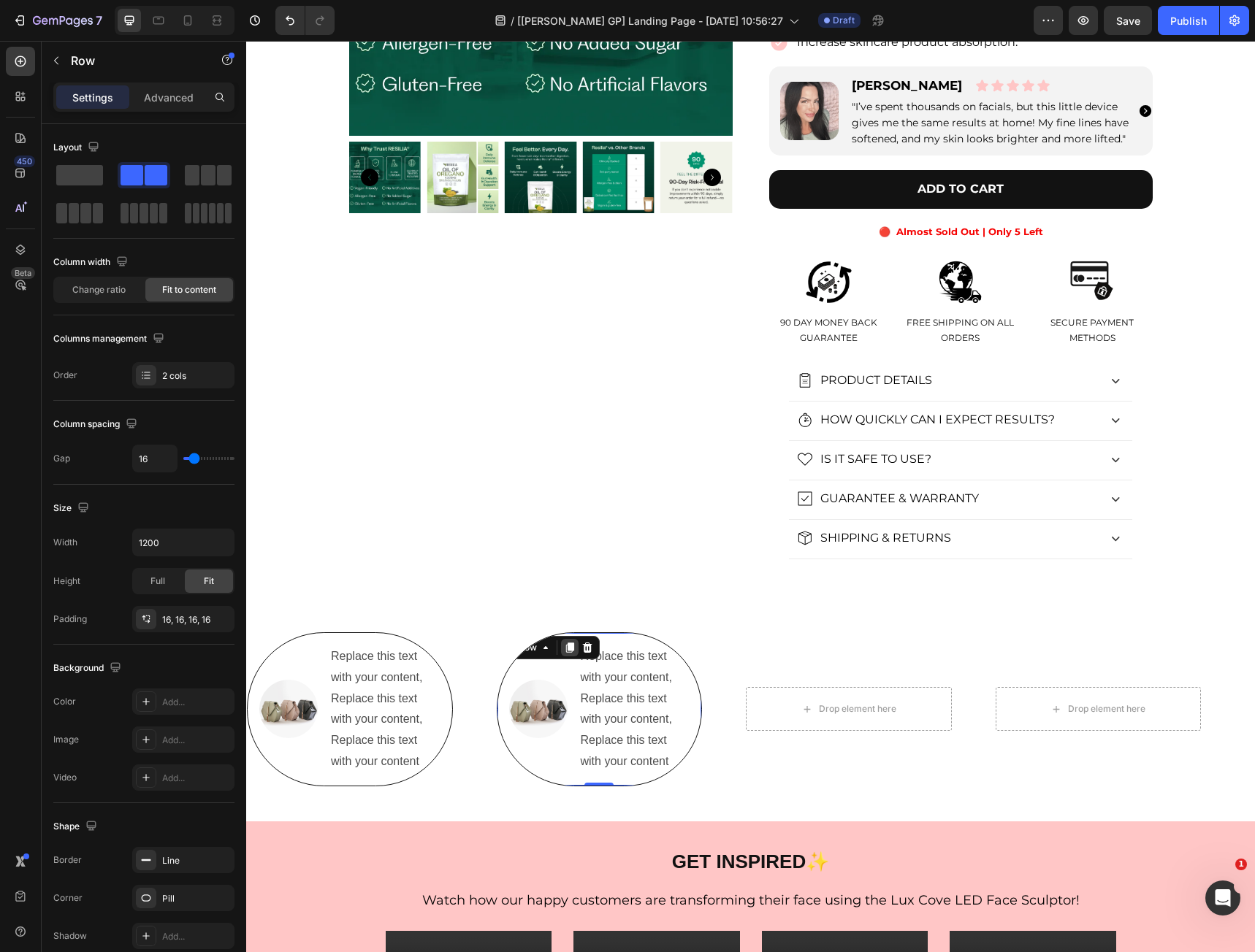
click at [575, 649] on icon at bounding box center [570, 648] width 11 height 11
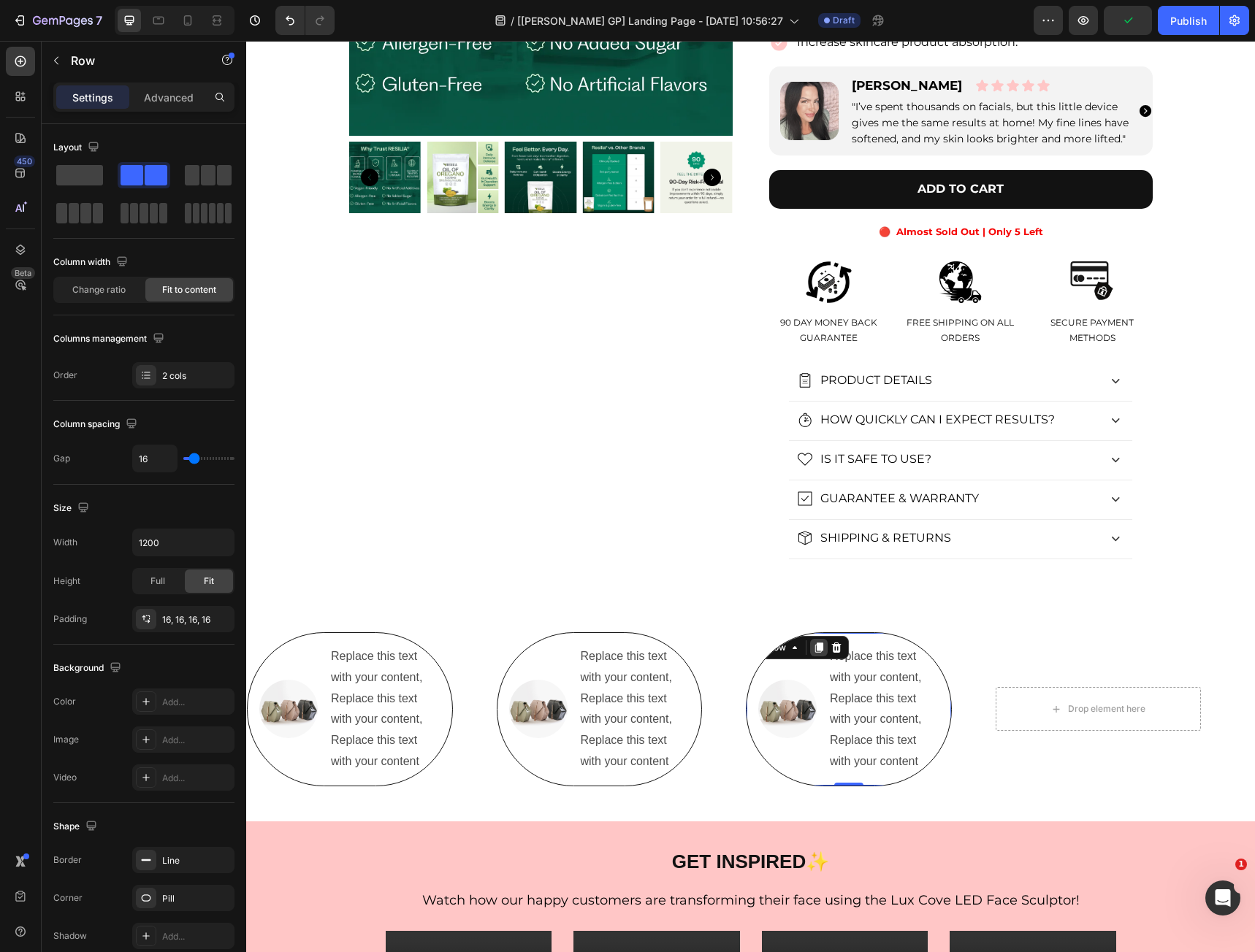
click at [821, 644] on icon at bounding box center [819, 647] width 8 height 10
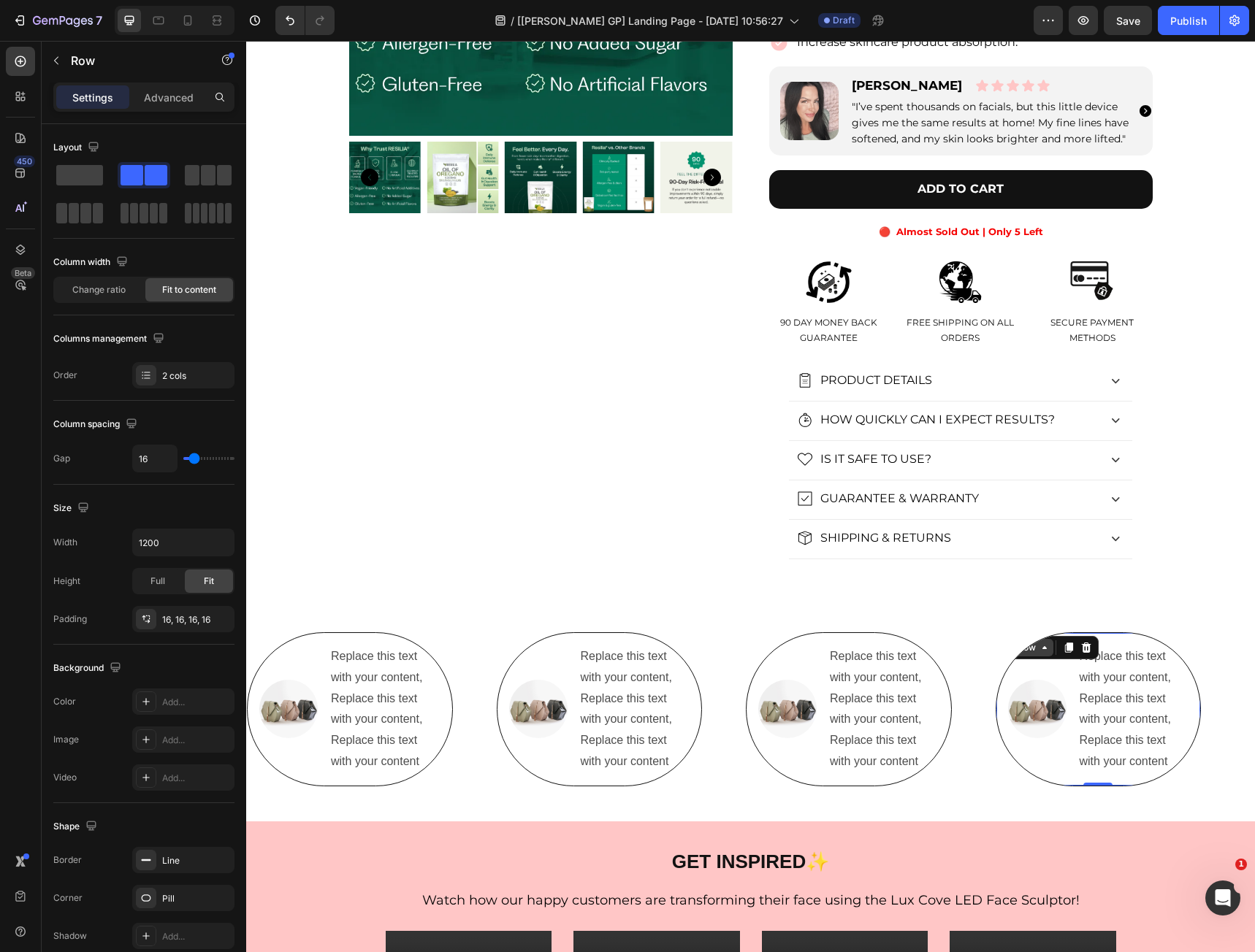
click at [1042, 646] on icon at bounding box center [1044, 648] width 11 height 11
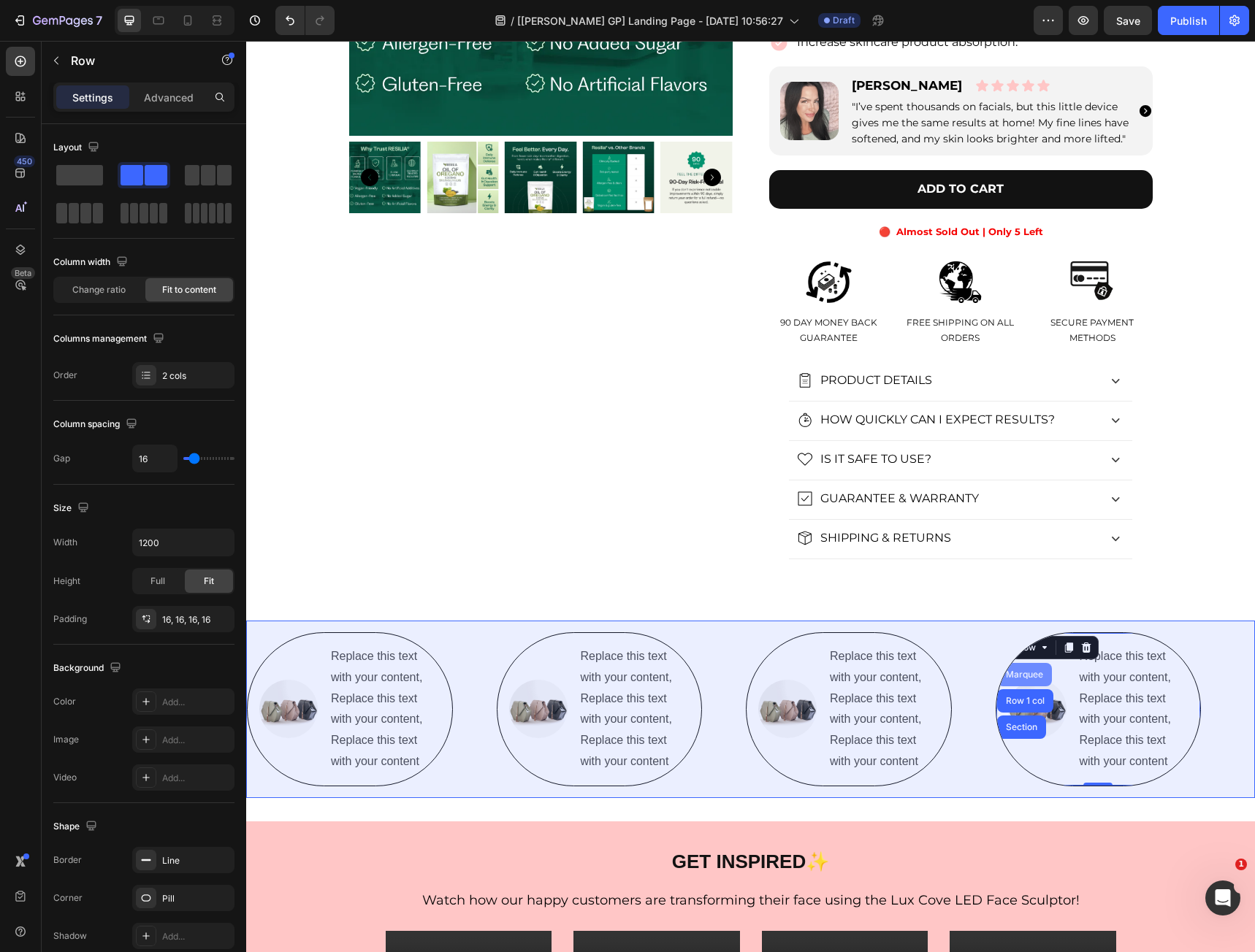
click at [1030, 676] on div "Marquee" at bounding box center [1024, 673] width 43 height 9
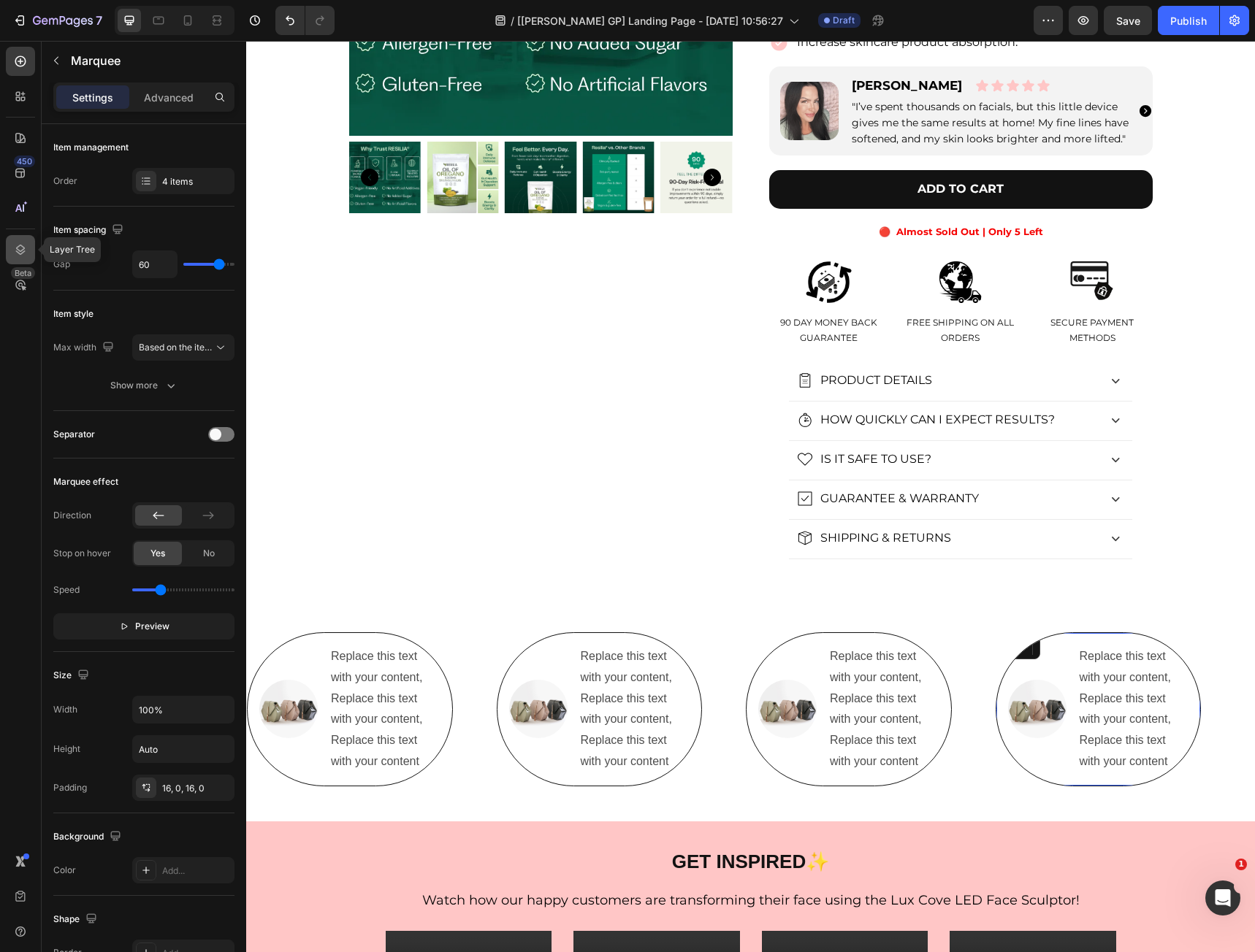
click at [22, 247] on icon at bounding box center [21, 249] width 10 height 10
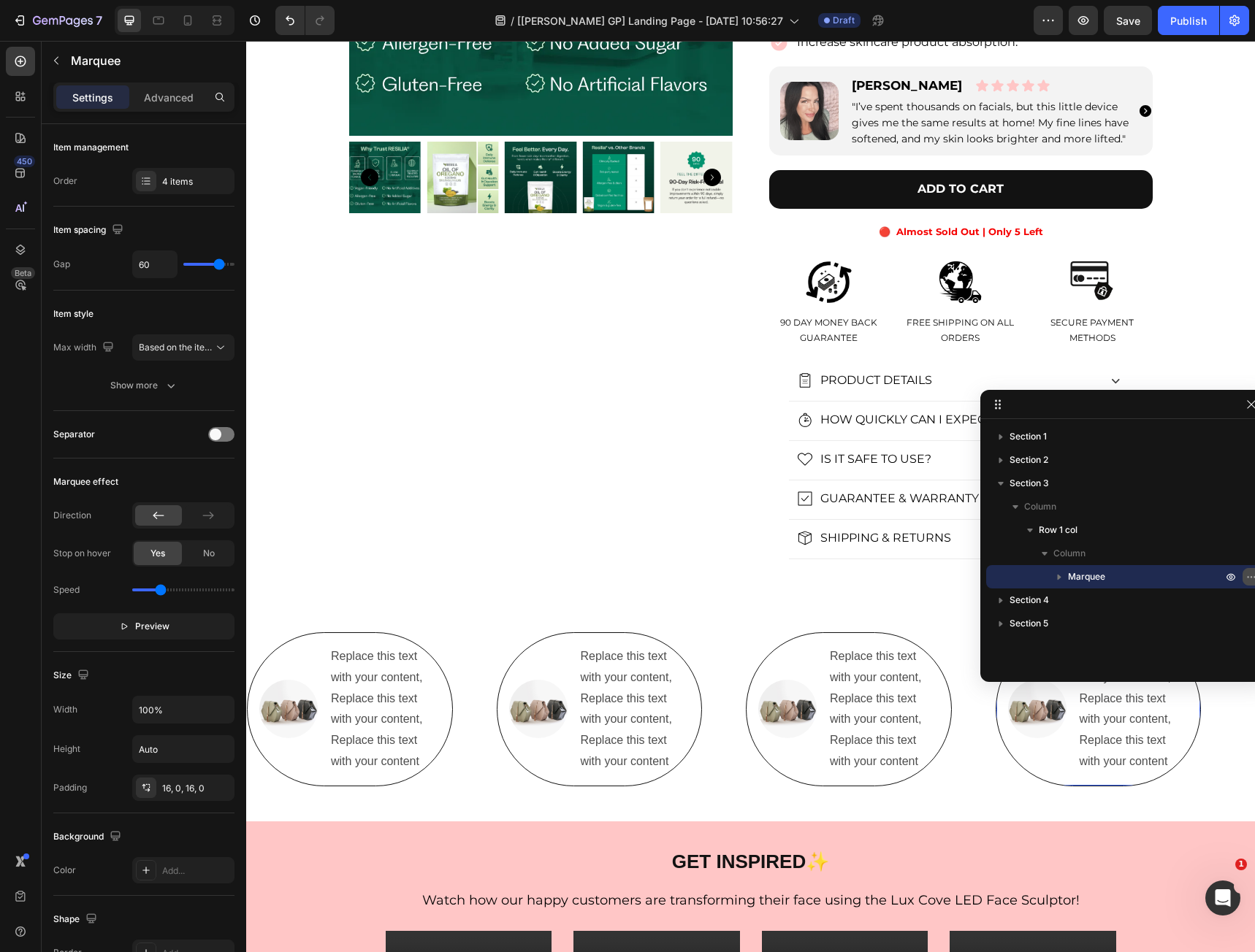
click at [1243, 573] on button "button" at bounding box center [1251, 576] width 17 height 17
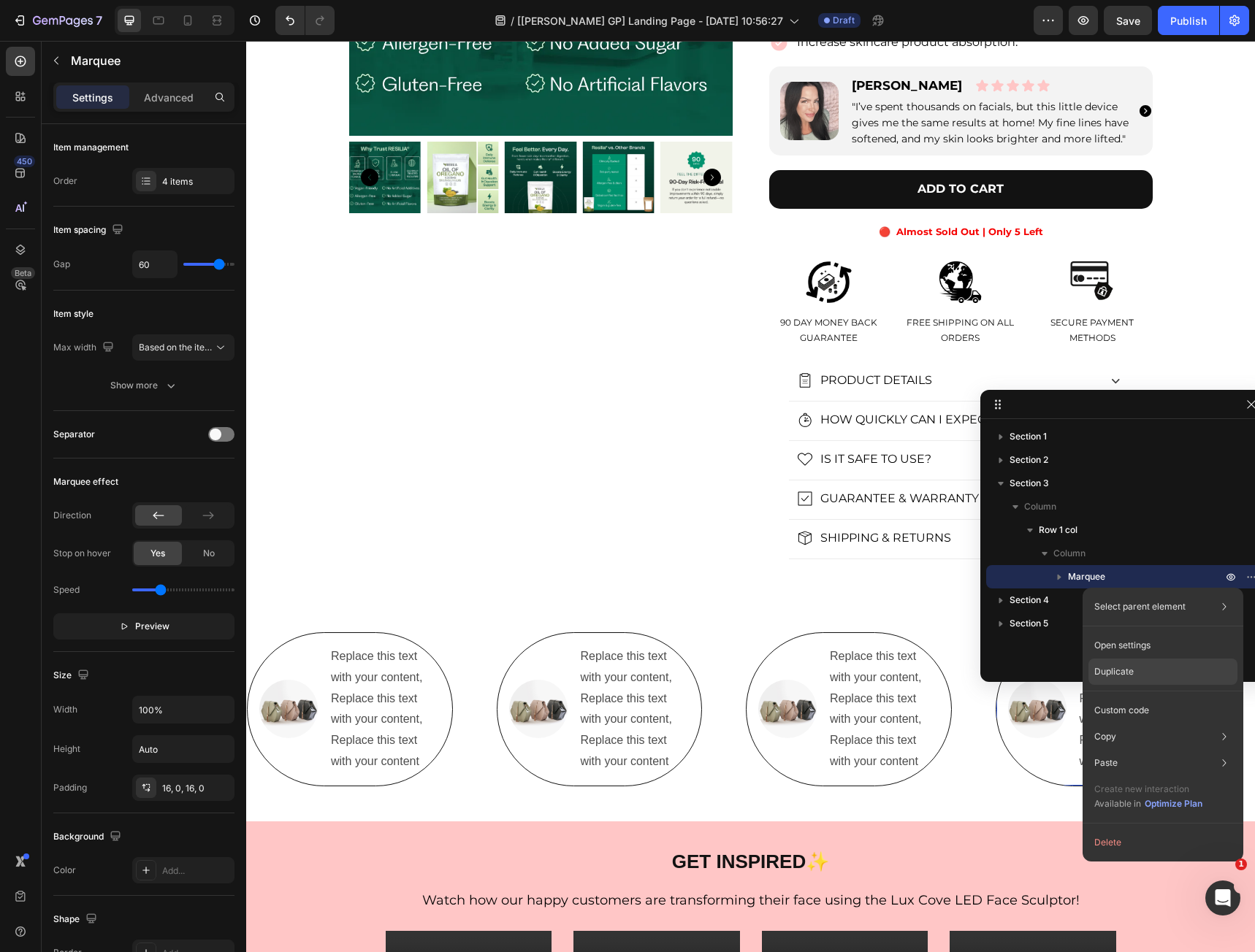
click at [1127, 676] on p "Duplicate" at bounding box center [1113, 672] width 39 height 13
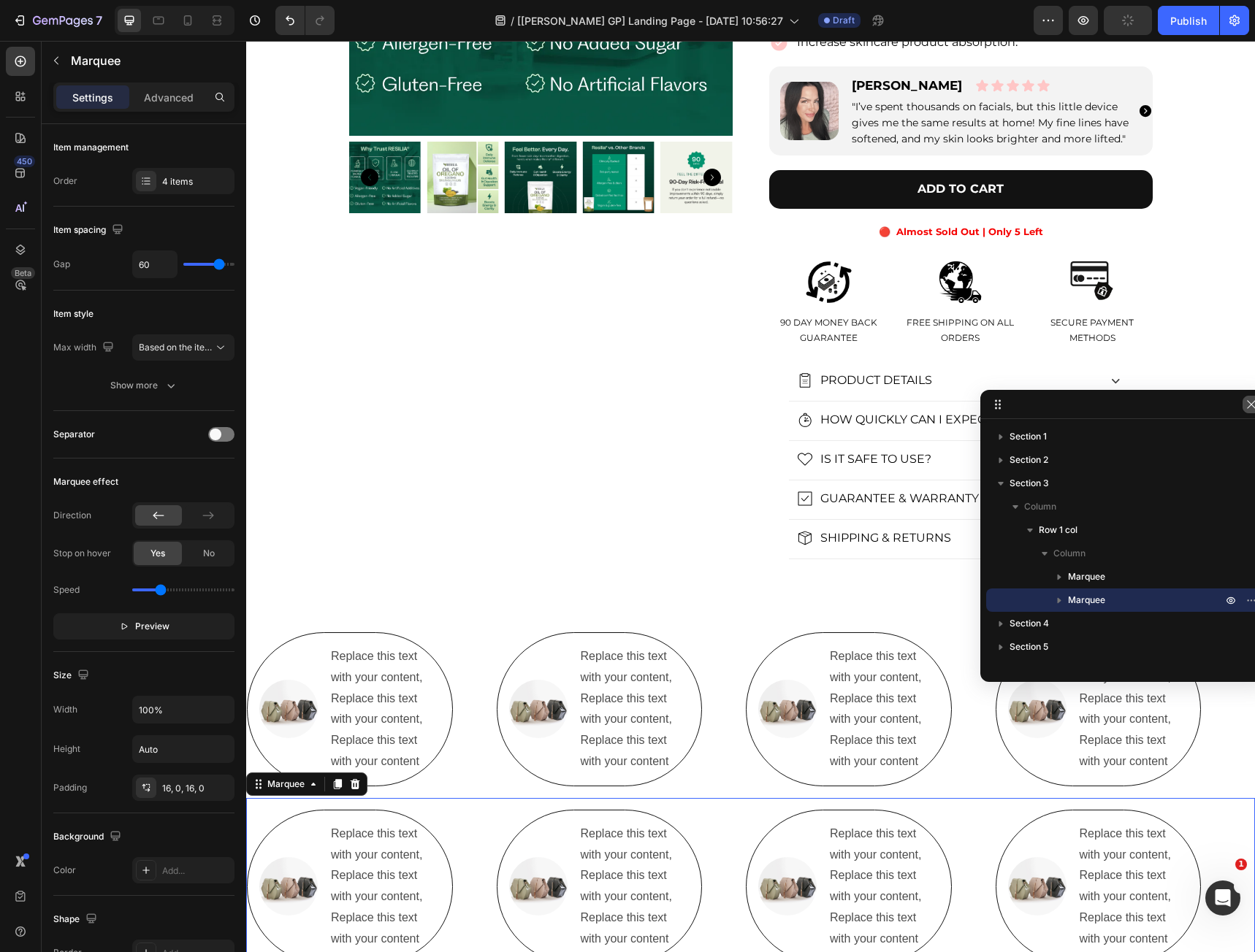
click at [1246, 405] on icon "button" at bounding box center [1251, 404] width 11 height 11
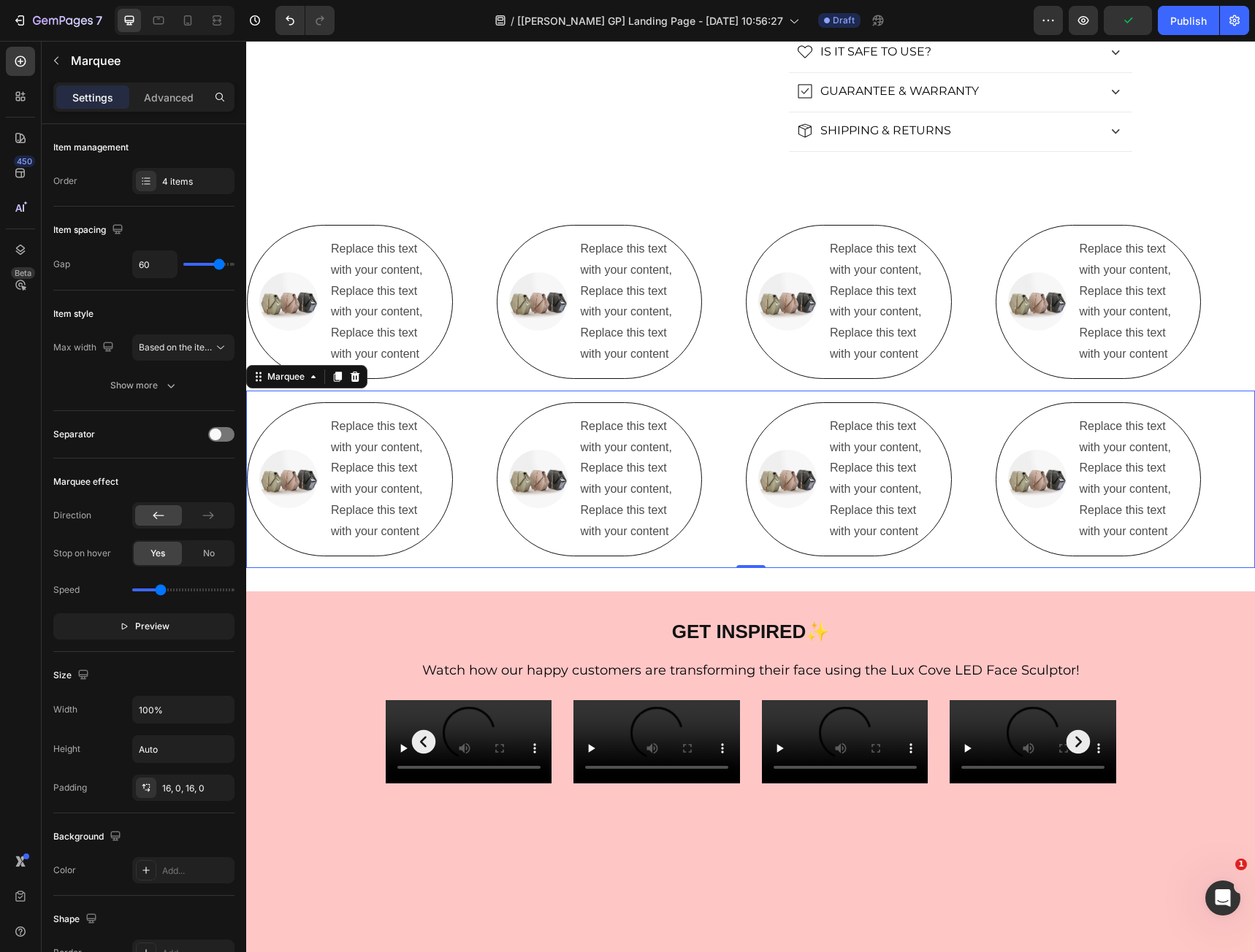
scroll to position [584, 0]
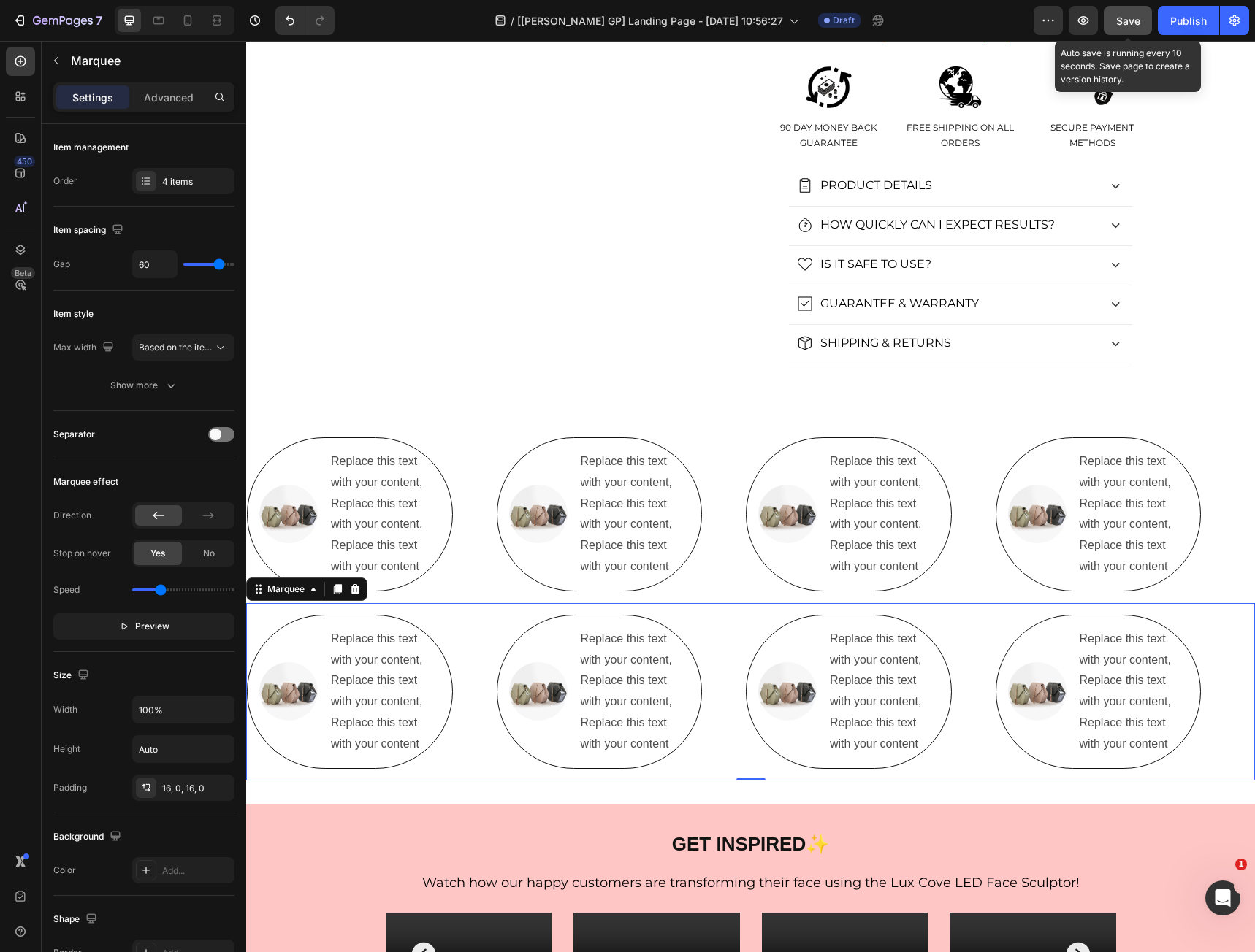
click at [1124, 22] on span "Save" at bounding box center [1127, 20] width 24 height 12
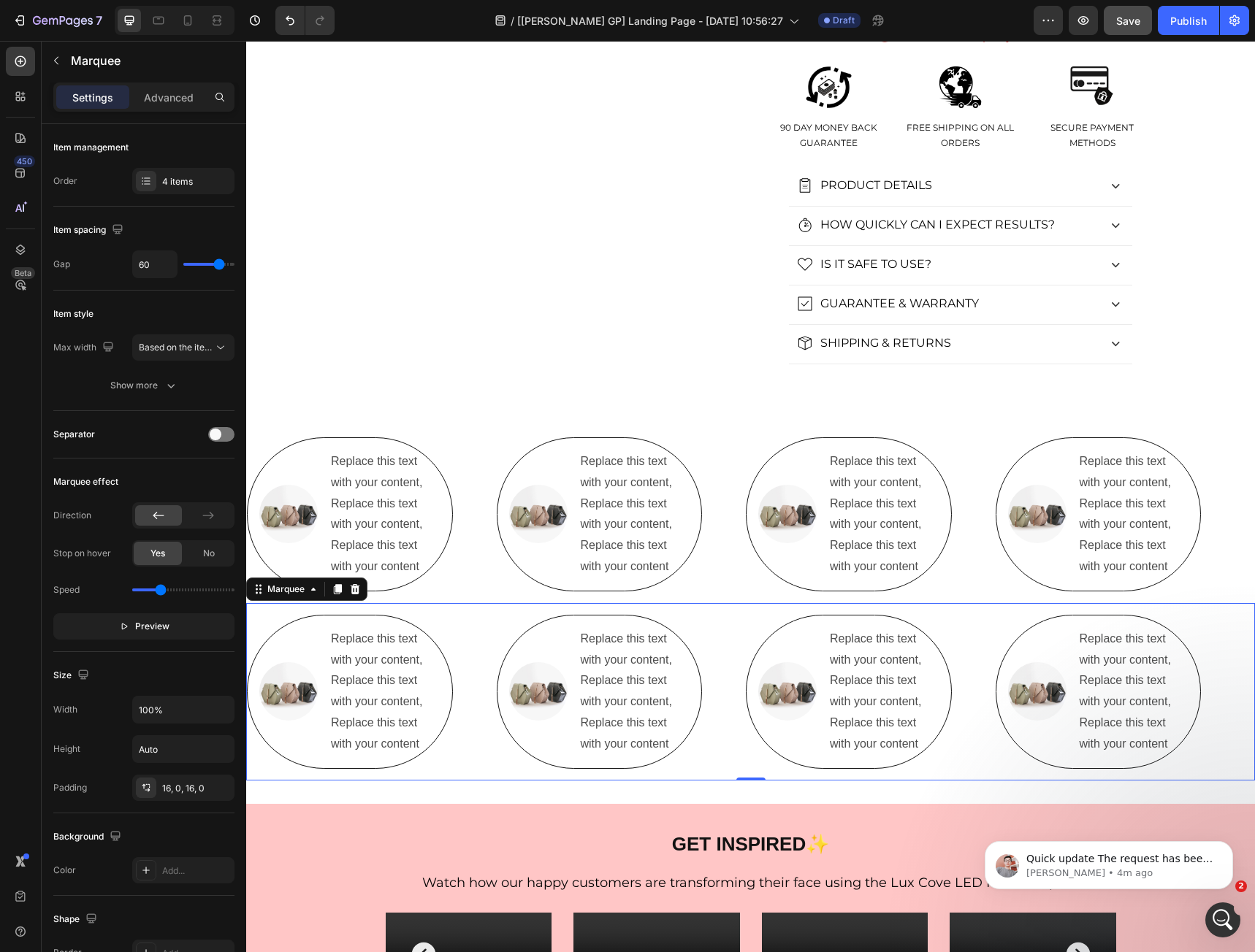
scroll to position [0, 0]
